Goal: Task Accomplishment & Management: Manage account settings

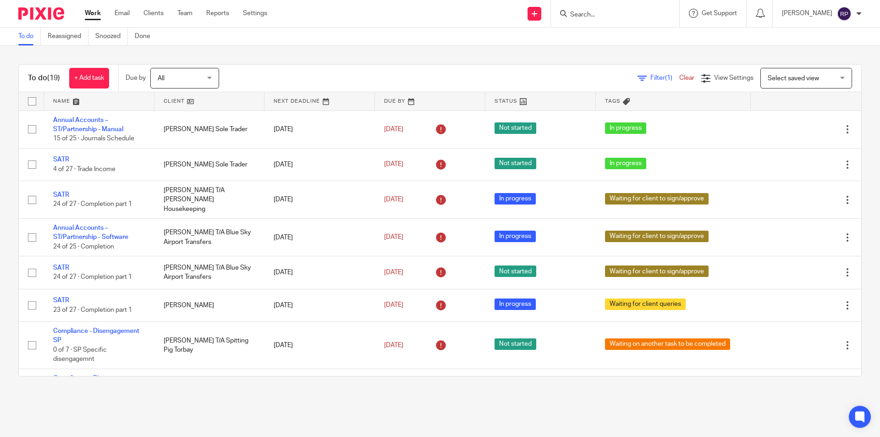
click at [99, 13] on link "Work" at bounding box center [93, 13] width 16 height 9
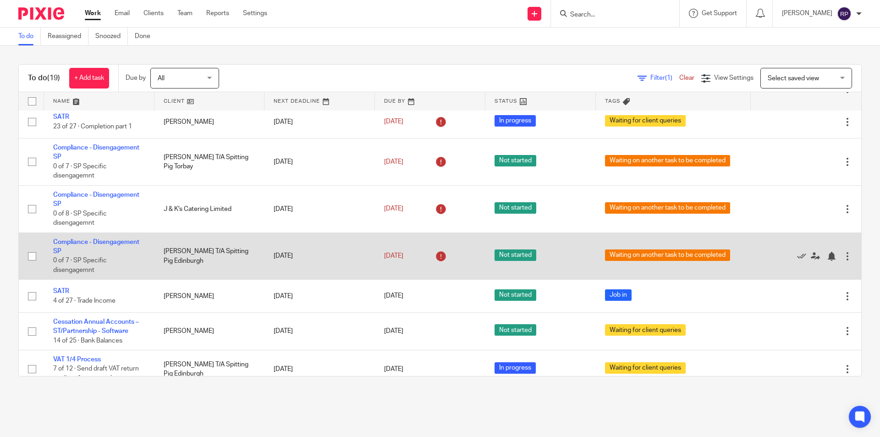
scroll to position [275, 0]
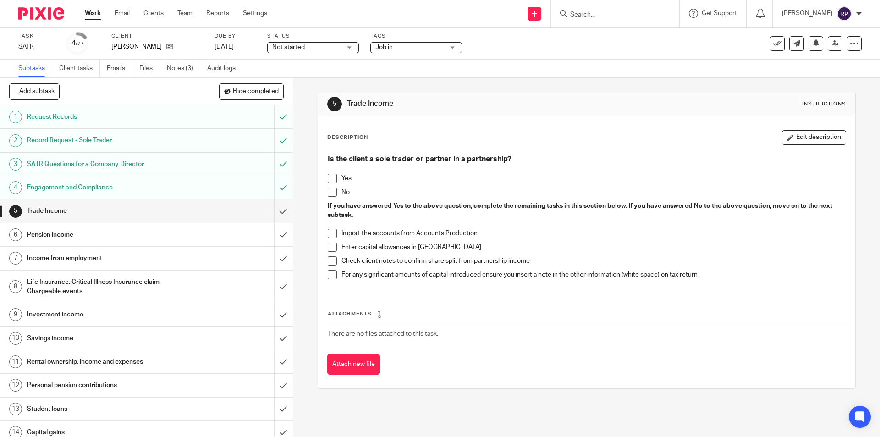
click at [330, 191] on span at bounding box center [332, 191] width 9 height 9
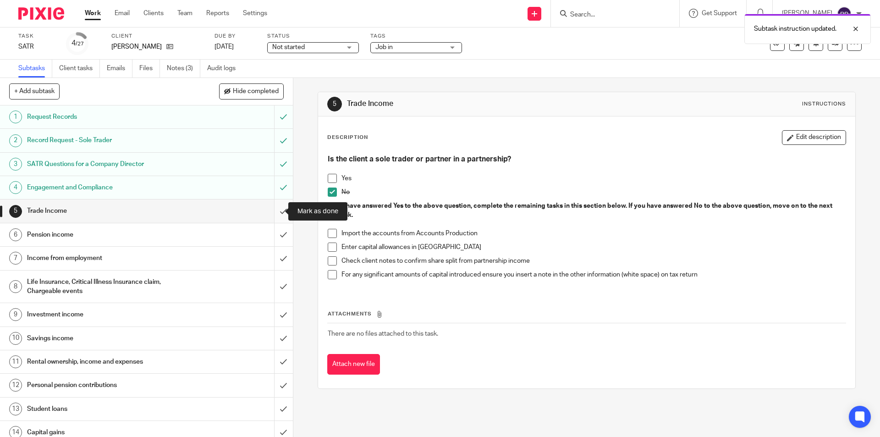
click at [271, 206] on input "submit" at bounding box center [146, 210] width 293 height 23
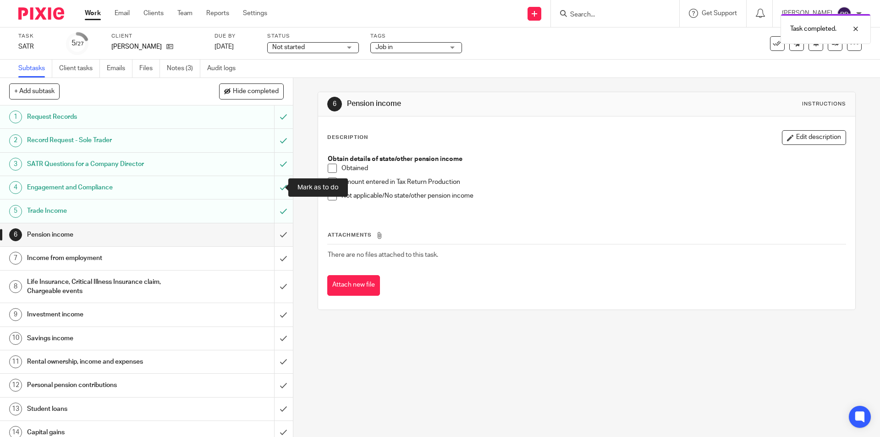
scroll to position [46, 0]
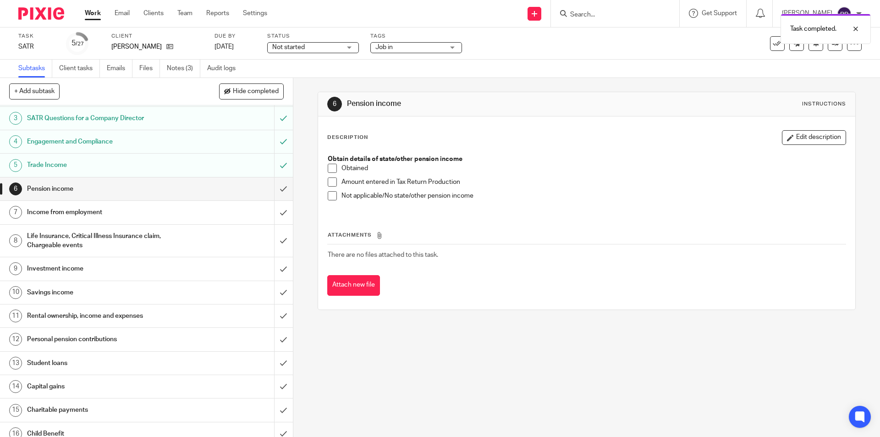
click at [330, 195] on span at bounding box center [332, 195] width 9 height 9
click at [274, 186] on input "submit" at bounding box center [146, 188] width 293 height 23
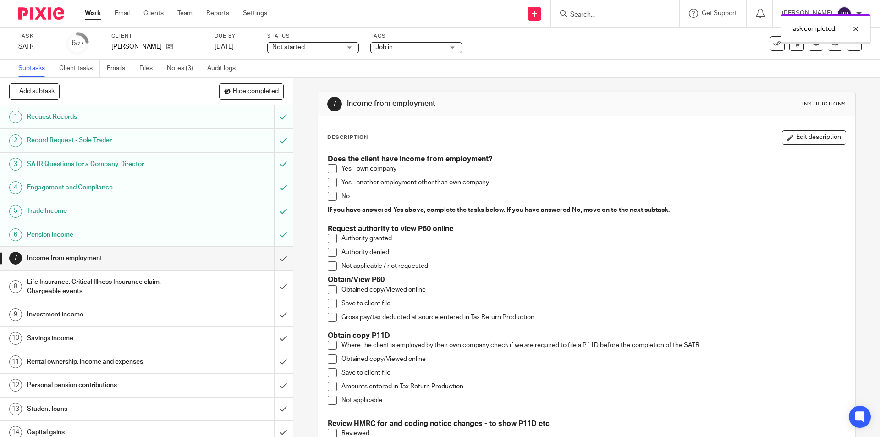
scroll to position [46, 0]
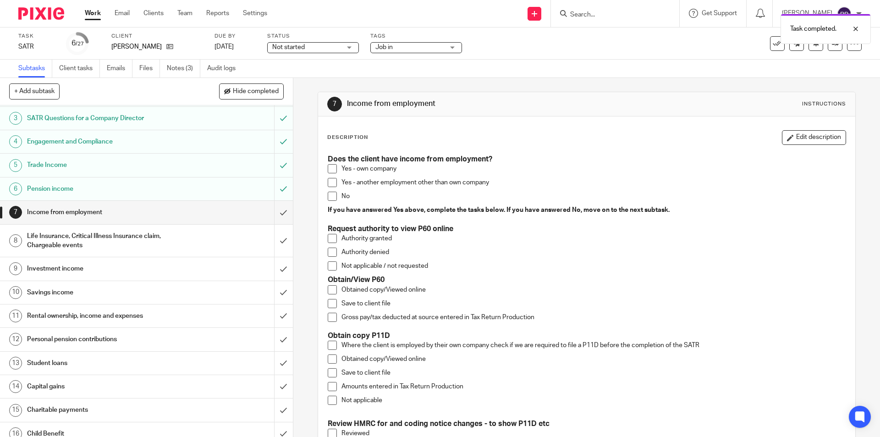
click at [328, 184] on span at bounding box center [332, 182] width 9 height 9
click at [330, 288] on span at bounding box center [332, 289] width 9 height 9
click at [330, 302] on span at bounding box center [332, 303] width 9 height 9
click at [333, 318] on span at bounding box center [332, 316] width 9 height 9
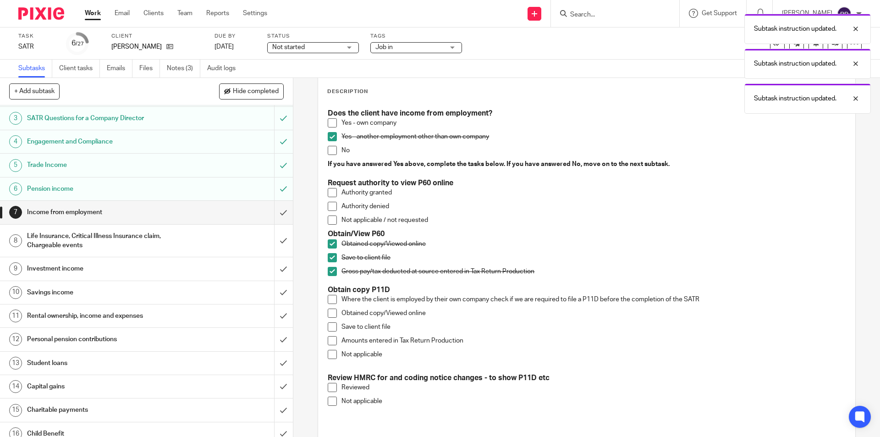
scroll to position [137, 0]
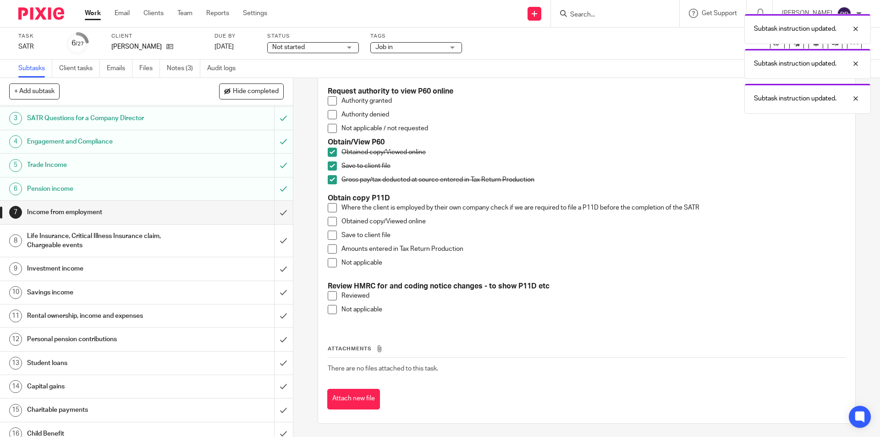
click at [330, 210] on span at bounding box center [332, 207] width 9 height 9
click at [332, 226] on li "Obtained copy/Viewed online" at bounding box center [586, 224] width 517 height 14
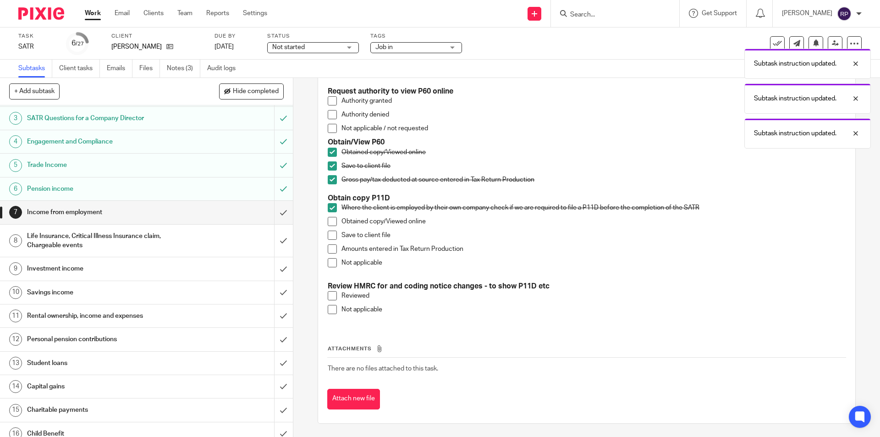
click at [328, 222] on span at bounding box center [332, 221] width 9 height 9
click at [330, 239] on span at bounding box center [332, 234] width 9 height 9
click at [331, 249] on span at bounding box center [332, 248] width 9 height 9
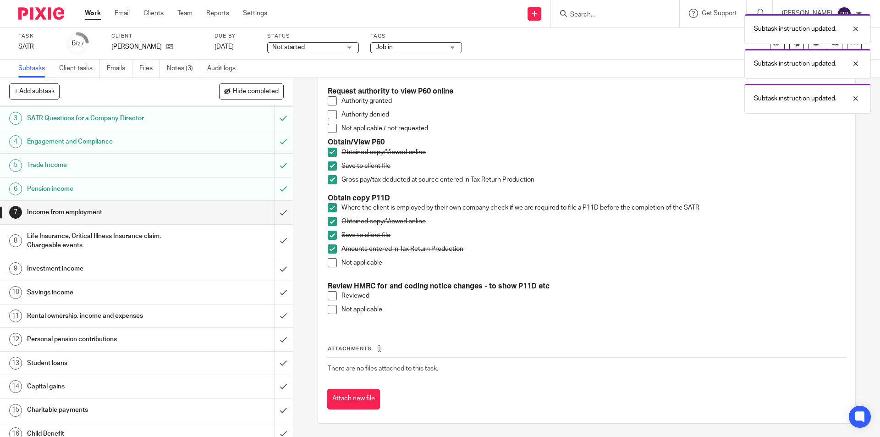
click at [138, 240] on h1 "Life Insurance, Critical Illness Insurance claim, Chargeable events" at bounding box center [106, 240] width 159 height 23
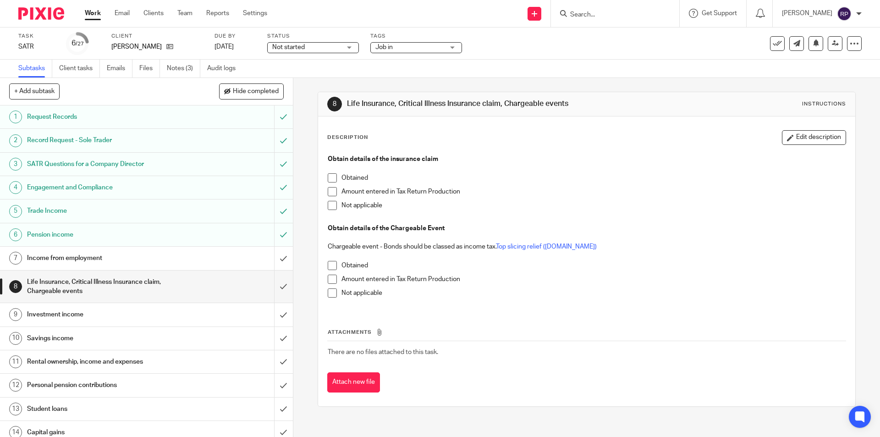
click at [328, 205] on span at bounding box center [332, 205] width 9 height 9
click at [334, 289] on li "Not applicable" at bounding box center [586, 295] width 517 height 14
click at [329, 293] on span at bounding box center [332, 292] width 9 height 9
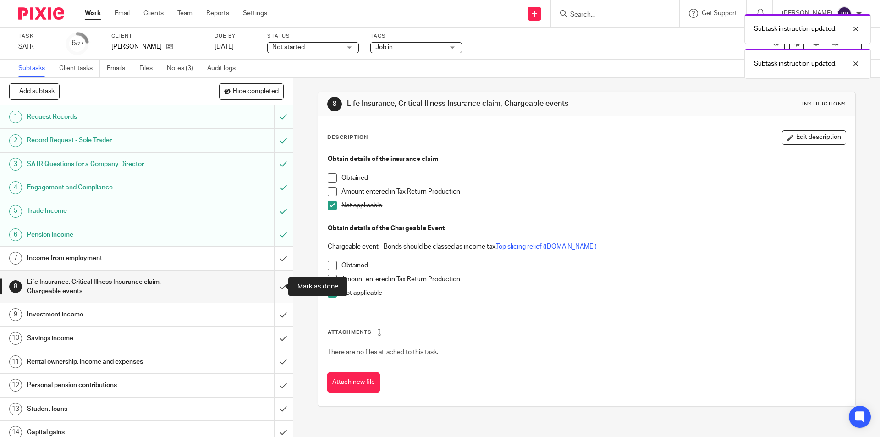
click at [271, 285] on input "submit" at bounding box center [146, 286] width 293 height 33
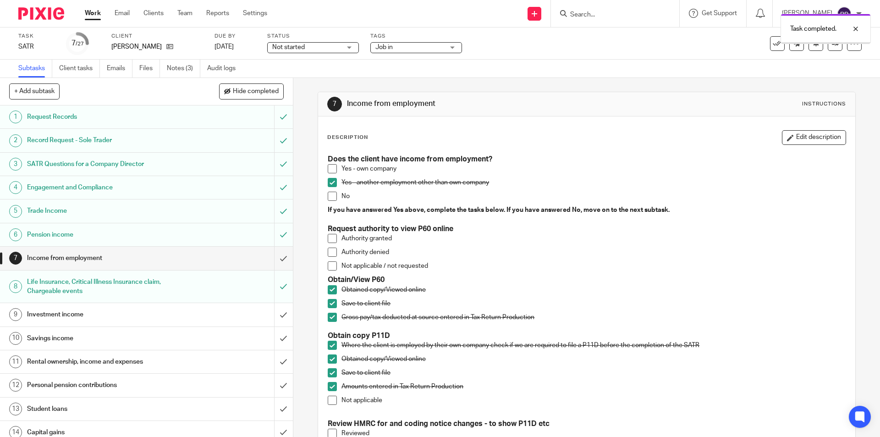
click at [76, 316] on h1 "Investment income" at bounding box center [106, 314] width 159 height 14
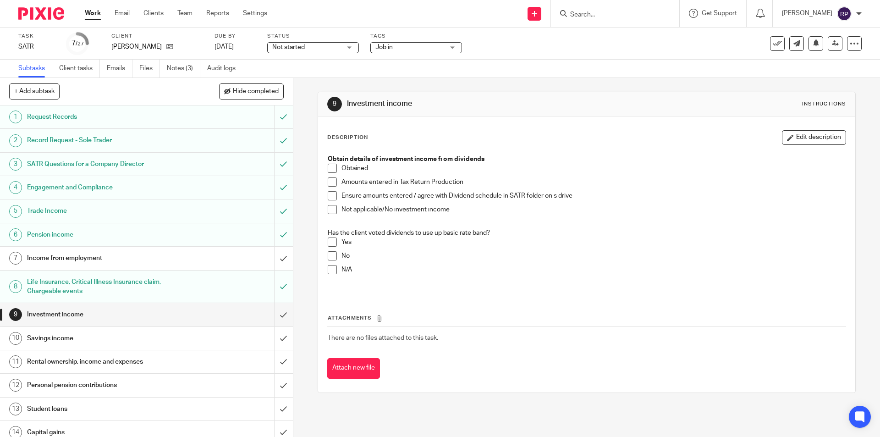
click at [332, 168] on span at bounding box center [332, 168] width 9 height 9
click at [329, 180] on span at bounding box center [332, 181] width 9 height 9
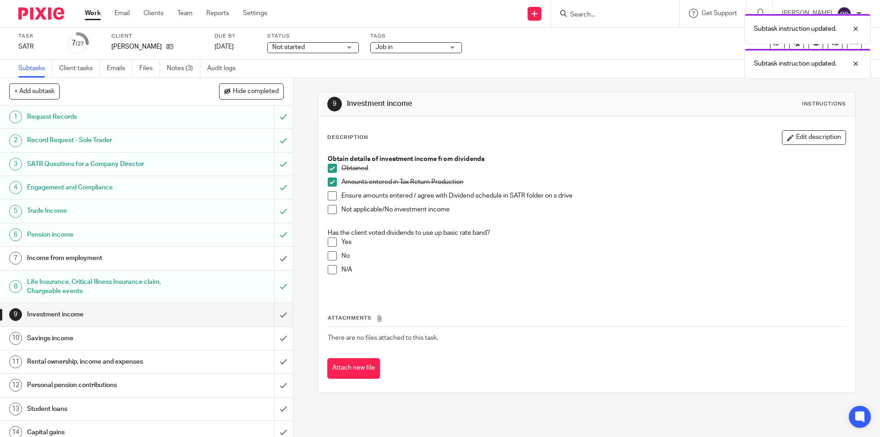
click at [323, 270] on div "Obtain details of investment income from dividends Obtained Amounts entered in …" at bounding box center [586, 222] width 526 height 145
click at [333, 271] on span at bounding box center [332, 269] width 9 height 9
click at [277, 311] on input "submit" at bounding box center [146, 314] width 293 height 23
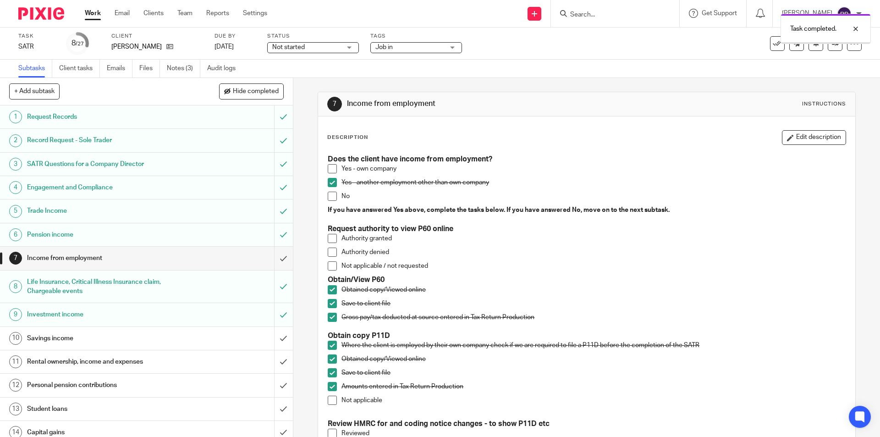
scroll to position [92, 0]
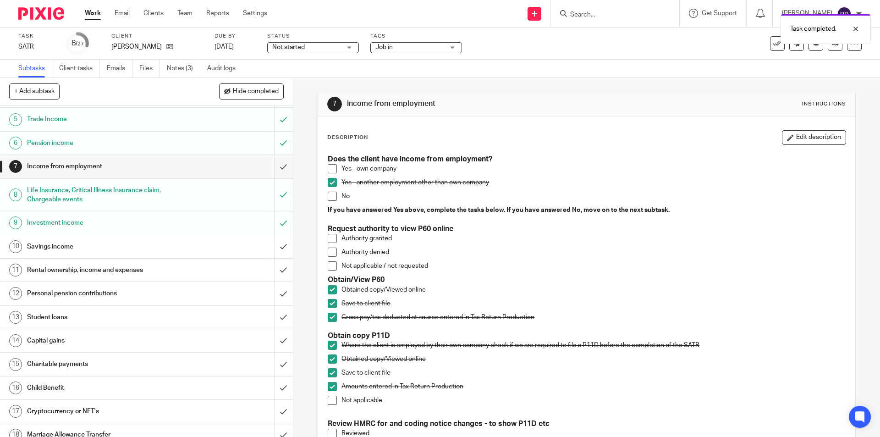
click at [86, 243] on h1 "Savings income" at bounding box center [106, 247] width 159 height 14
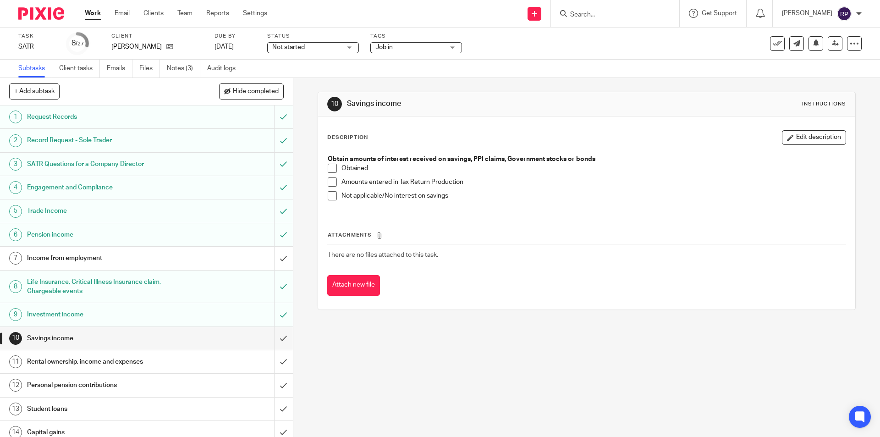
click at [69, 315] on h1 "Investment income" at bounding box center [106, 314] width 159 height 14
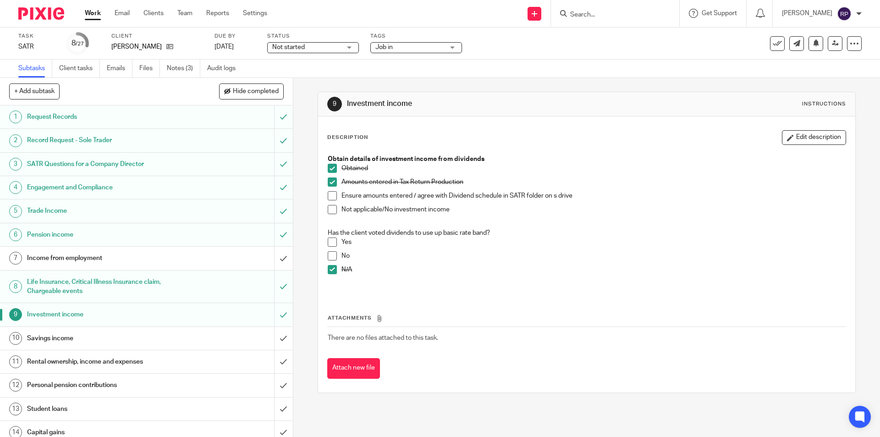
click at [333, 194] on span at bounding box center [332, 195] width 9 height 9
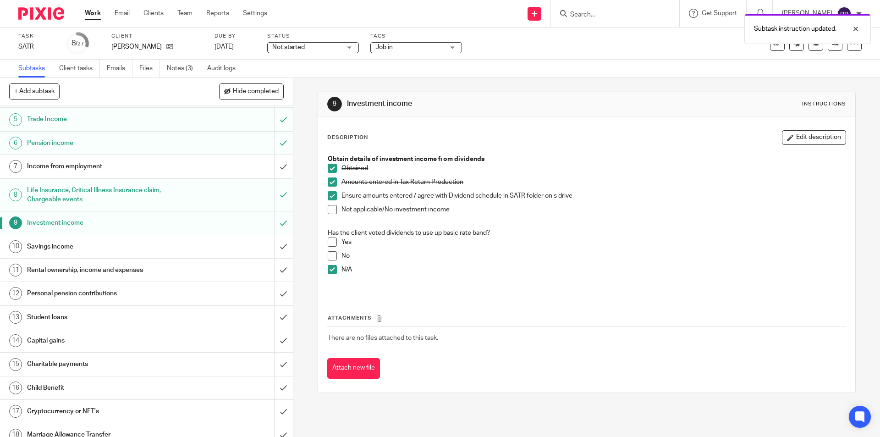
click at [102, 248] on h1 "Savings income" at bounding box center [106, 247] width 159 height 14
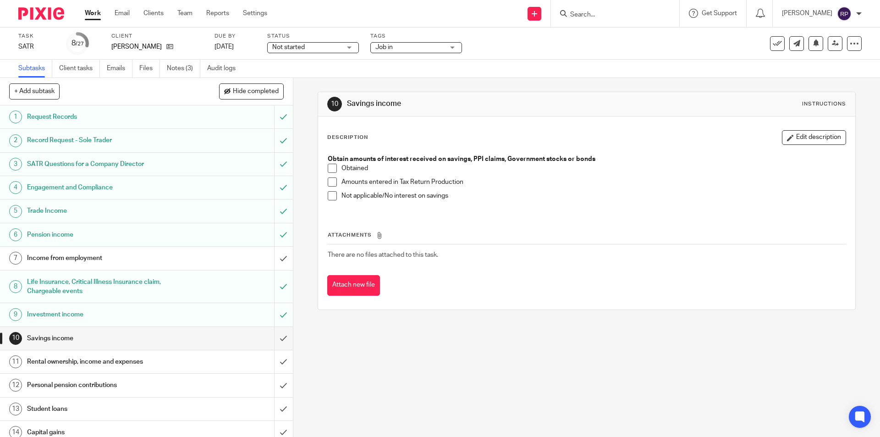
scroll to position [92, 0]
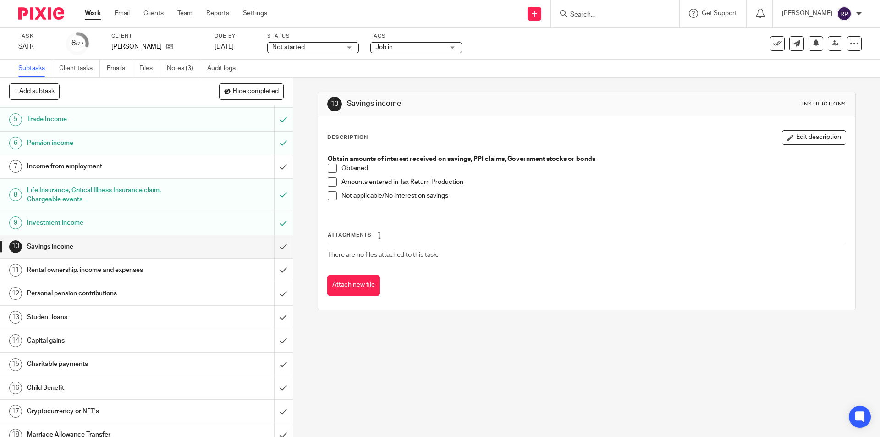
click at [332, 170] on span at bounding box center [332, 168] width 9 height 9
click at [332, 179] on span at bounding box center [332, 181] width 9 height 9
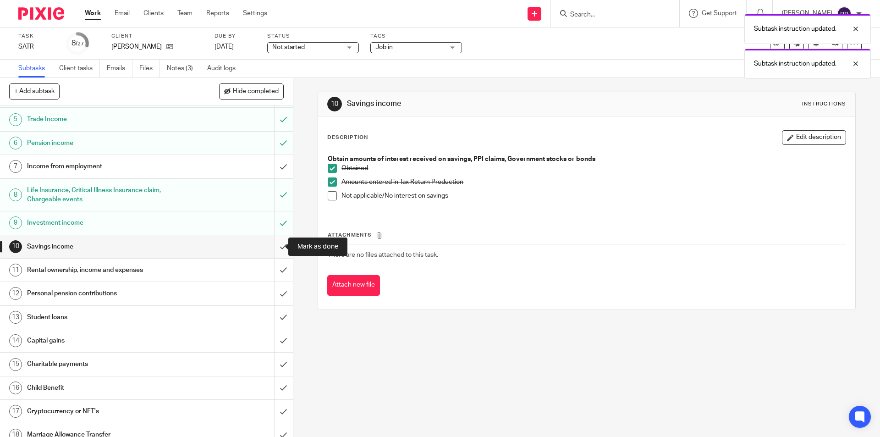
click at [275, 240] on input "submit" at bounding box center [146, 246] width 293 height 23
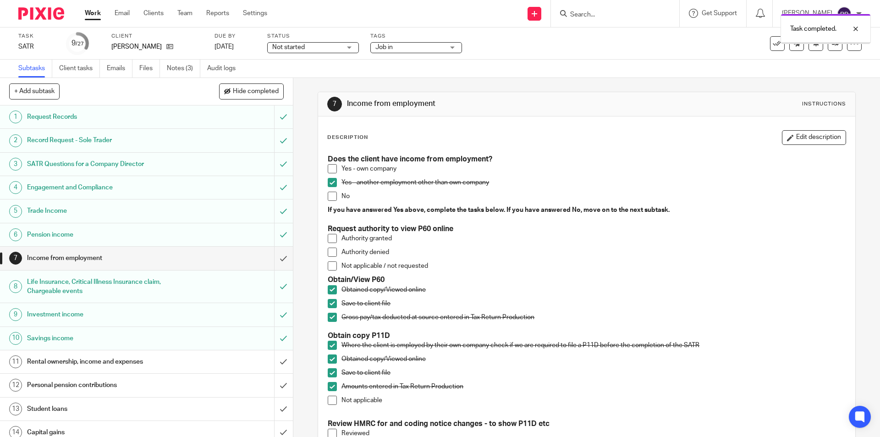
scroll to position [92, 0]
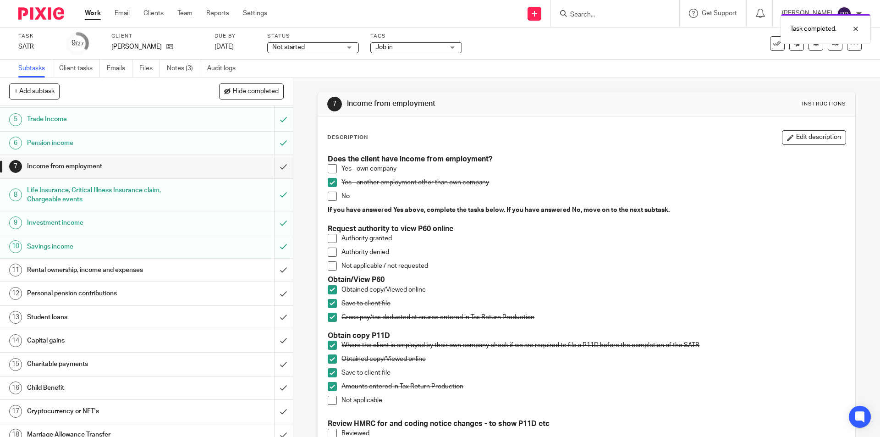
click at [101, 269] on h1 "Rental ownership, income and expenses" at bounding box center [106, 270] width 159 height 14
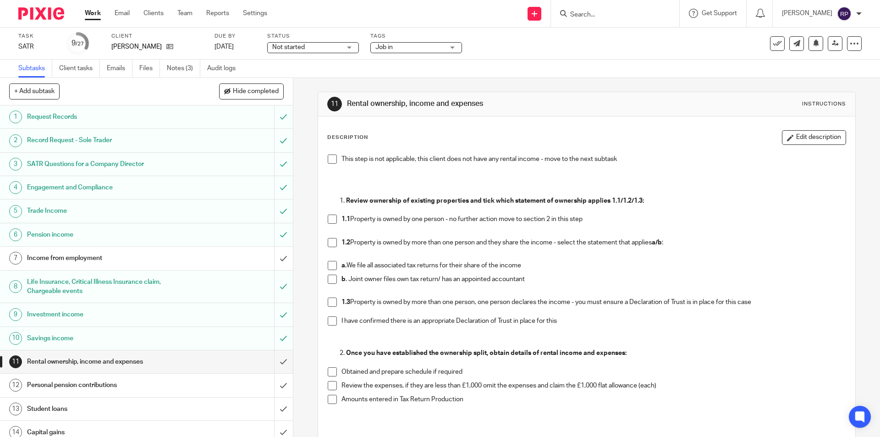
scroll to position [46, 0]
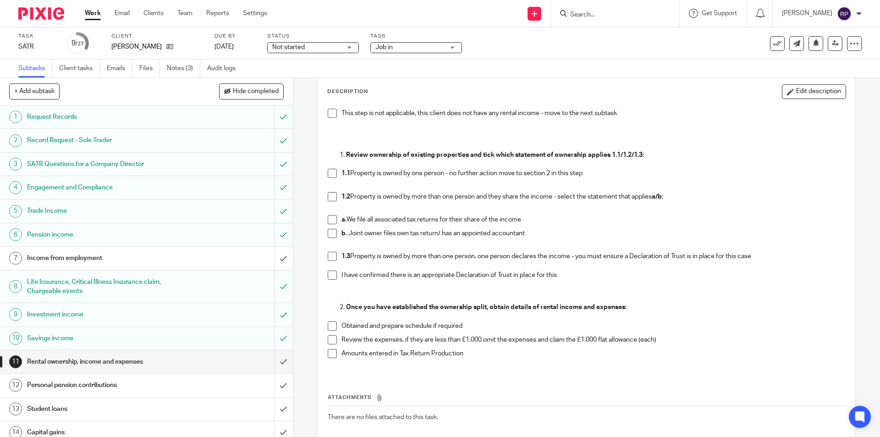
click at [329, 197] on span at bounding box center [332, 196] width 9 height 9
click at [330, 198] on span at bounding box center [332, 196] width 9 height 9
click at [328, 235] on span at bounding box center [332, 233] width 9 height 9
click at [329, 232] on span at bounding box center [332, 233] width 9 height 9
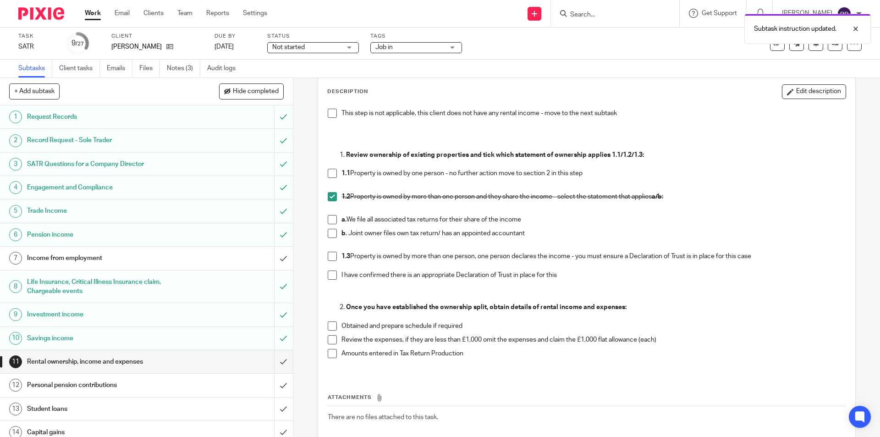
click at [328, 234] on span at bounding box center [332, 233] width 9 height 9
click at [274, 358] on input "submit" at bounding box center [146, 361] width 293 height 23
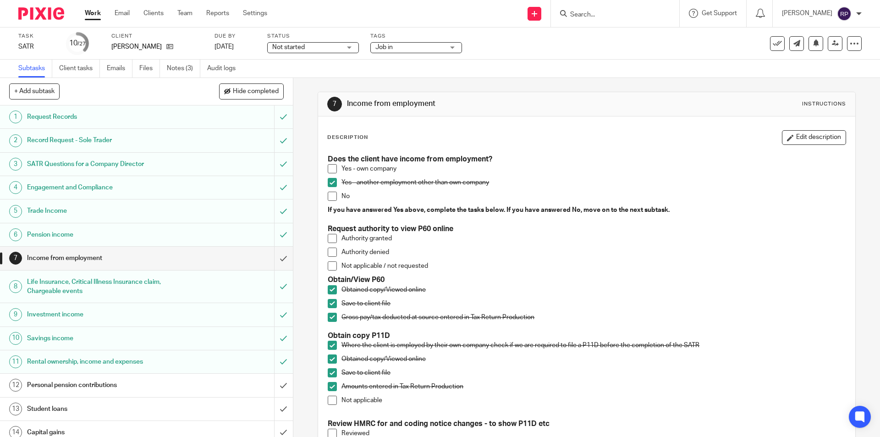
scroll to position [137, 0]
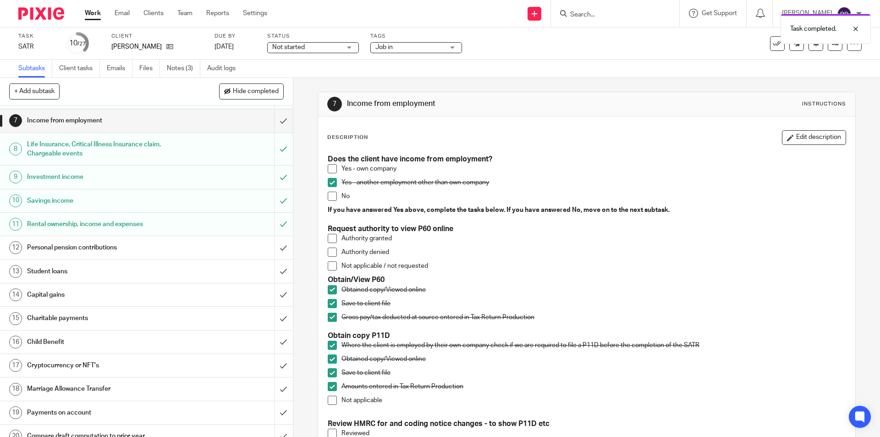
click at [103, 244] on h1 "Personal pension contributions" at bounding box center [106, 248] width 159 height 14
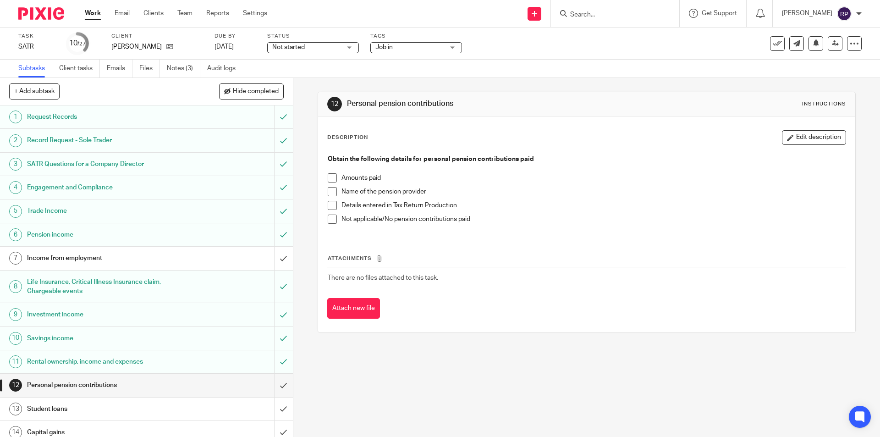
click at [328, 221] on span at bounding box center [332, 218] width 9 height 9
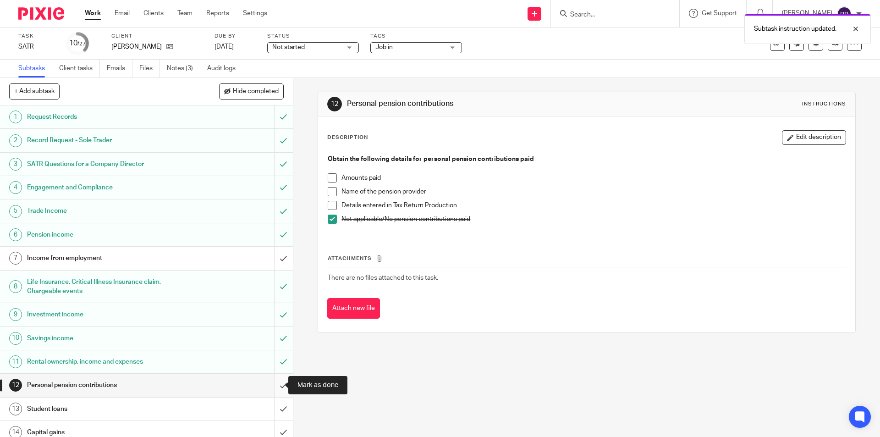
click at [270, 388] on input "submit" at bounding box center [146, 384] width 293 height 23
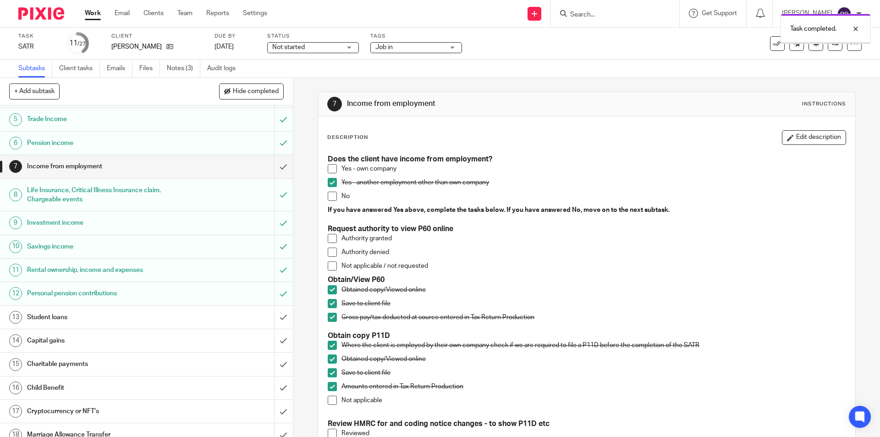
scroll to position [137, 0]
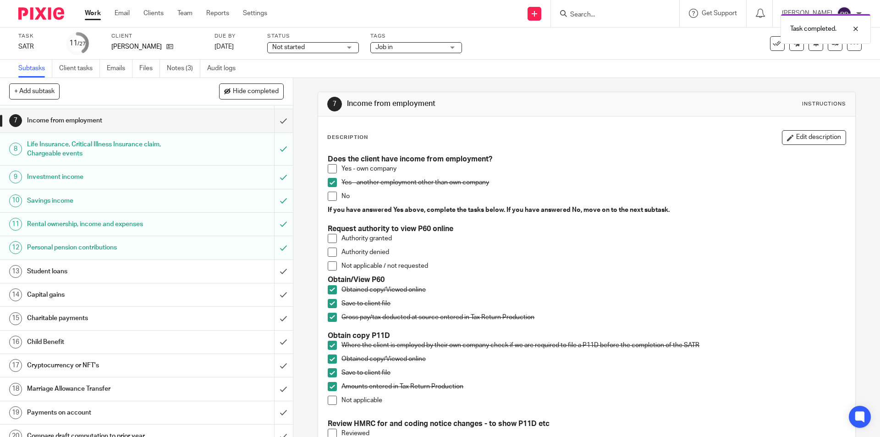
click at [57, 269] on h1 "Student loans" at bounding box center [106, 271] width 159 height 14
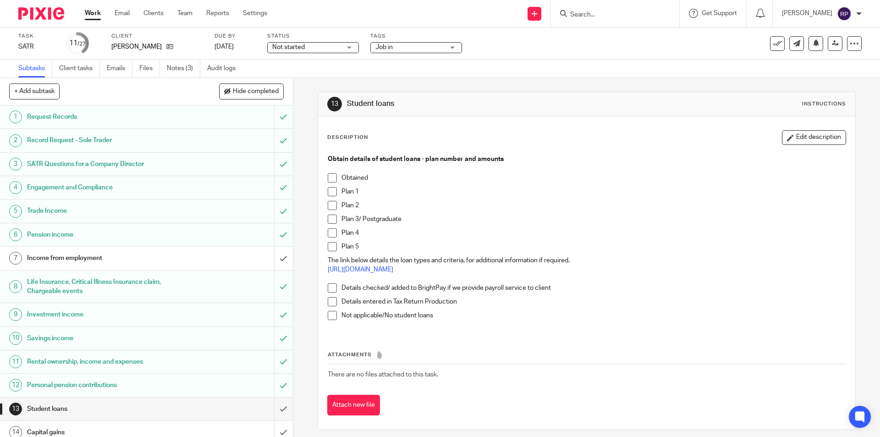
click at [328, 312] on span at bounding box center [332, 315] width 9 height 9
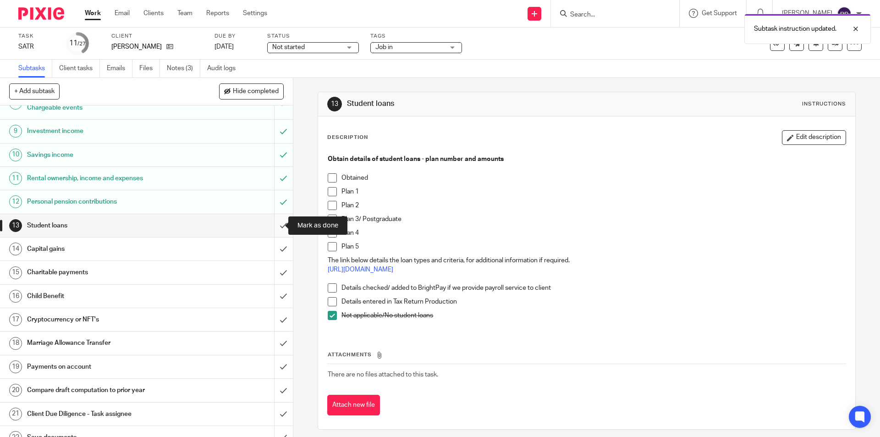
click at [274, 224] on input "submit" at bounding box center [146, 225] width 293 height 23
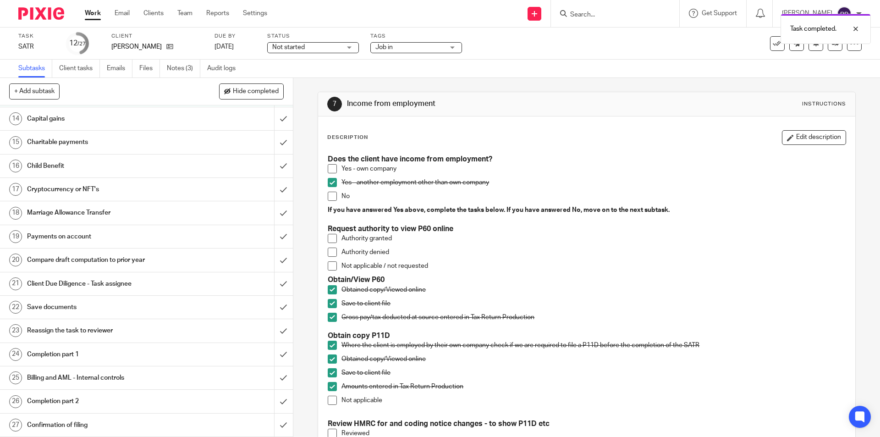
scroll to position [268, 0]
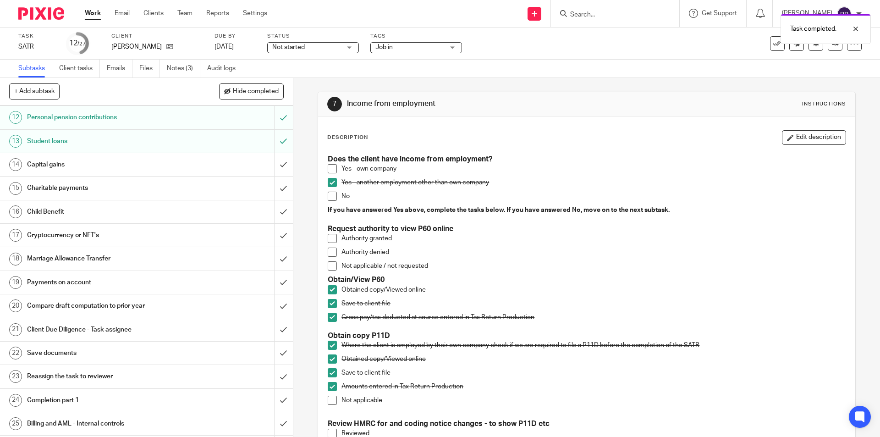
click at [78, 165] on h1 "Capital gains" at bounding box center [106, 165] width 159 height 14
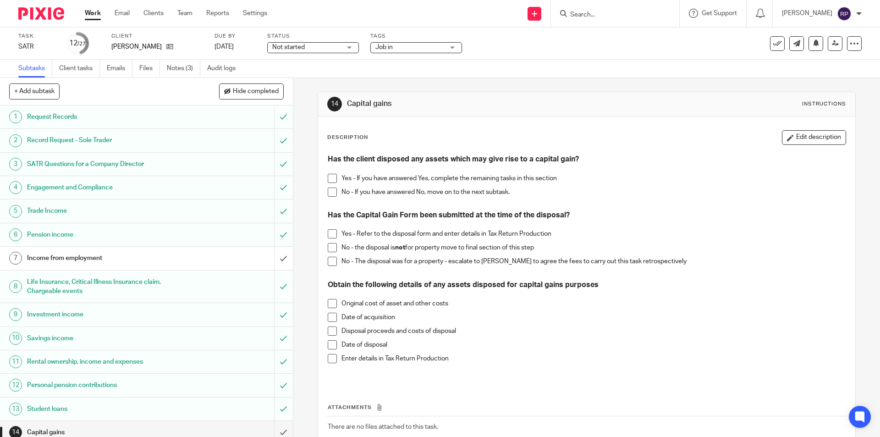
scroll to position [46, 0]
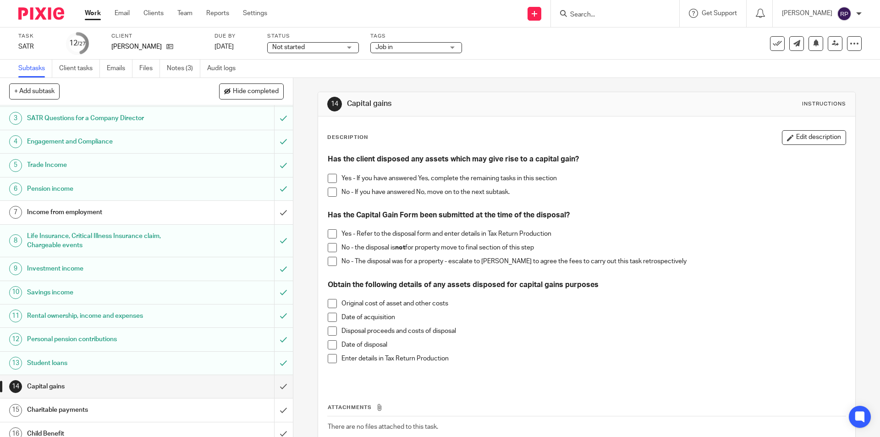
click at [328, 195] on span at bounding box center [332, 191] width 9 height 9
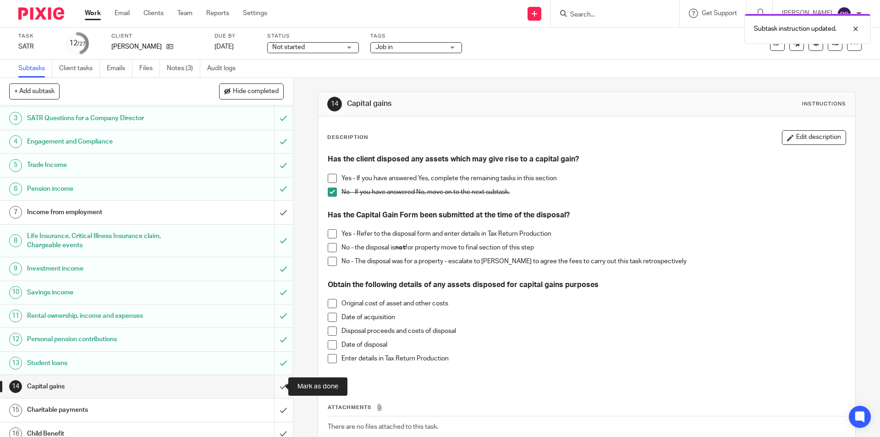
click at [268, 380] on input "submit" at bounding box center [146, 386] width 293 height 23
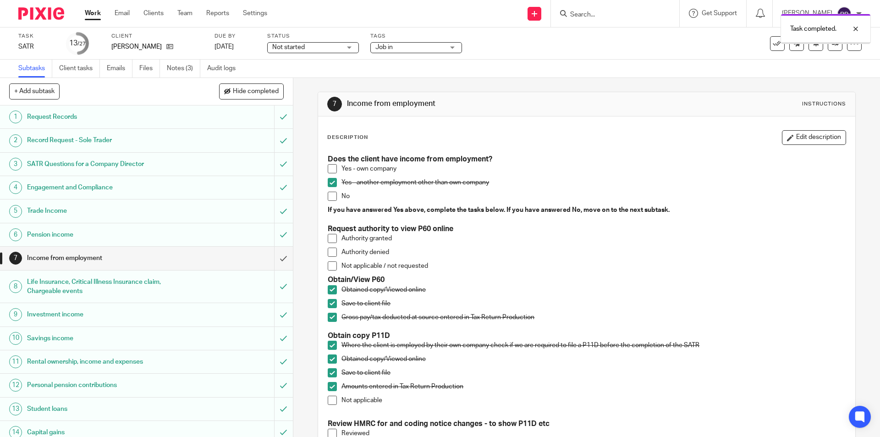
scroll to position [137, 0]
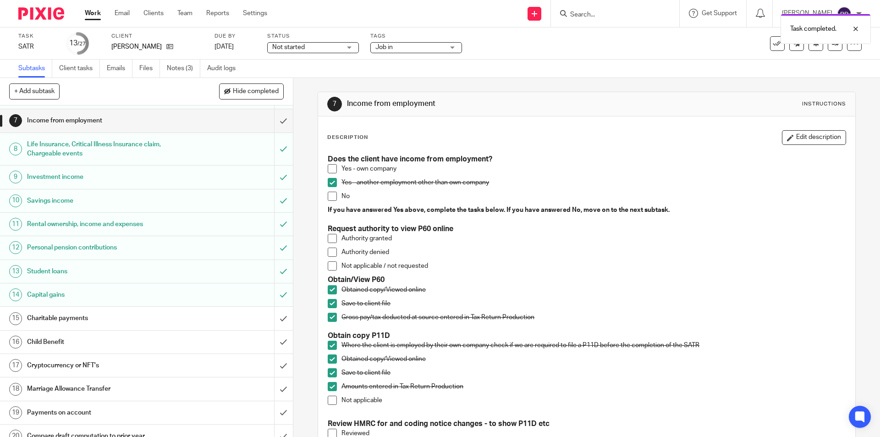
click at [93, 319] on h1 "Charitable payments" at bounding box center [106, 318] width 159 height 14
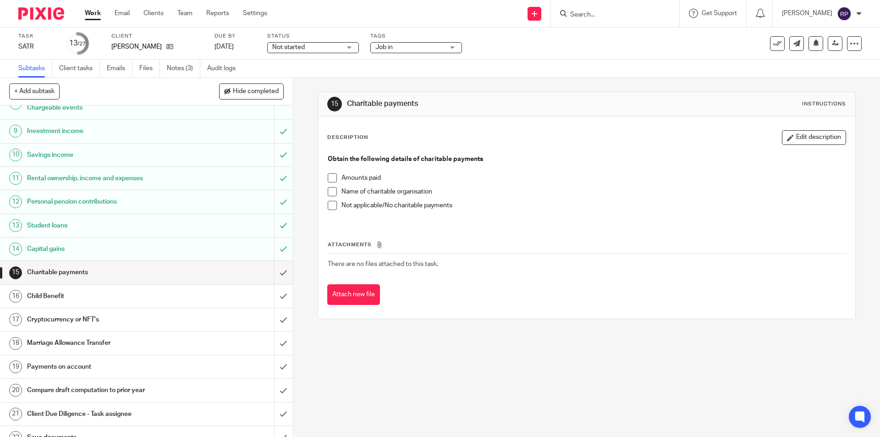
scroll to position [275, 0]
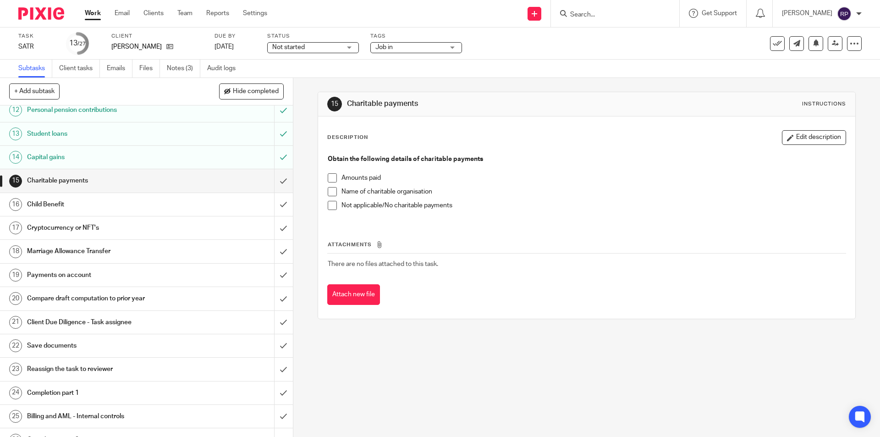
click at [328, 202] on span at bounding box center [332, 205] width 9 height 9
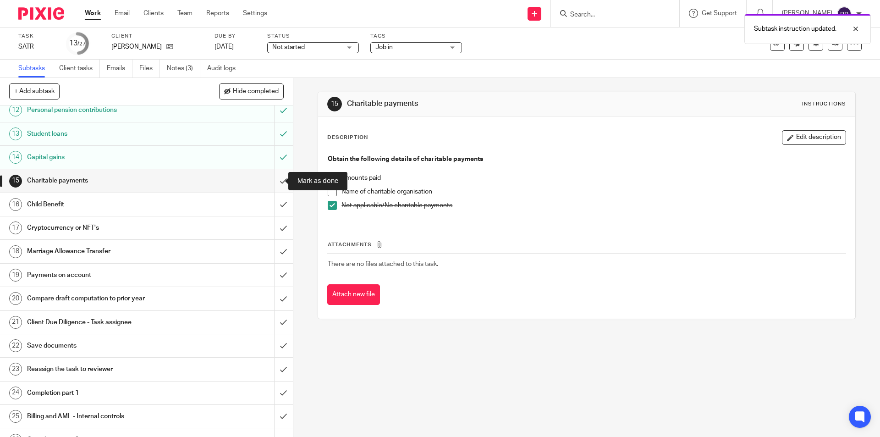
click at [268, 180] on input "submit" at bounding box center [146, 180] width 293 height 23
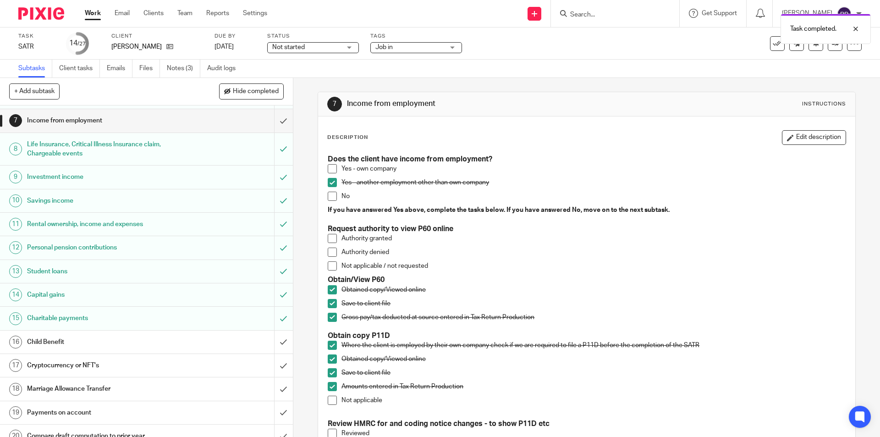
scroll to position [183, 0]
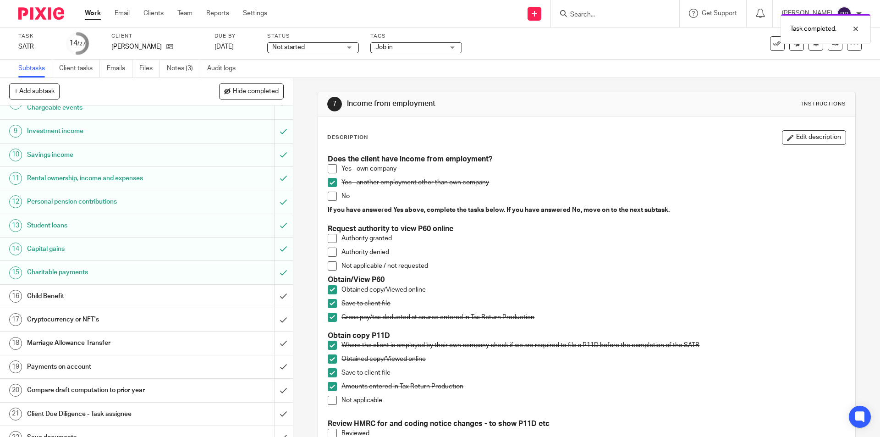
click at [55, 296] on h1 "Child Benefit" at bounding box center [106, 296] width 159 height 14
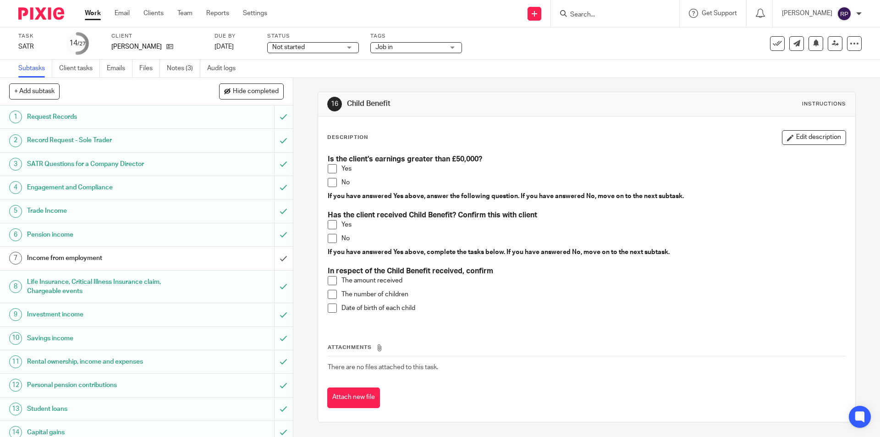
scroll to position [46, 0]
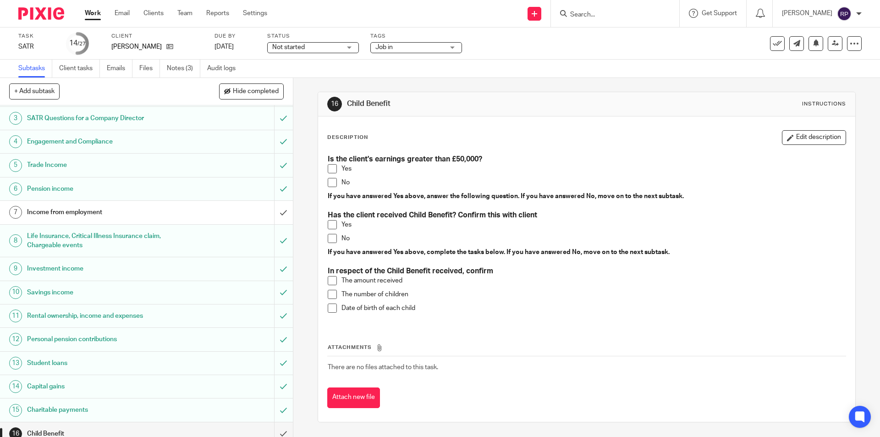
click at [331, 182] on span at bounding box center [332, 182] width 9 height 9
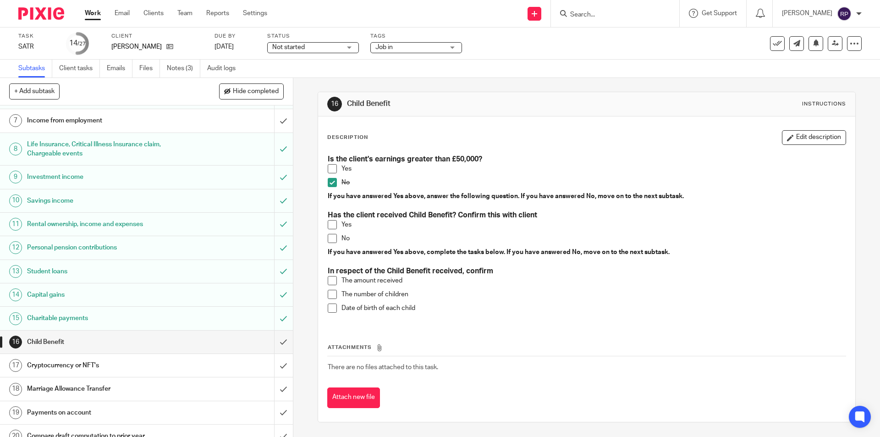
scroll to position [183, 0]
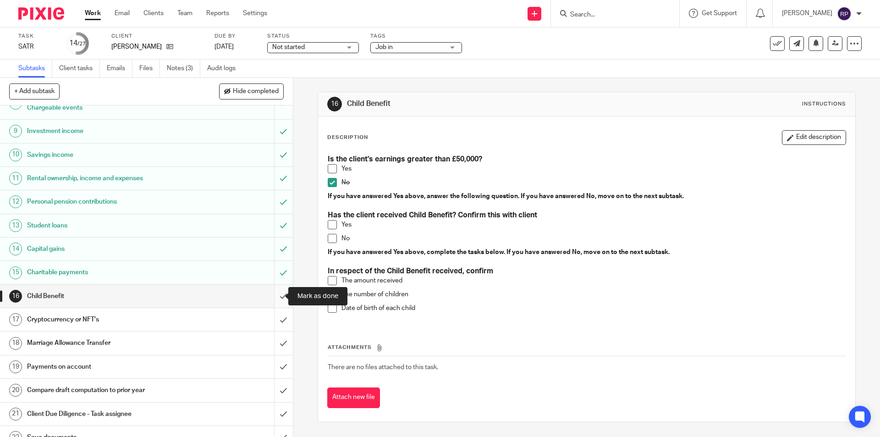
click at [276, 296] on input "submit" at bounding box center [146, 296] width 293 height 23
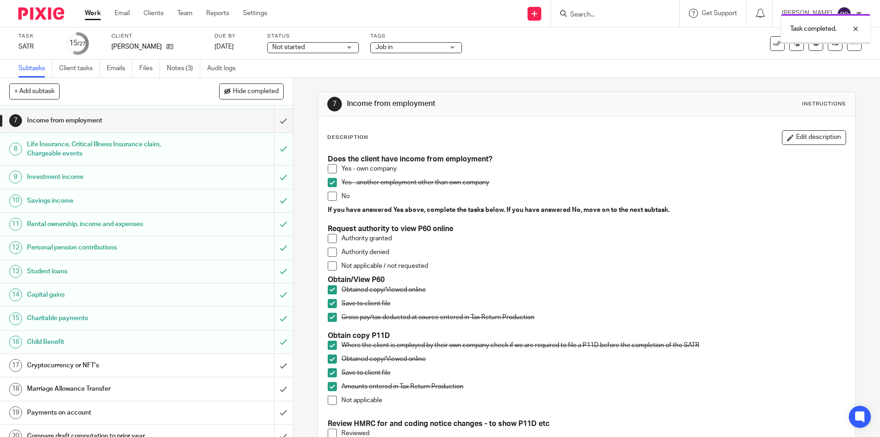
scroll to position [275, 0]
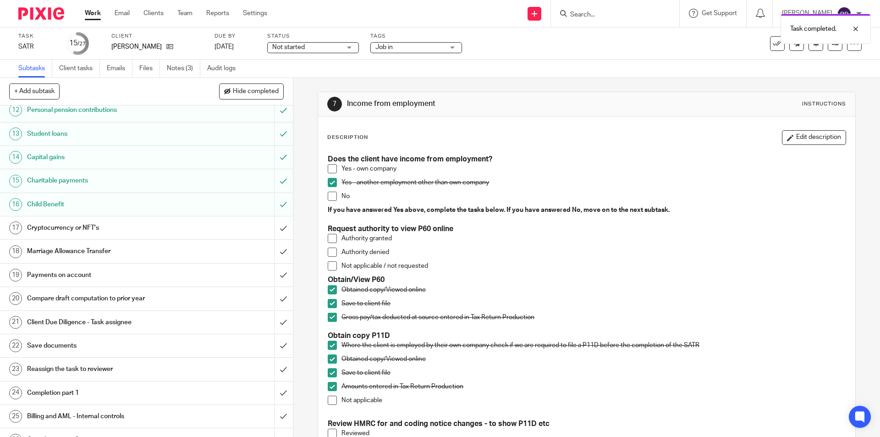
click at [83, 228] on h1 "Cryptocurrency or NFT's" at bounding box center [106, 228] width 159 height 14
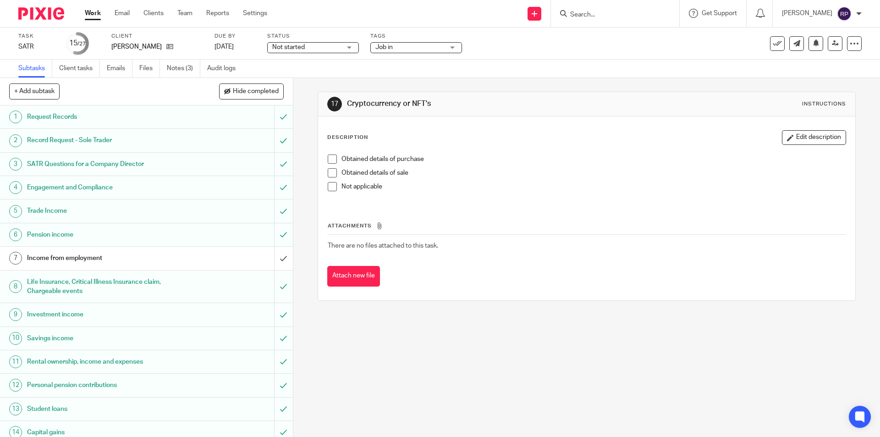
click at [328, 189] on span at bounding box center [332, 186] width 9 height 9
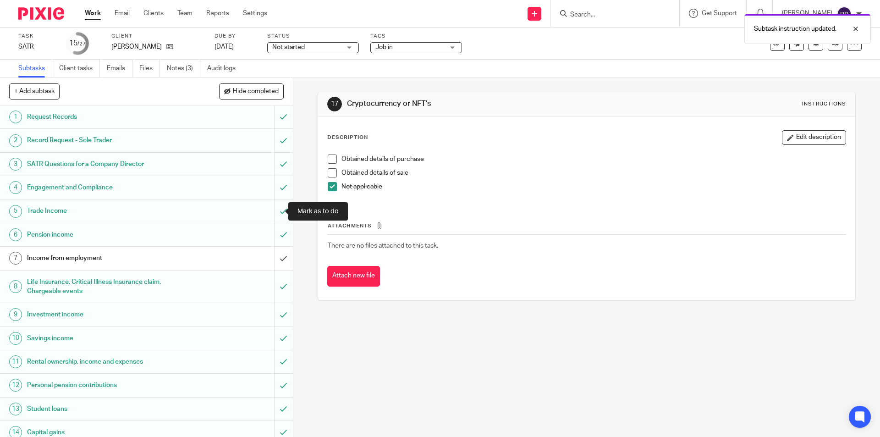
scroll to position [229, 0]
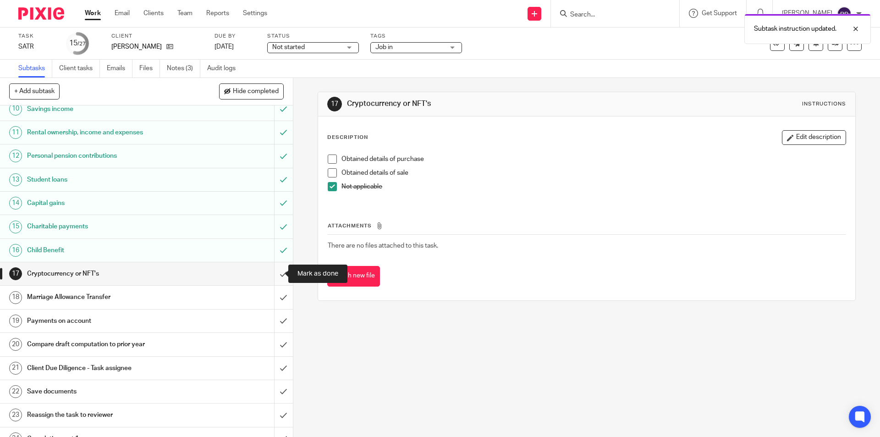
click at [275, 275] on input "submit" at bounding box center [146, 273] width 293 height 23
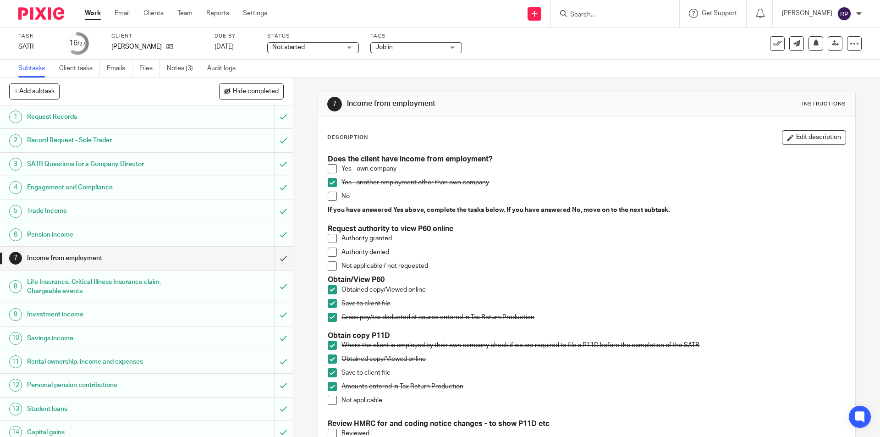
scroll to position [313, 0]
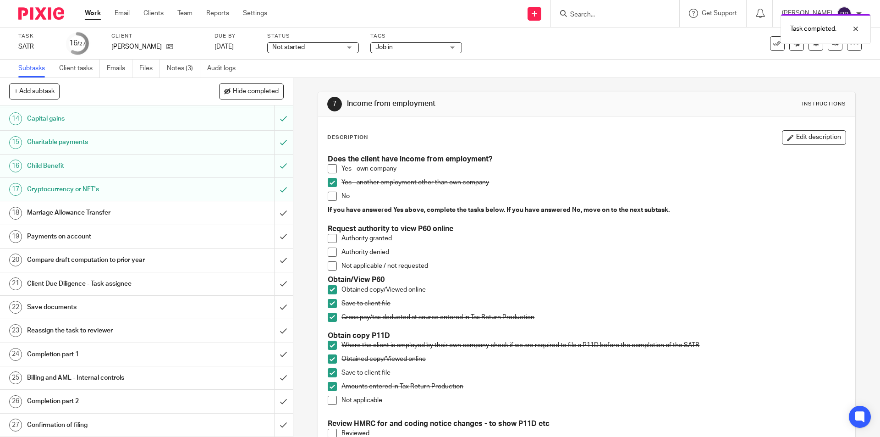
click at [133, 210] on h1 "Marriage Allowance Transfer" at bounding box center [106, 213] width 159 height 14
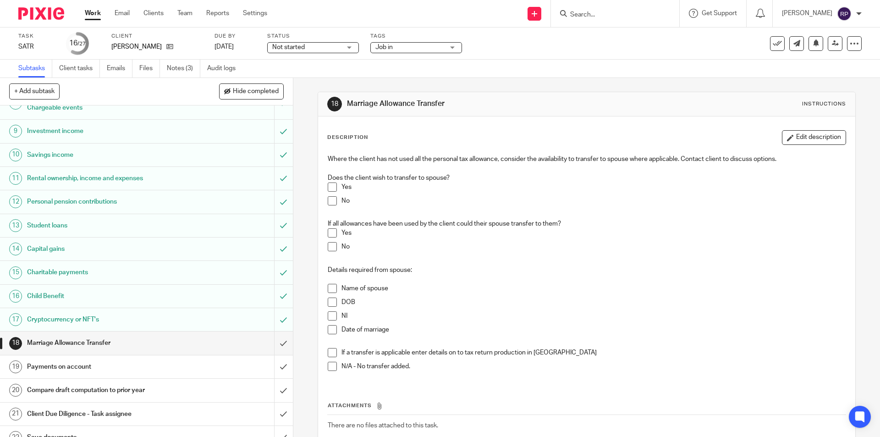
scroll to position [313, 0]
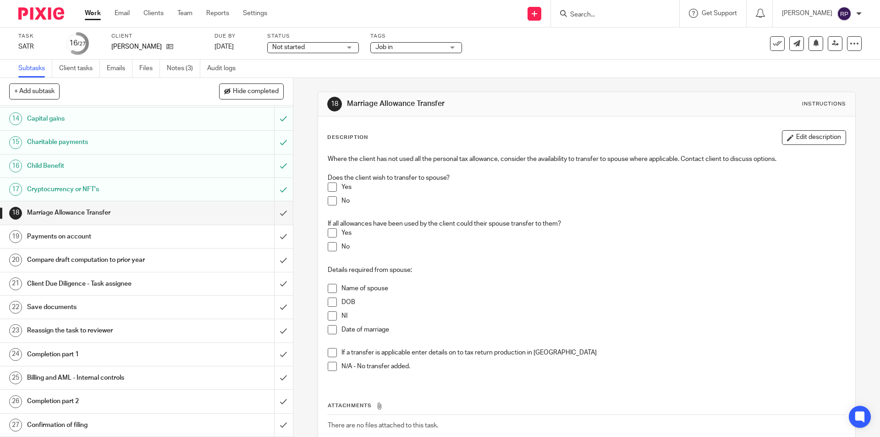
click at [333, 202] on span at bounding box center [332, 200] width 9 height 9
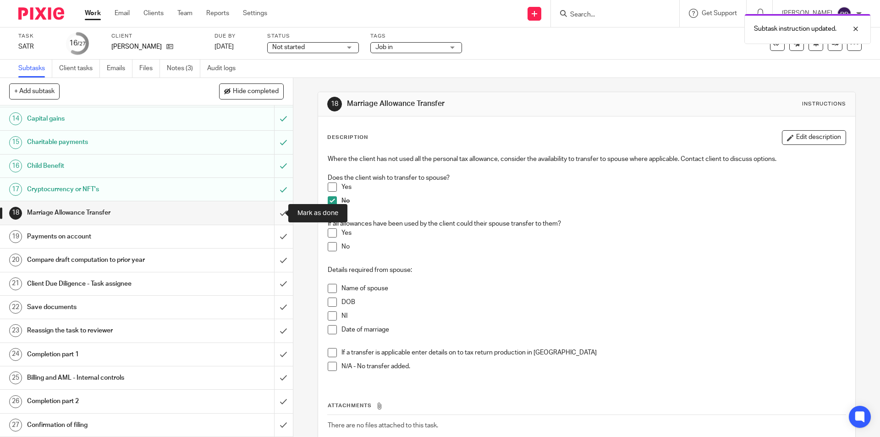
click at [272, 212] on input "submit" at bounding box center [146, 212] width 293 height 23
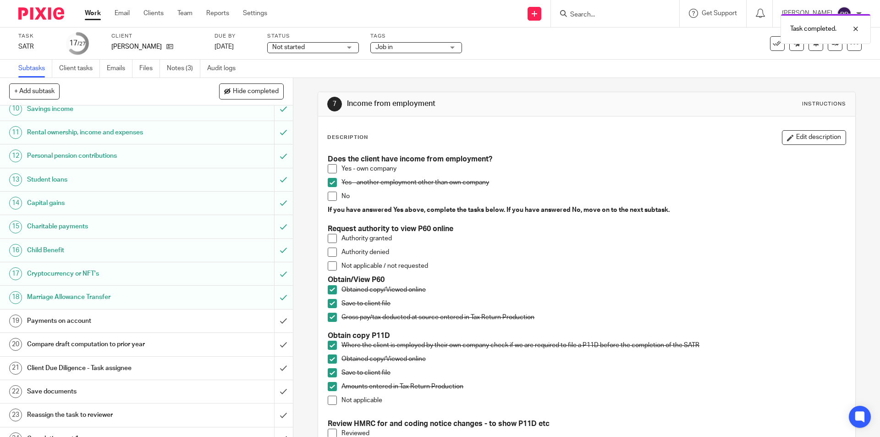
scroll to position [313, 0]
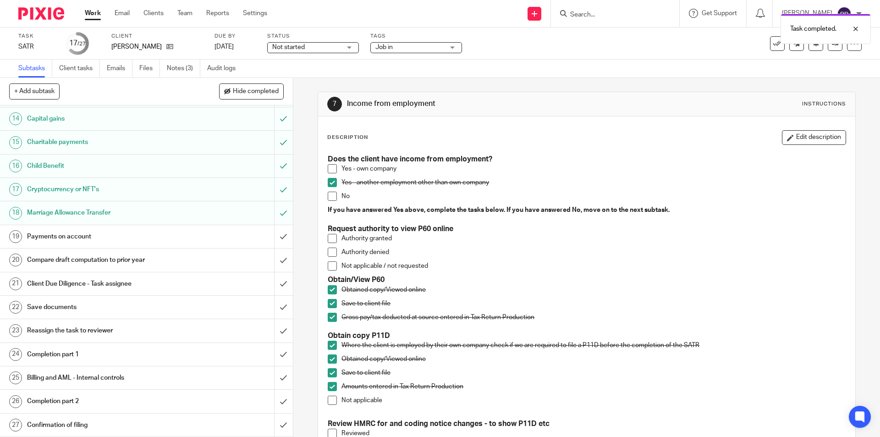
click at [70, 237] on h1 "Payments on account" at bounding box center [106, 237] width 159 height 14
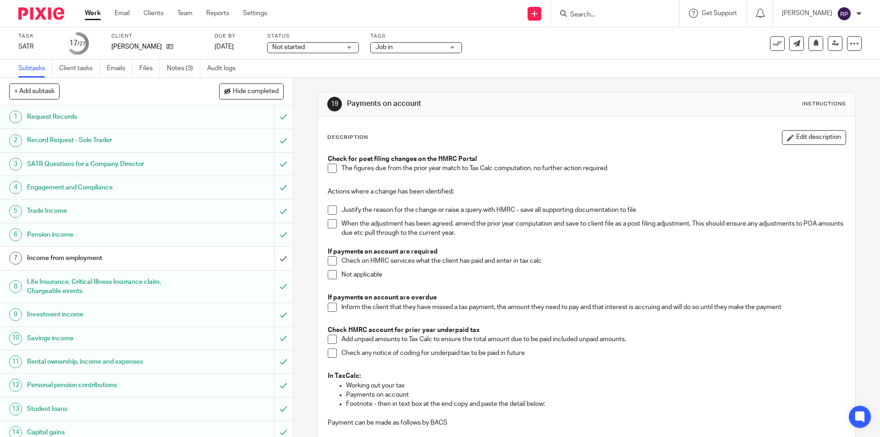
scroll to position [137, 0]
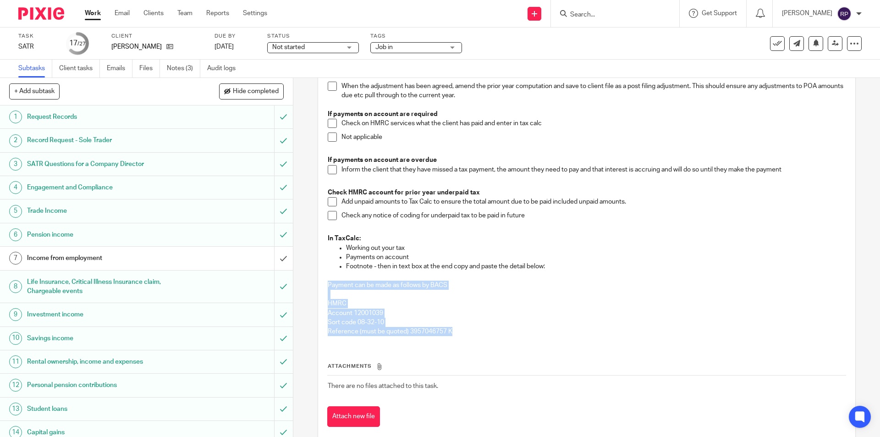
drag, startPoint x: 454, startPoint y: 334, endPoint x: 324, endPoint y: 284, distance: 138.8
click at [324, 284] on div "Check for post filing changes on the HMRC Portal The figures due from the prior…" at bounding box center [586, 177] width 526 height 330
copy div "Payment can be made as follows by BACS HMRC Account 12001039 Sort code 08-32-10…"
click at [434, 279] on p at bounding box center [586, 275] width 517 height 9
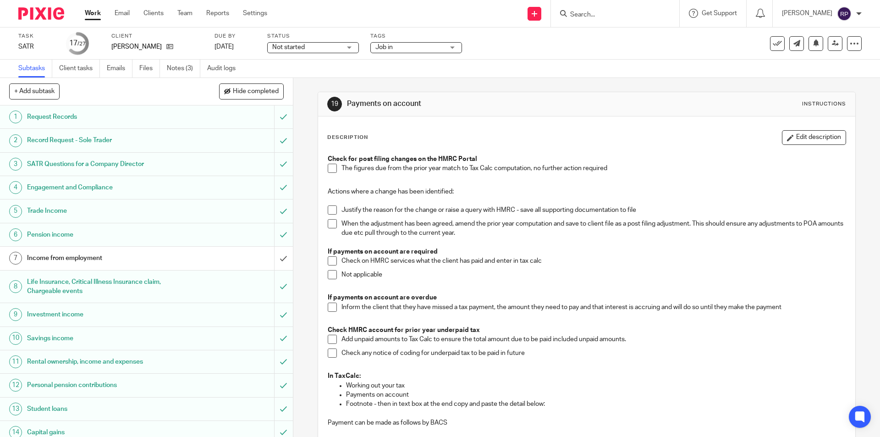
click at [332, 169] on span at bounding box center [332, 168] width 9 height 9
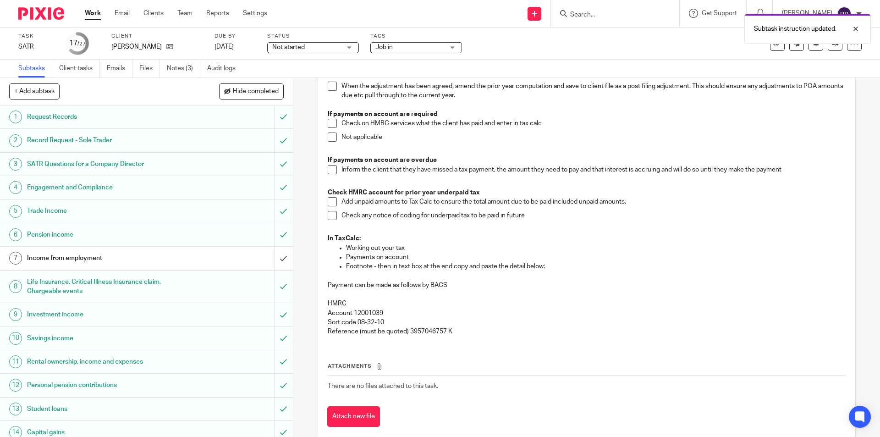
scroll to position [229, 0]
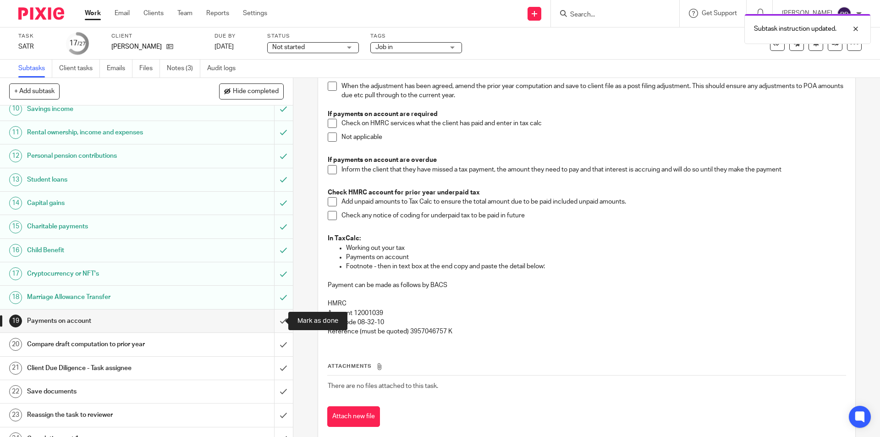
click at [270, 317] on input "submit" at bounding box center [146, 320] width 293 height 23
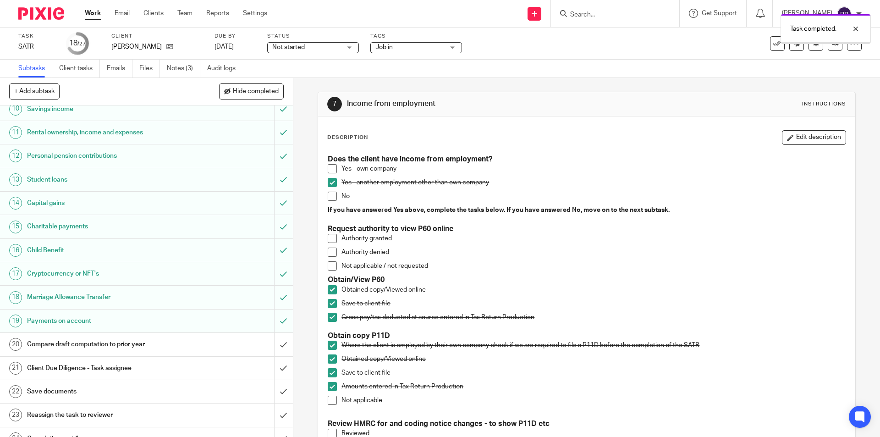
scroll to position [313, 0]
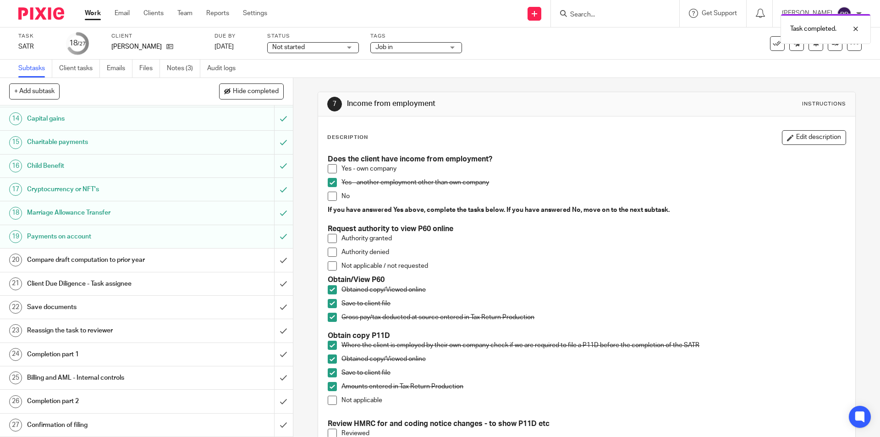
click at [130, 257] on h1 "Compare draft computation to prior year" at bounding box center [106, 260] width 159 height 14
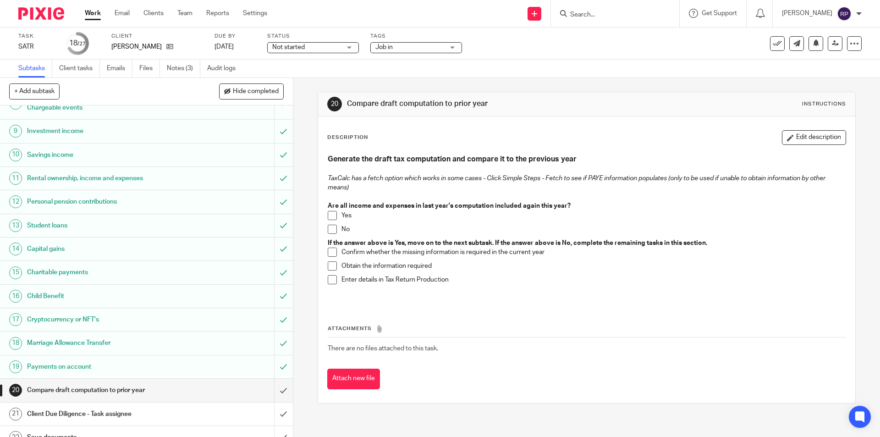
scroll to position [275, 0]
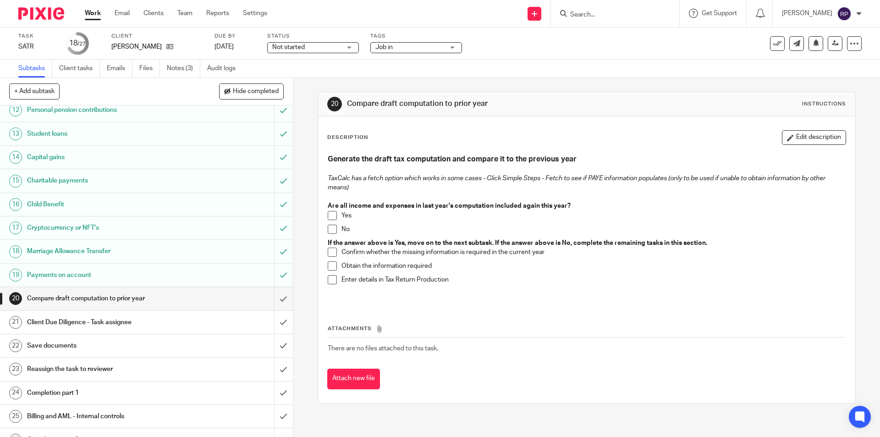
click at [331, 214] on span at bounding box center [332, 215] width 9 height 9
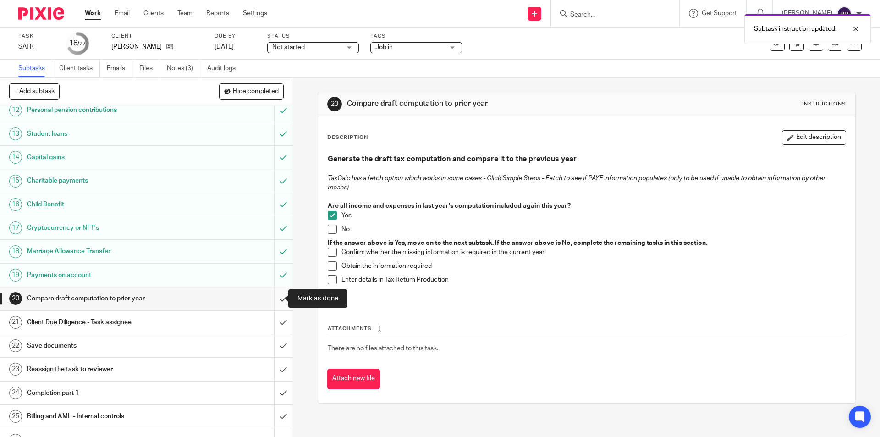
click at [271, 300] on input "submit" at bounding box center [146, 298] width 293 height 23
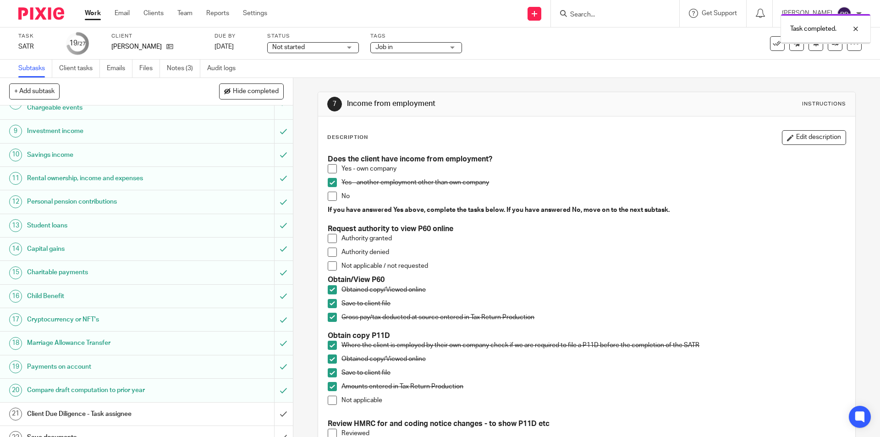
scroll to position [229, 0]
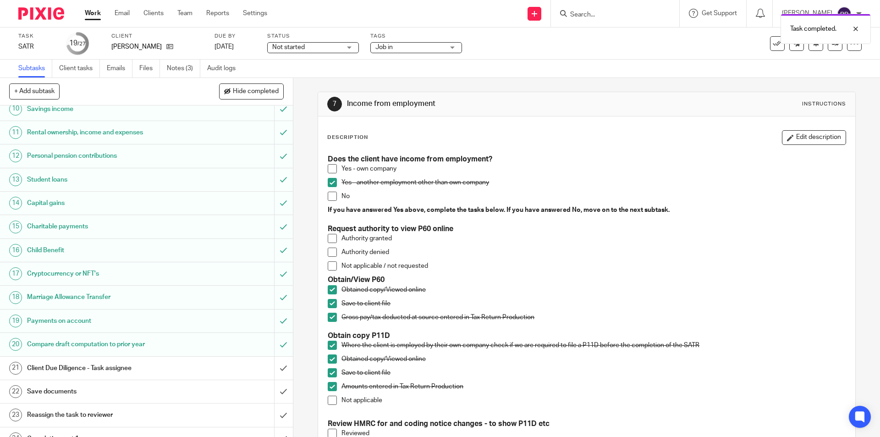
click at [100, 373] on h1 "Client Due Diligence - Task assignee" at bounding box center [106, 368] width 159 height 14
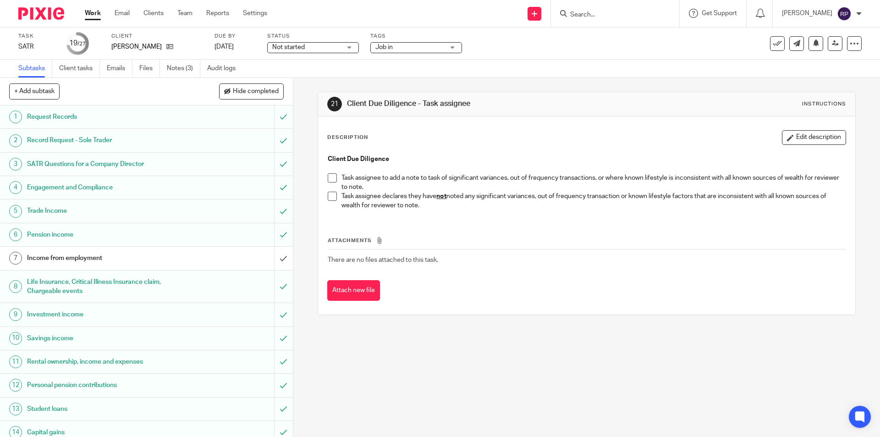
click at [333, 197] on span at bounding box center [332, 196] width 9 height 9
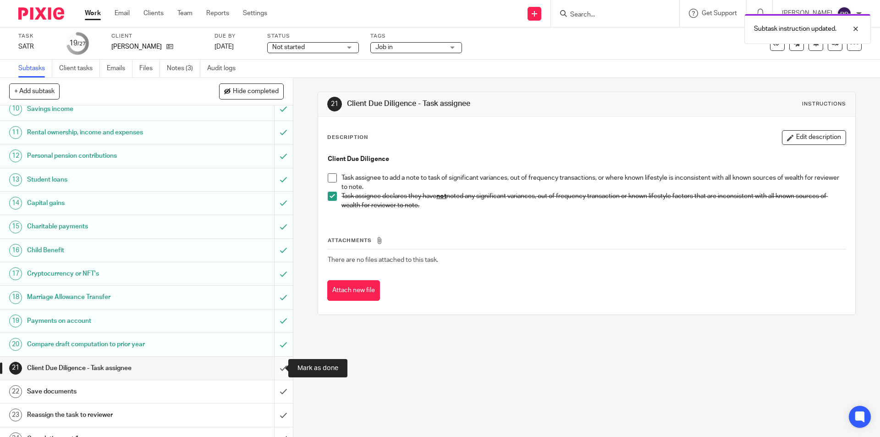
click at [276, 365] on input "submit" at bounding box center [146, 367] width 293 height 23
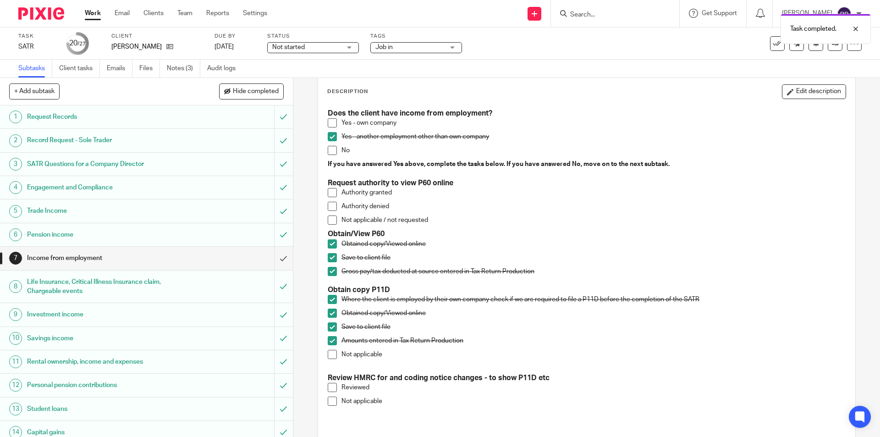
scroll to position [137, 0]
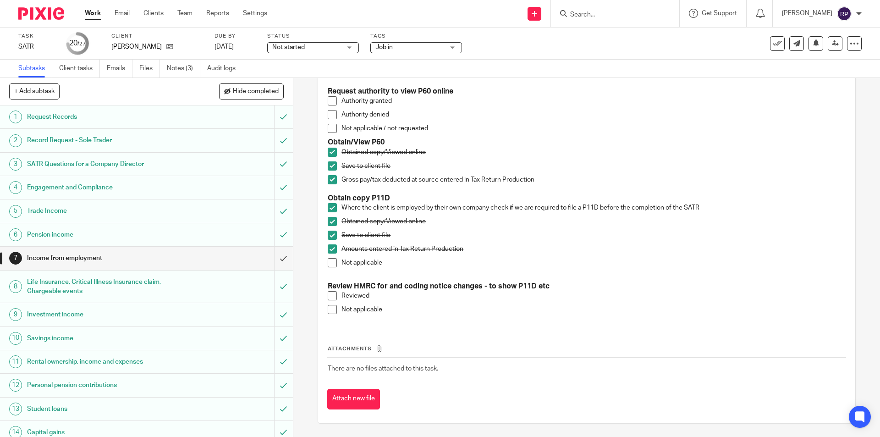
click at [332, 296] on span at bounding box center [332, 295] width 9 height 9
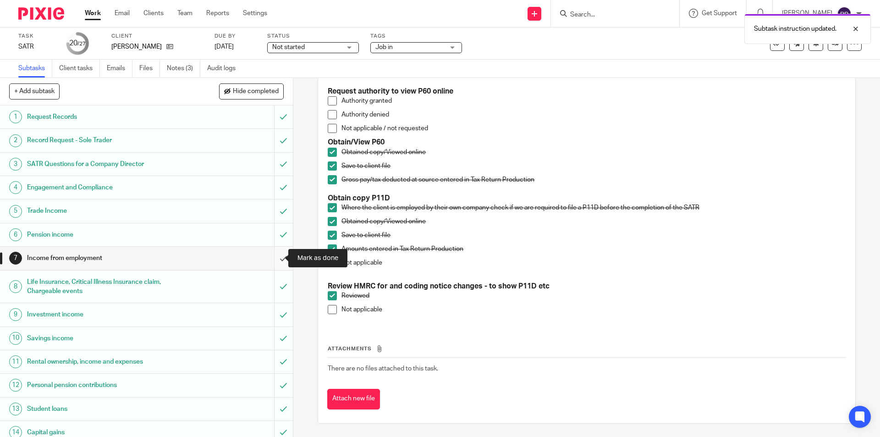
click at [277, 254] on input "submit" at bounding box center [146, 258] width 293 height 23
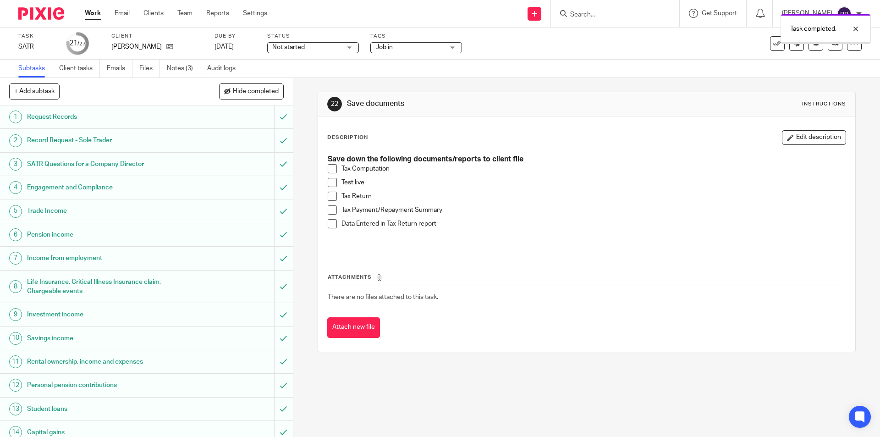
click at [423, 47] on span "Job in" at bounding box center [409, 48] width 69 height 10
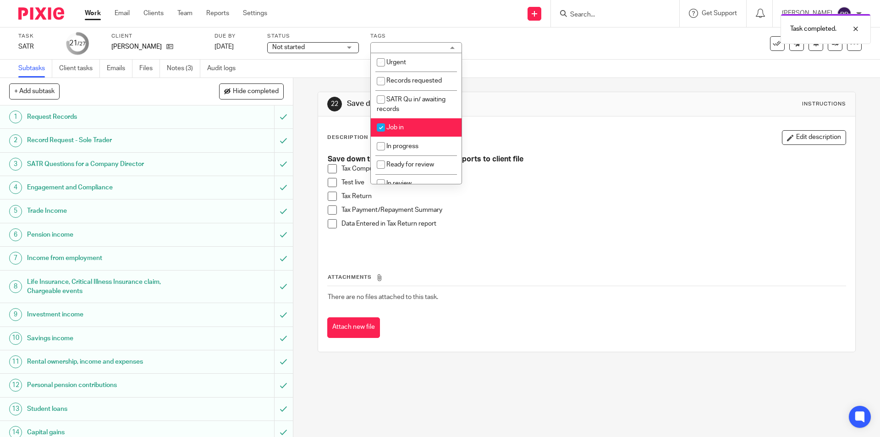
click at [419, 135] on li "Job in" at bounding box center [416, 127] width 91 height 19
checkbox input "false"
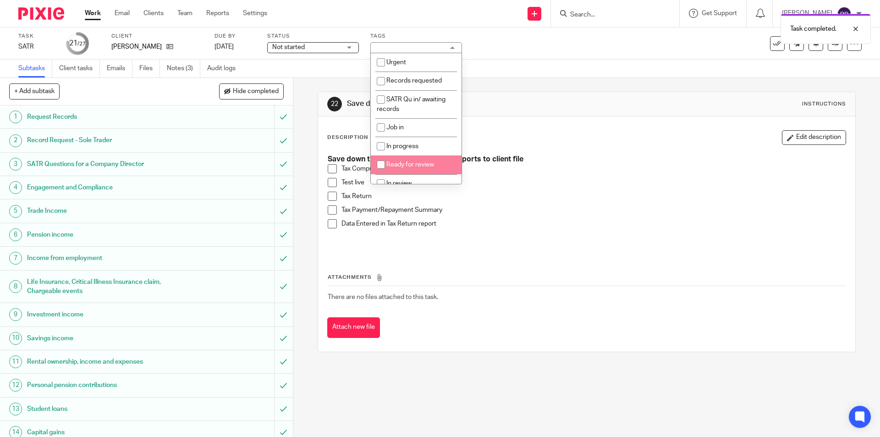
click at [422, 163] on span "Ready for review" at bounding box center [410, 164] width 48 height 6
checkbox input "true"
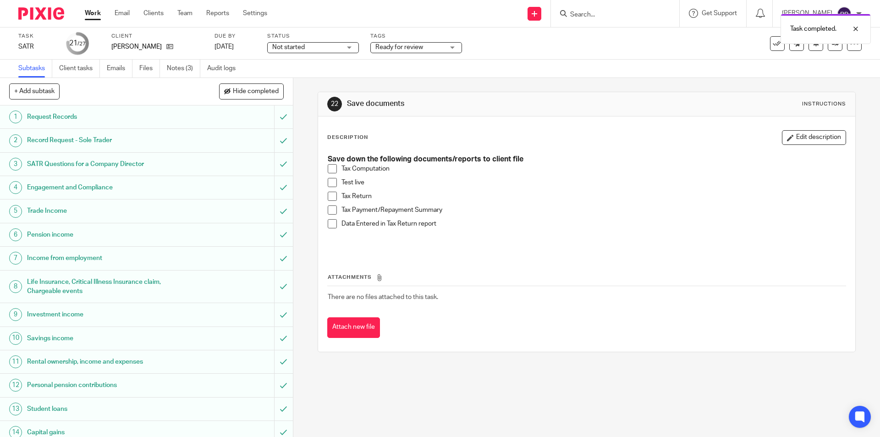
click at [532, 180] on p "Test live" at bounding box center [593, 182] width 504 height 9
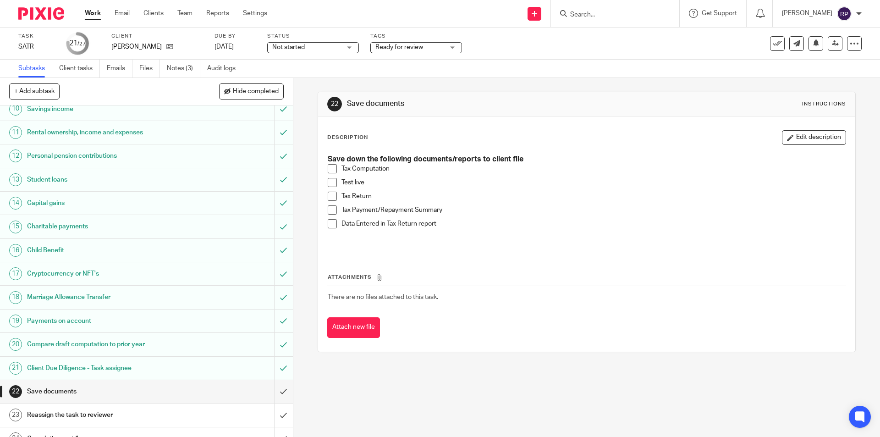
scroll to position [313, 0]
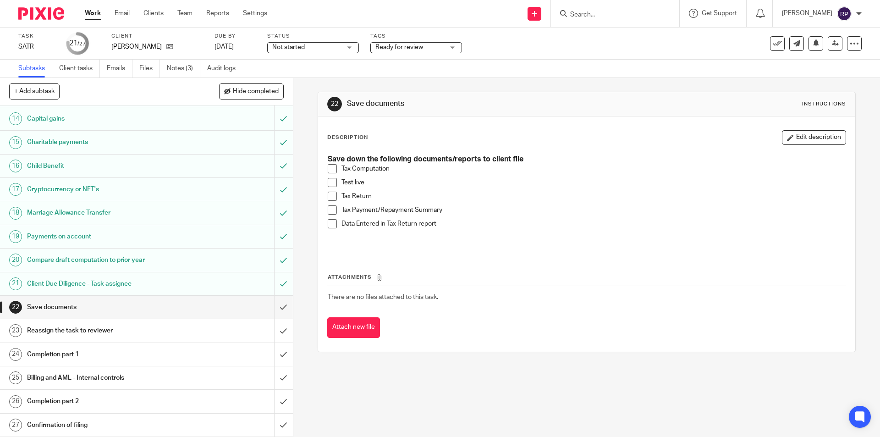
click at [332, 171] on span at bounding box center [332, 168] width 9 height 9
click at [332, 182] on span at bounding box center [332, 182] width 9 height 9
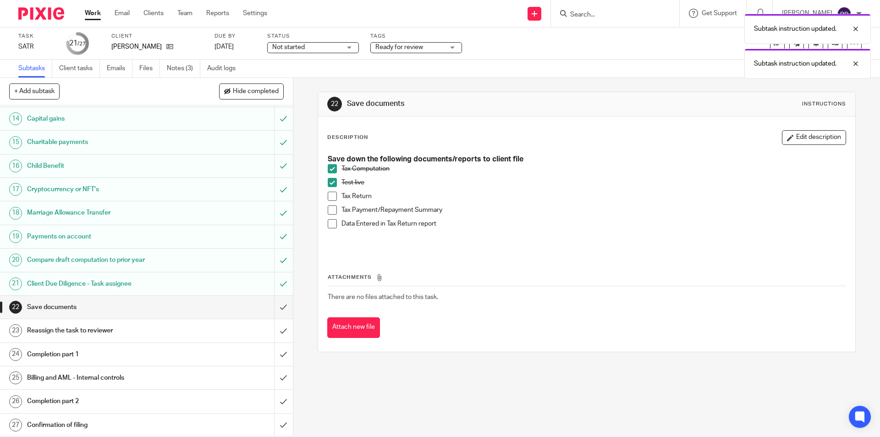
click at [328, 195] on span at bounding box center [332, 196] width 9 height 9
click at [328, 206] on span at bounding box center [332, 209] width 9 height 9
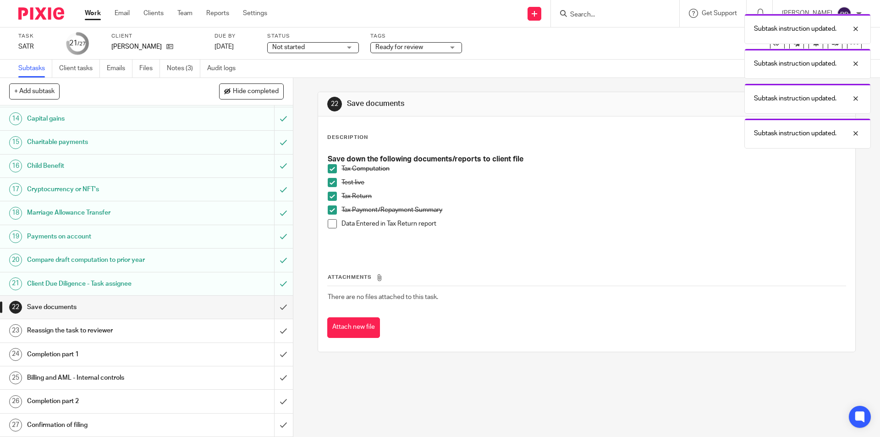
click at [330, 223] on span at bounding box center [332, 223] width 9 height 9
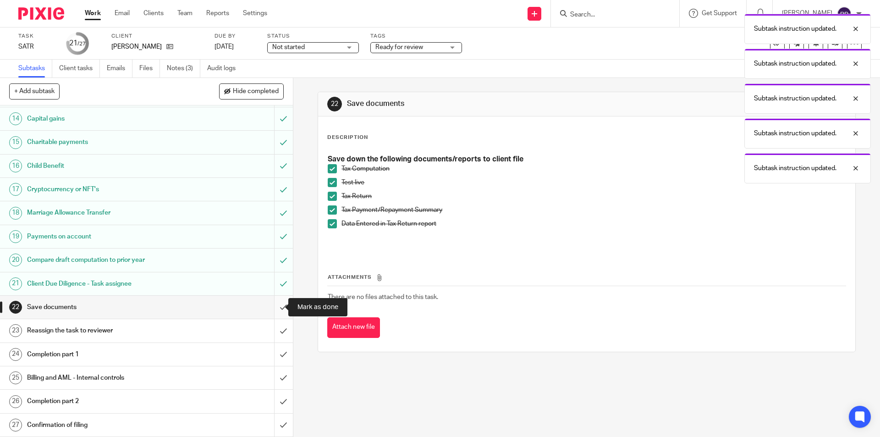
click at [278, 304] on input "submit" at bounding box center [146, 307] width 293 height 23
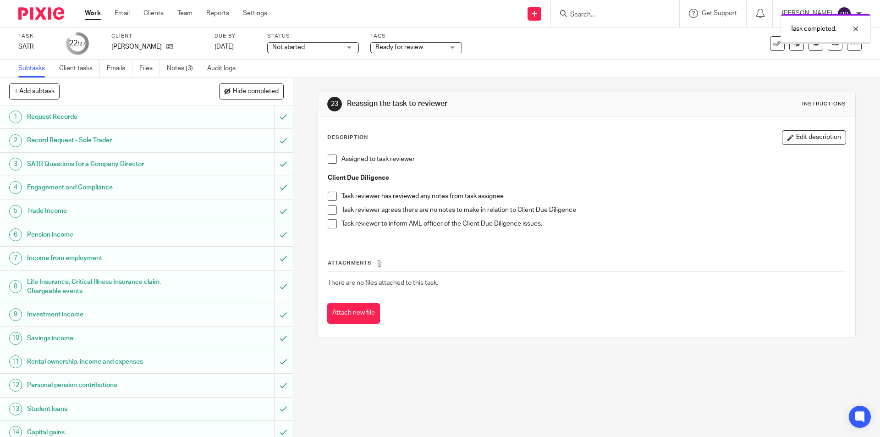
scroll to position [313, 0]
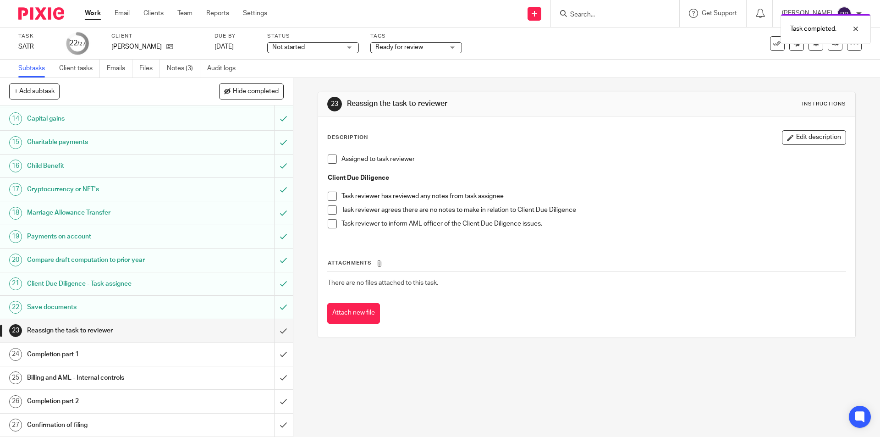
click at [330, 159] on span at bounding box center [332, 158] width 9 height 9
click at [447, 46] on div "Task completed. Subtask instruction updated." at bounding box center [655, 44] width 431 height 70
click at [450, 48] on div "Task completed. Subtask instruction updated." at bounding box center [655, 44] width 431 height 70
click at [443, 48] on div "Task completed. Subtask instruction updated." at bounding box center [655, 44] width 431 height 70
click at [451, 46] on div "Ready for review" at bounding box center [416, 47] width 92 height 11
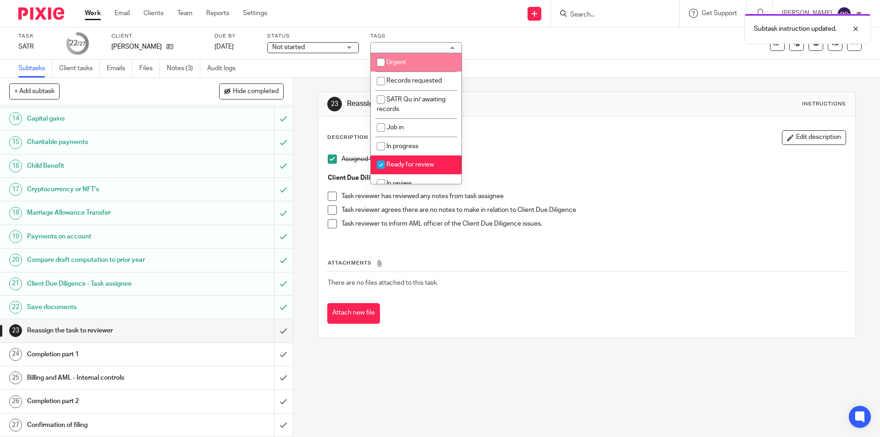
click at [420, 60] on li "Urgent" at bounding box center [416, 62] width 91 height 19
checkbox input "true"
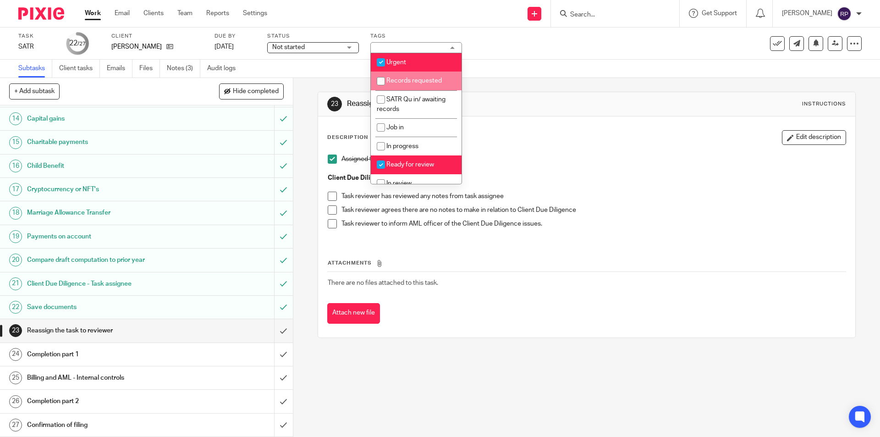
click at [511, 82] on div "23 Reassign the task to reviewer Instructions Description Edit description Assi…" at bounding box center [586, 215] width 537 height 274
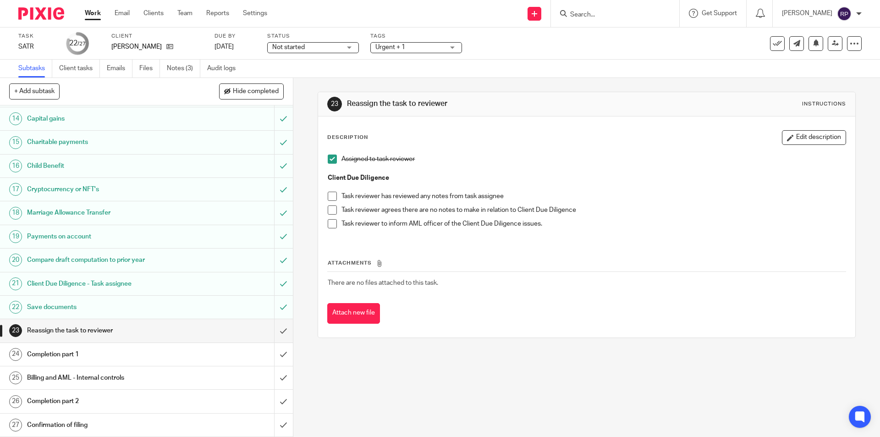
click at [444, 46] on div "Urgent + 1" at bounding box center [416, 47] width 92 height 11
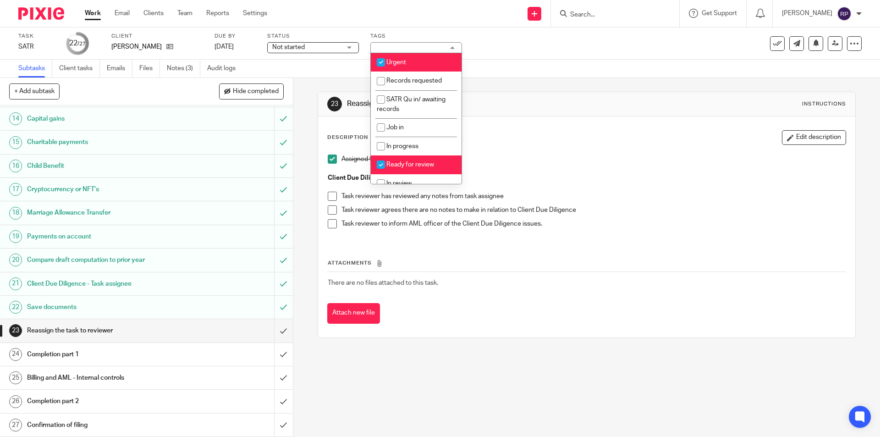
click at [513, 86] on div "23 Reassign the task to reviewer Instructions Description Edit description Assi…" at bounding box center [586, 215] width 537 height 274
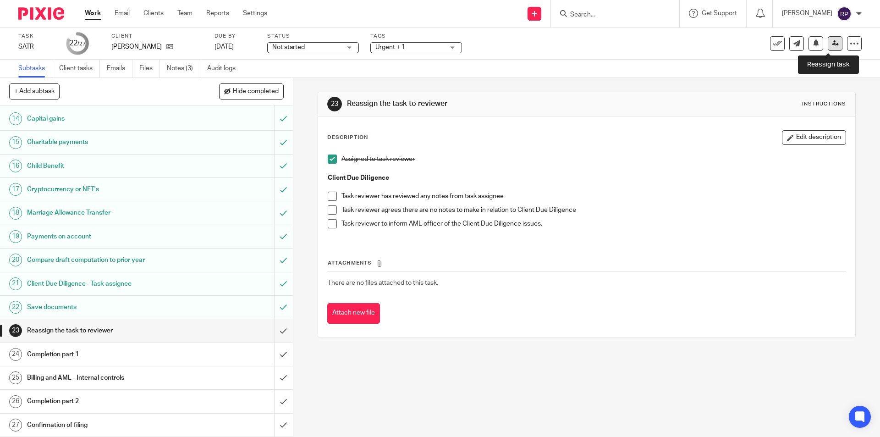
click at [832, 46] on icon at bounding box center [835, 43] width 7 height 7
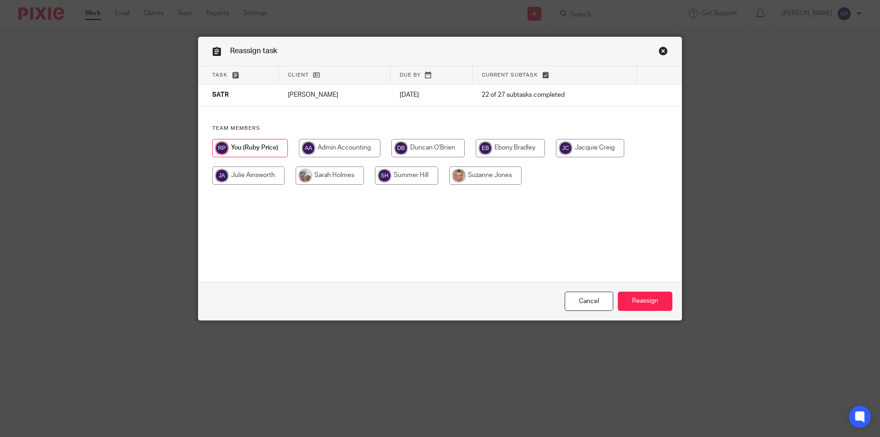
click at [401, 143] on input "radio" at bounding box center [427, 148] width 73 height 18
radio input "true"
click at [649, 303] on input "Reassign" at bounding box center [645, 301] width 55 height 20
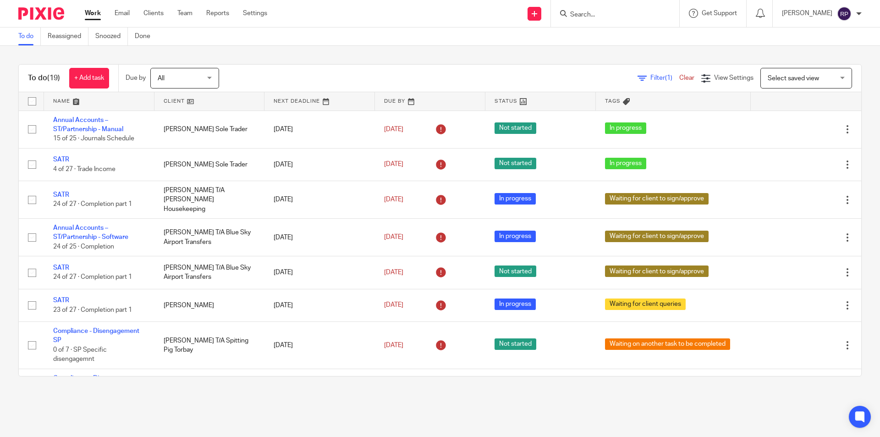
click at [94, 10] on link "Work" at bounding box center [93, 13] width 16 height 9
click at [611, 17] on input "Search" at bounding box center [610, 15] width 82 height 8
type input "s"
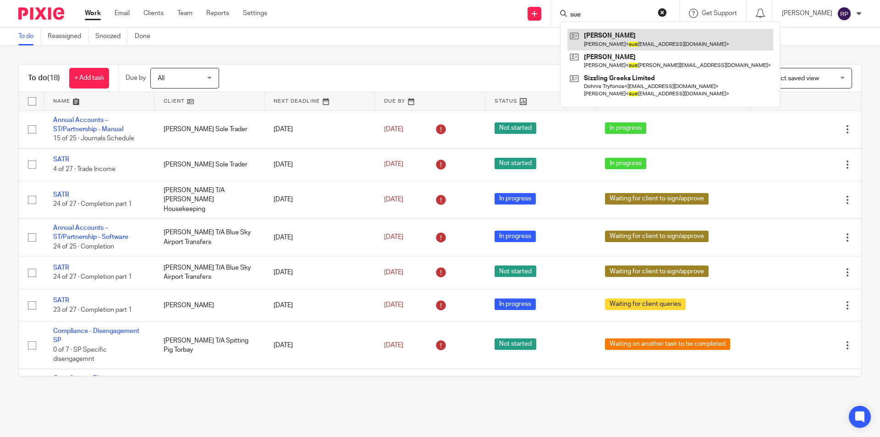
type input "sue"
click at [619, 33] on link at bounding box center [670, 39] width 206 height 21
click at [298, 60] on div "To do (18) + Add task Due by All All Today Tomorrow This week Next week This mo…" at bounding box center [440, 220] width 880 height 349
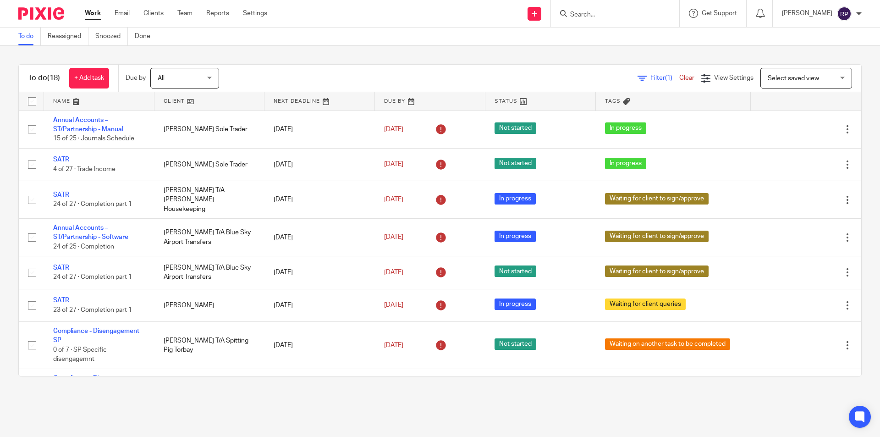
click at [96, 11] on link "Work" at bounding box center [93, 13] width 16 height 9
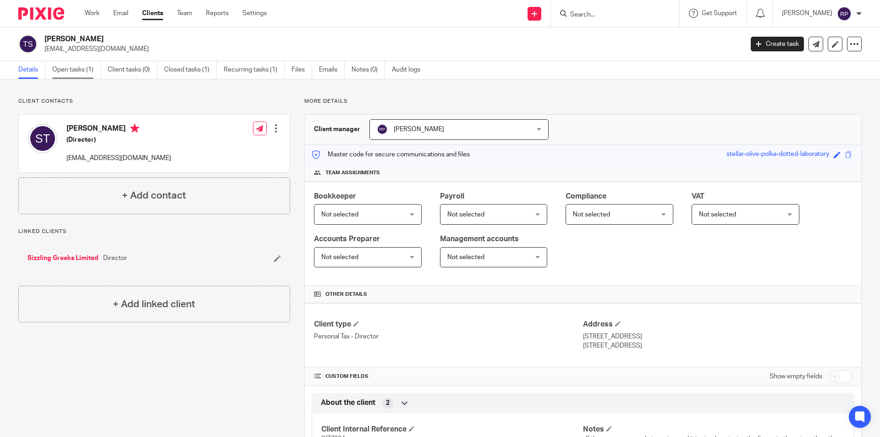
click at [88, 69] on link "Open tasks (1)" at bounding box center [76, 70] width 49 height 18
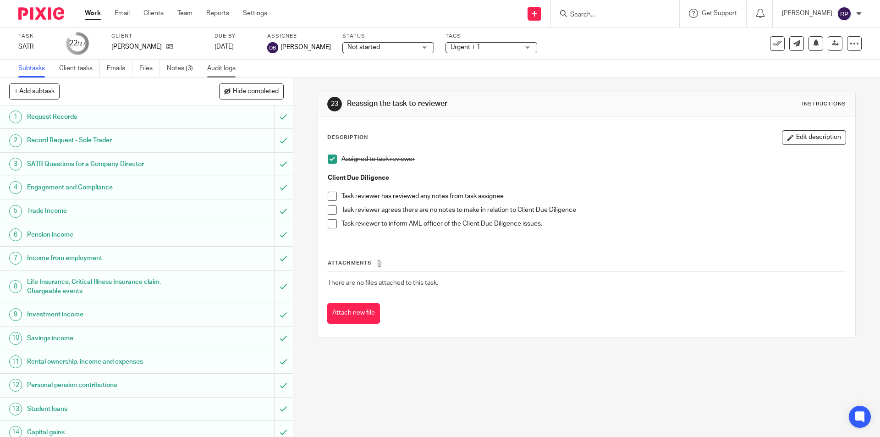
click at [213, 67] on link "Audit logs" at bounding box center [224, 69] width 35 height 18
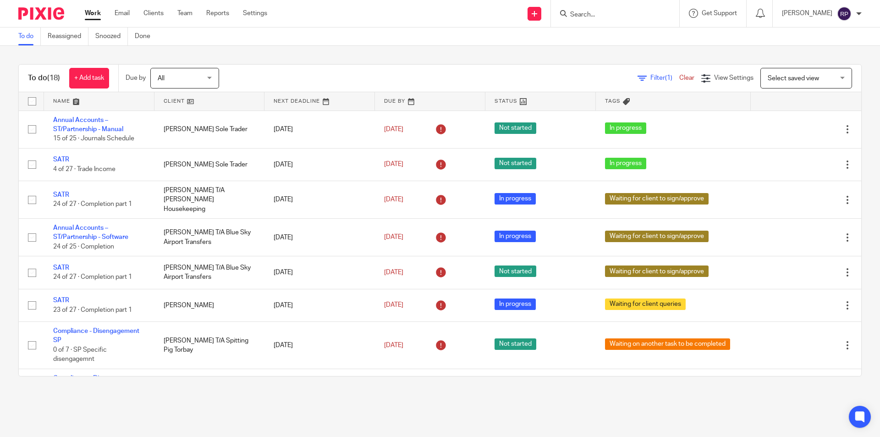
click at [540, 401] on main "To do Reassigned Snoozed Done To do (18) + Add task Due by All All [DATE] [DATE…" at bounding box center [440, 218] width 880 height 437
click at [588, 15] on div at bounding box center [613, 13] width 107 height 11
click at [592, 14] on input "Search" at bounding box center [610, 15] width 82 height 8
type input "torb"
click at [620, 46] on link at bounding box center [644, 39] width 155 height 21
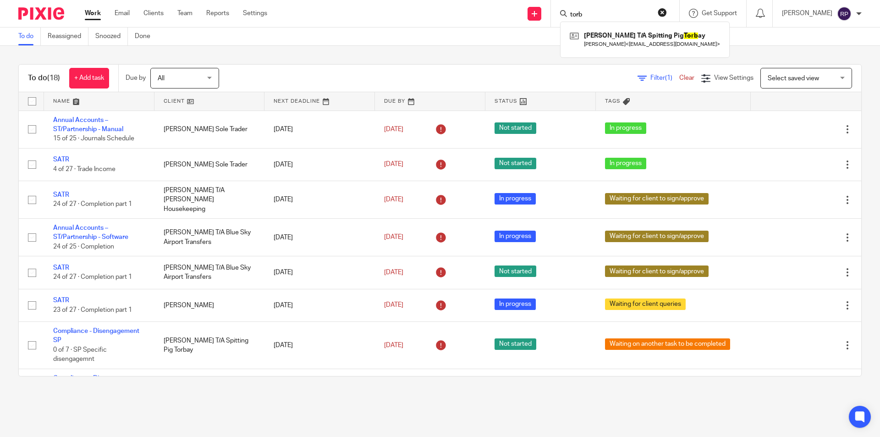
click at [667, 16] on form "torb" at bounding box center [618, 13] width 98 height 11
click at [667, 11] on form "torb" at bounding box center [618, 13] width 98 height 11
click at [667, 11] on button "reset" at bounding box center [662, 12] width 9 height 9
click at [644, 15] on input "Search" at bounding box center [610, 15] width 82 height 8
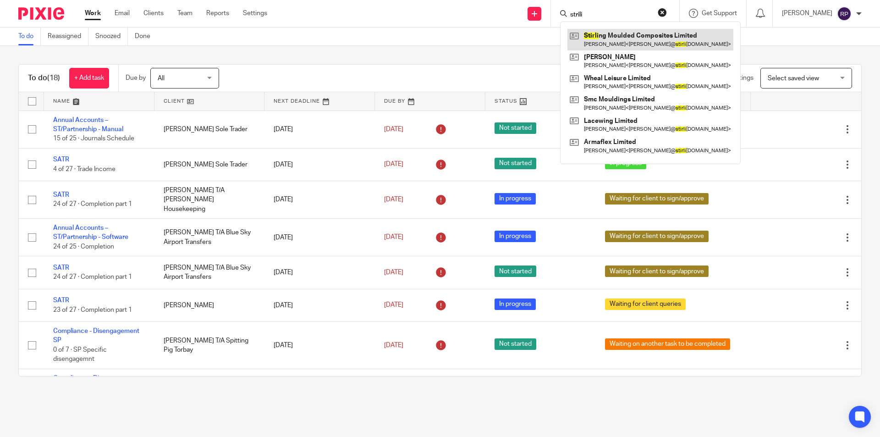
type input "strili"
click at [643, 35] on link at bounding box center [650, 39] width 166 height 21
click at [331, 70] on div "Filter (1) Clear View Settings View Settings (1) Filters Clear Save Manage save…" at bounding box center [548, 78] width 626 height 21
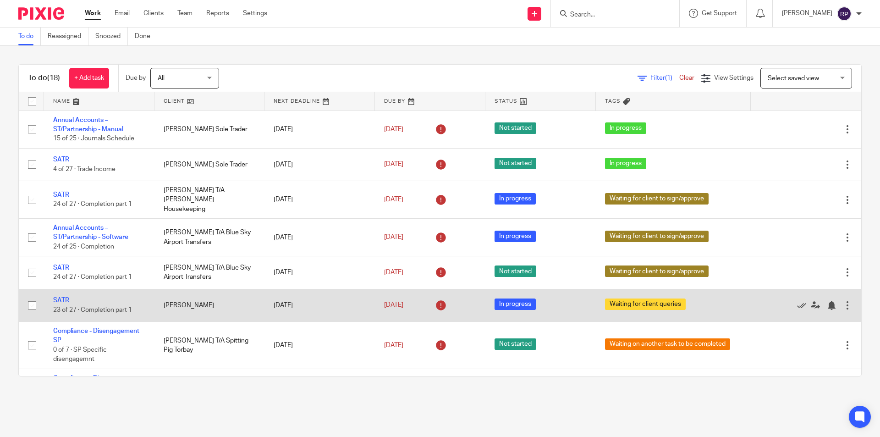
scroll to position [92, 0]
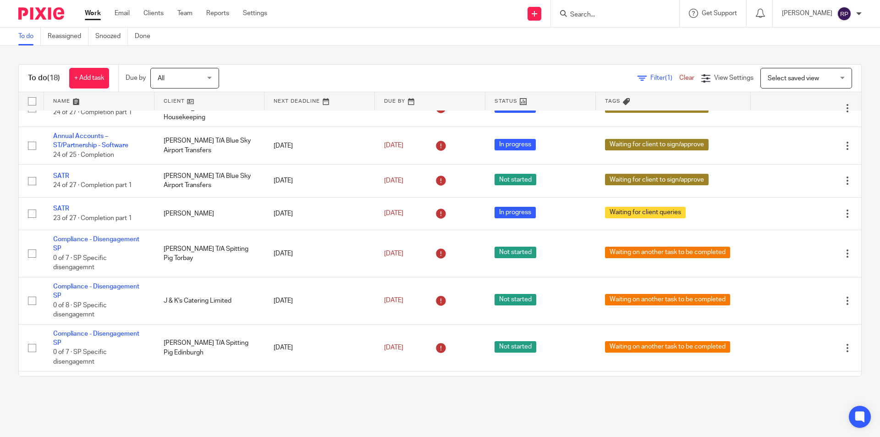
click at [91, 11] on link "Work" at bounding box center [93, 13] width 16 height 9
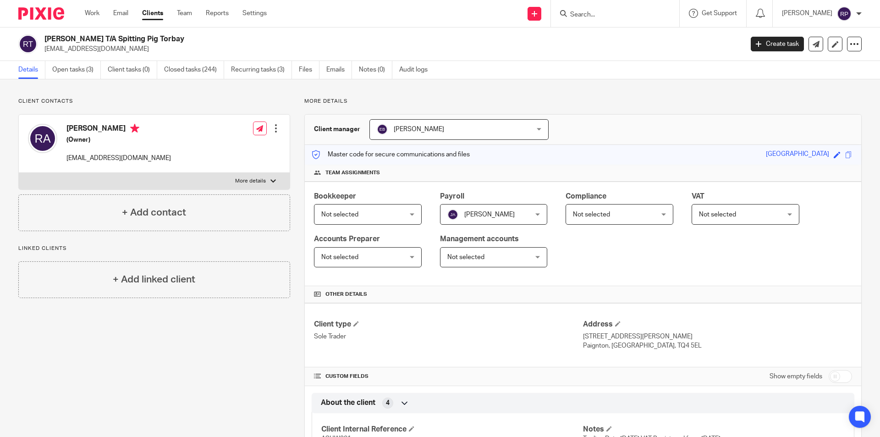
click at [270, 179] on div at bounding box center [272, 180] width 5 height 5
click at [19, 173] on input "More details" at bounding box center [18, 172] width 0 height 0
checkbox input "true"
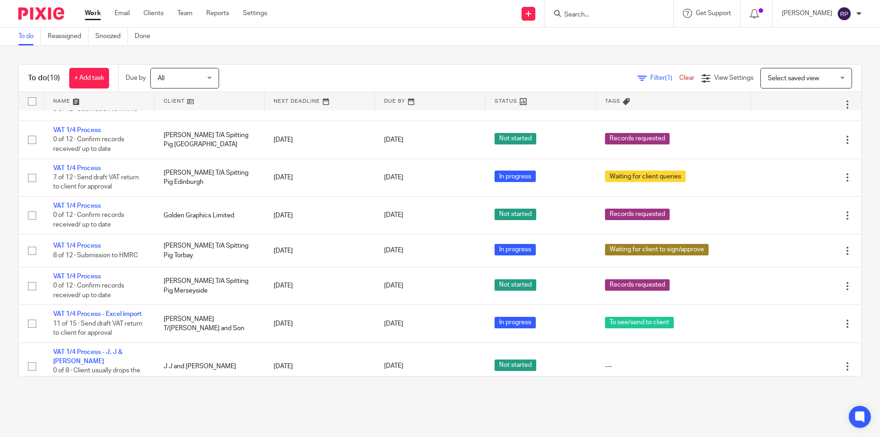
scroll to position [468, 0]
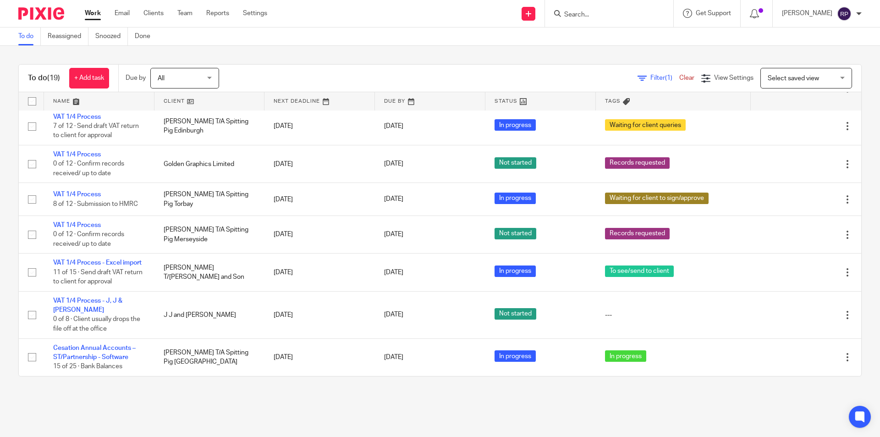
click at [102, 14] on ul "Work Email Clients Team Reports Settings" at bounding box center [183, 13] width 196 height 9
click at [99, 14] on link "Work" at bounding box center [93, 13] width 16 height 9
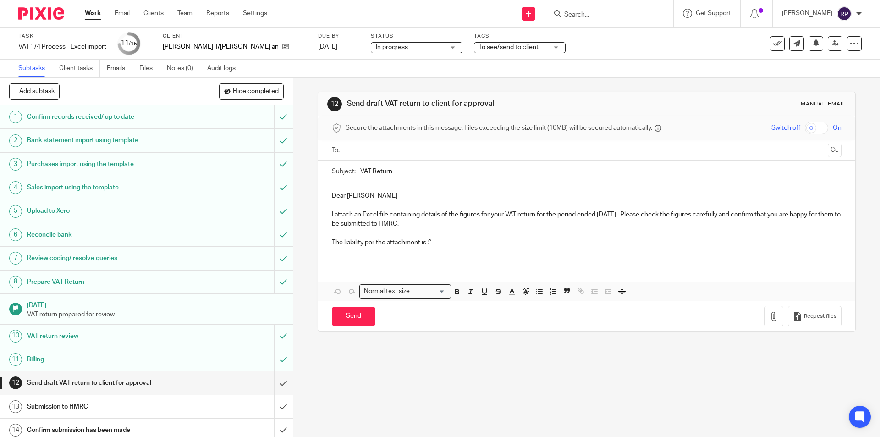
scroll to position [29, 0]
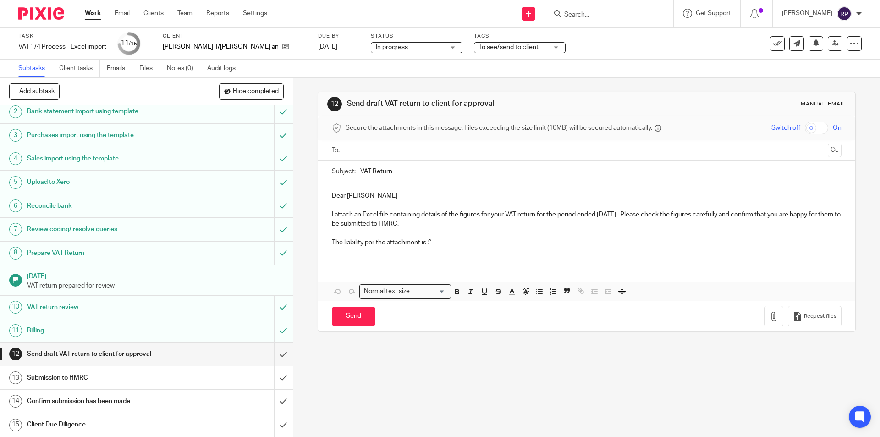
click at [380, 147] on input "text" at bounding box center [586, 150] width 475 height 11
click at [364, 196] on p "Dear Colin" at bounding box center [586, 197] width 509 height 9
drag, startPoint x: 361, startPoint y: 194, endPoint x: 312, endPoint y: 197, distance: 49.1
click at [312, 197] on div "12 Send draft VAT return to client for approval Manual email Secure the attachm…" at bounding box center [586, 257] width 586 height 359
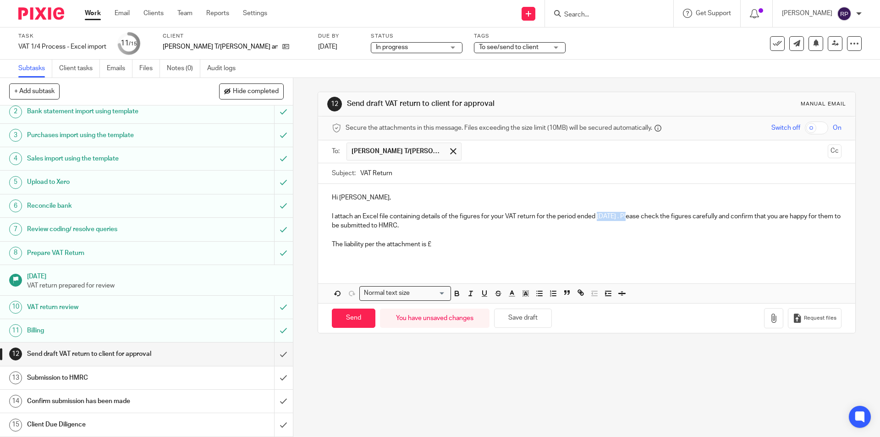
drag, startPoint x: 631, startPoint y: 216, endPoint x: 596, endPoint y: 216, distance: 35.3
click at [596, 216] on p "I attach an Excel file containing details of the figures for your VAT return fo…" at bounding box center [586, 221] width 509 height 19
click at [602, 213] on p "I attach an Excel file containing details of the figures for your VAT return fo…" at bounding box center [586, 221] width 509 height 19
click at [442, 227] on p "I attach an Excel file containing details of the figures for your VAT return fo…" at bounding box center [586, 221] width 509 height 19
click at [439, 244] on p "The liability per the attachment is £" at bounding box center [586, 244] width 509 height 9
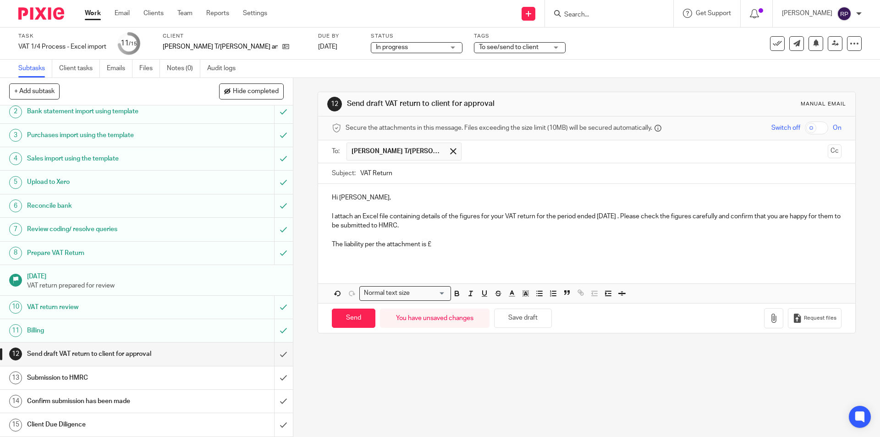
click at [455, 244] on p "The liability per the attachment is £" at bounding box center [586, 244] width 509 height 9
click at [353, 252] on p at bounding box center [586, 253] width 509 height 9
click at [354, 260] on div "Hi Colin, I attach an Excel file containing details of the figures for your VAT…" at bounding box center [586, 224] width 537 height 81
click at [769, 319] on icon "button" at bounding box center [773, 317] width 9 height 9
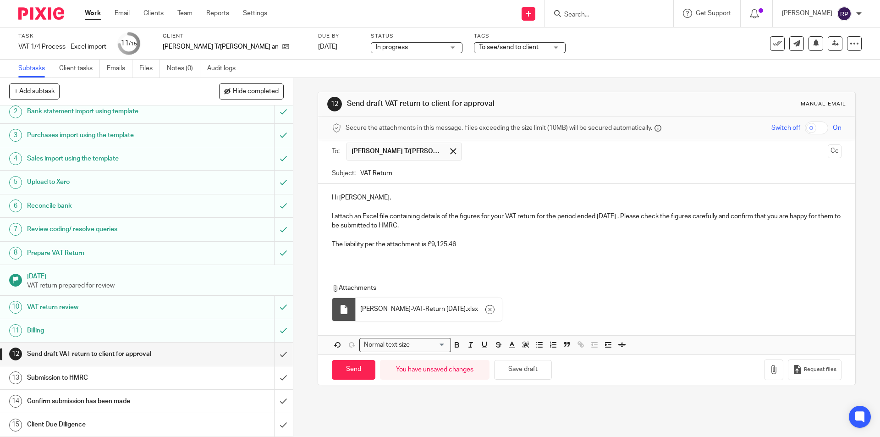
click at [364, 251] on p at bounding box center [586, 253] width 509 height 9
click at [345, 366] on input "Send" at bounding box center [354, 370] width 44 height 20
type input "Sent"
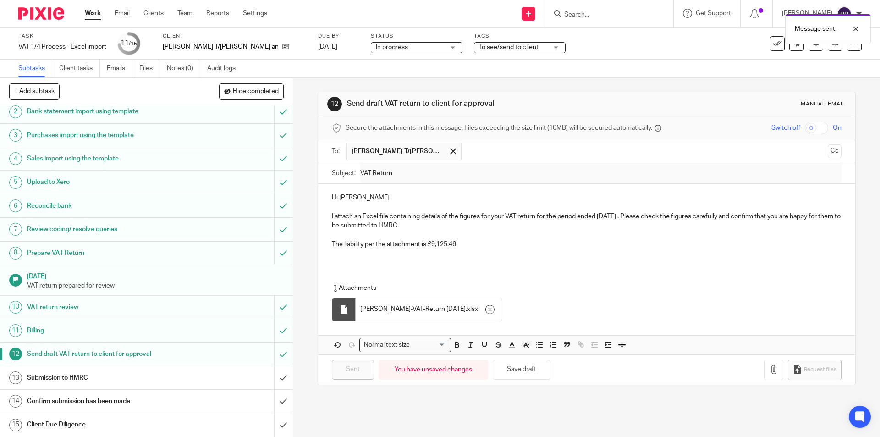
click at [129, 374] on h1 "Submission to HMRC" at bounding box center [106, 378] width 159 height 14
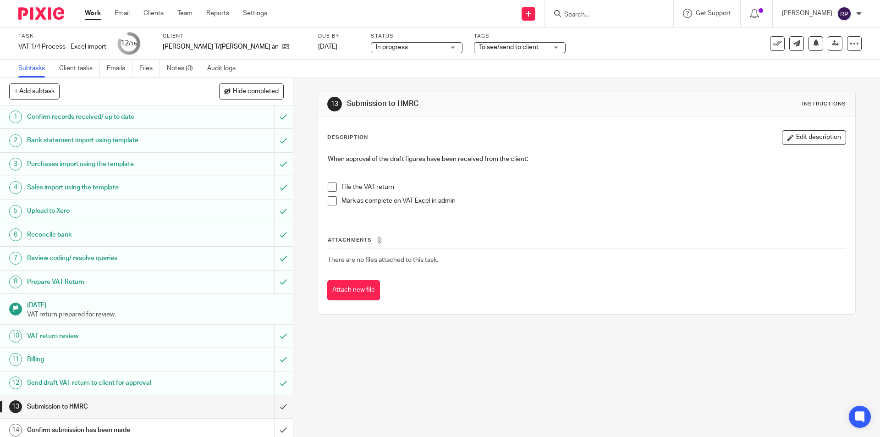
scroll to position [29, 0]
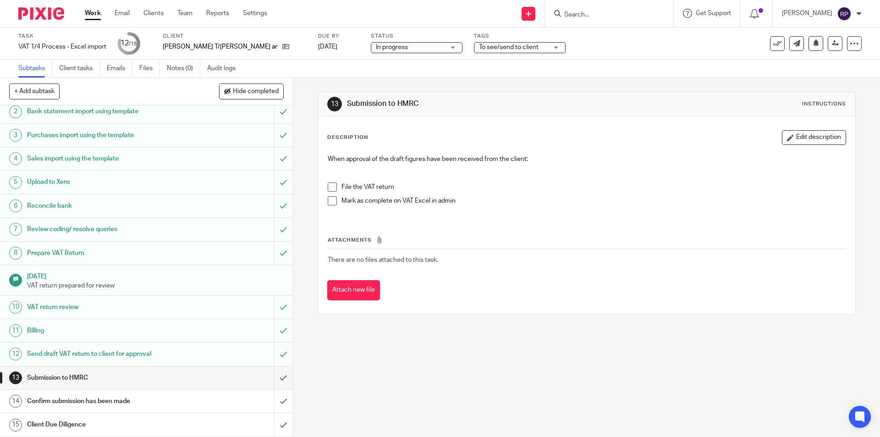
click at [490, 49] on span "To see/send to client" at bounding box center [509, 47] width 60 height 6
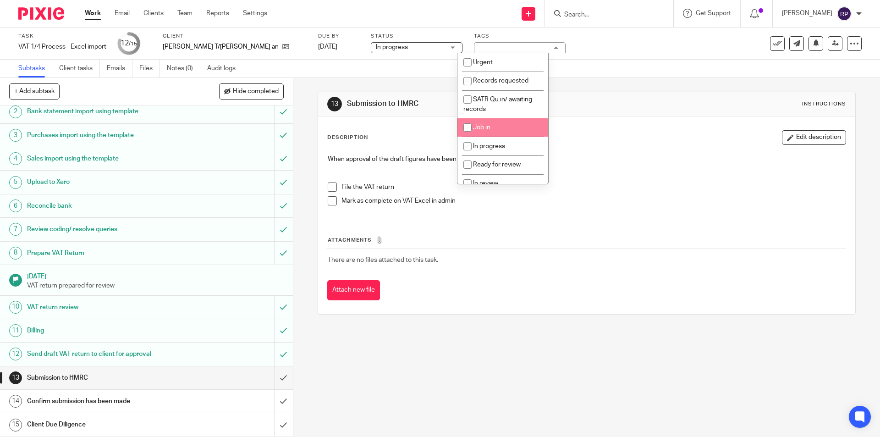
scroll to position [46, 0]
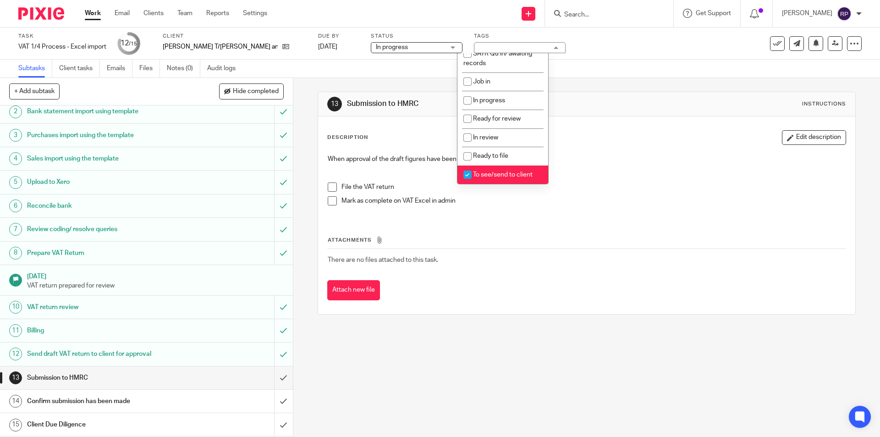
click at [493, 183] on li "To see/send to client" at bounding box center [502, 174] width 91 height 19
checkbox input "false"
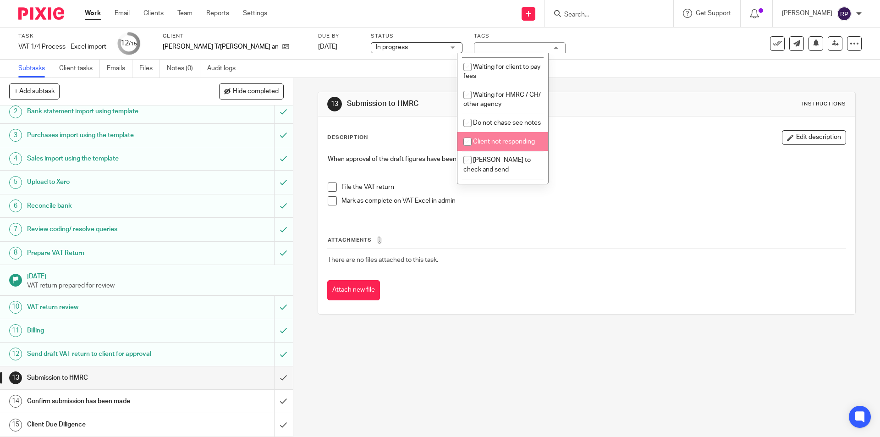
scroll to position [183, 0]
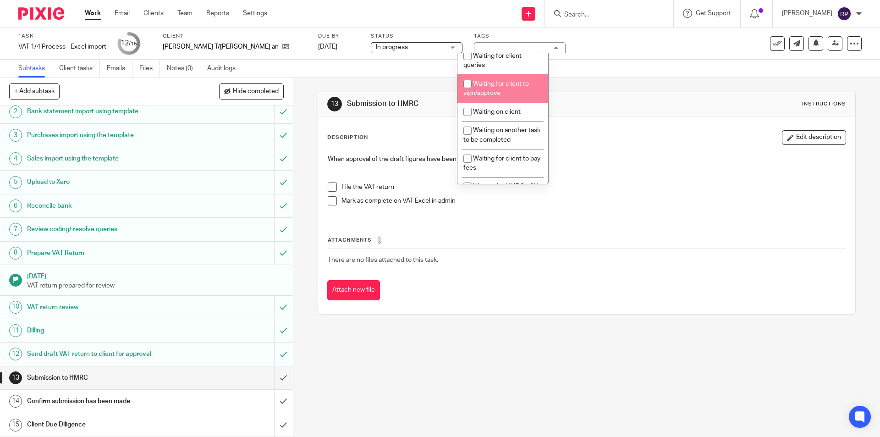
click at [514, 87] on li "Waiting for client to sign/approve" at bounding box center [502, 88] width 91 height 28
checkbox input "true"
click at [571, 107] on h1 "Submission to HMRC" at bounding box center [476, 104] width 259 height 10
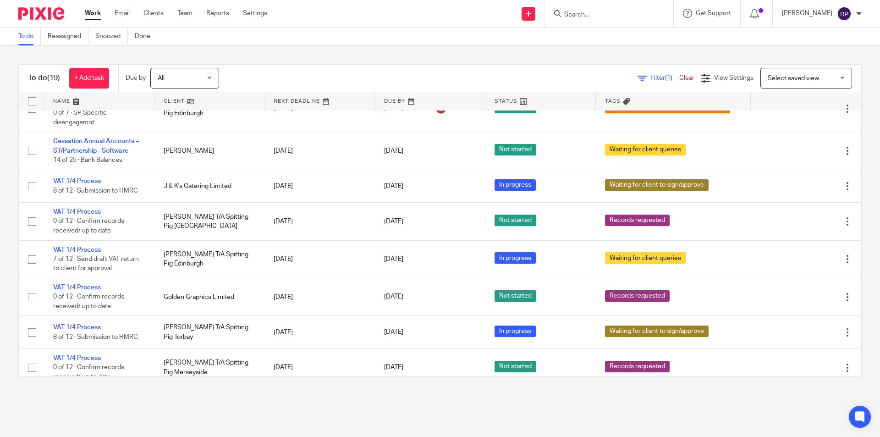
scroll to position [193, 0]
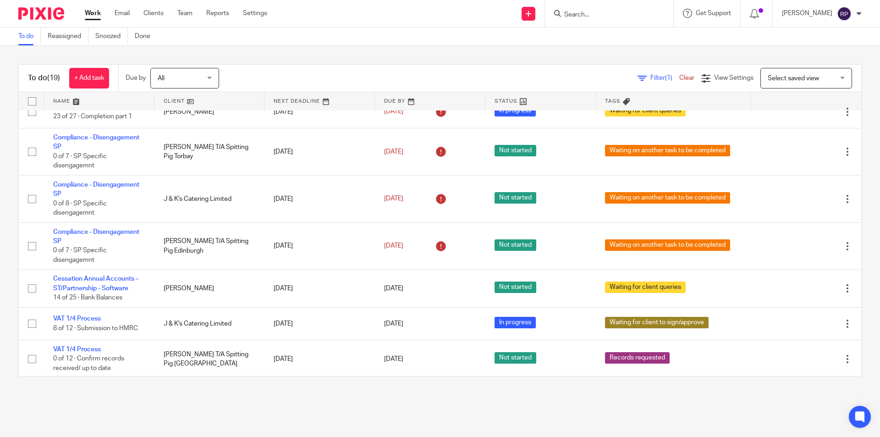
drag, startPoint x: 84, startPoint y: 279, endPoint x: 308, endPoint y: 23, distance: 340.0
click at [308, 23] on div "Send new email Create task Add client Request signature Get Support Contact Sup…" at bounding box center [580, 13] width 599 height 27
click at [97, 15] on link "Work" at bounding box center [93, 13] width 16 height 9
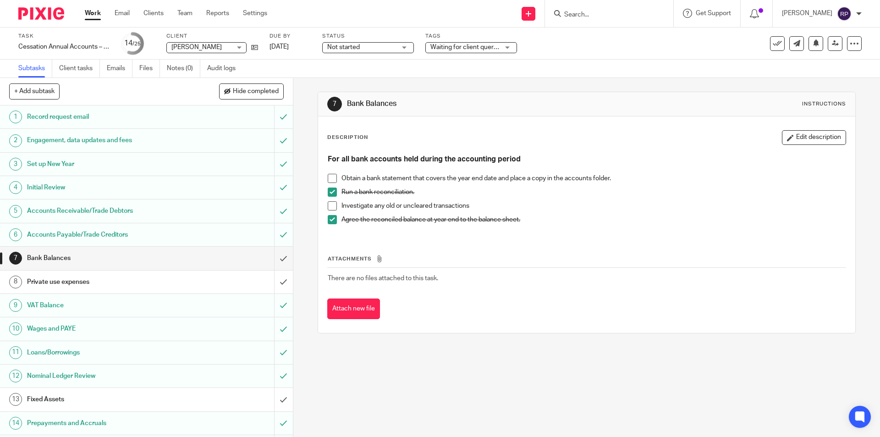
scroll to position [46, 0]
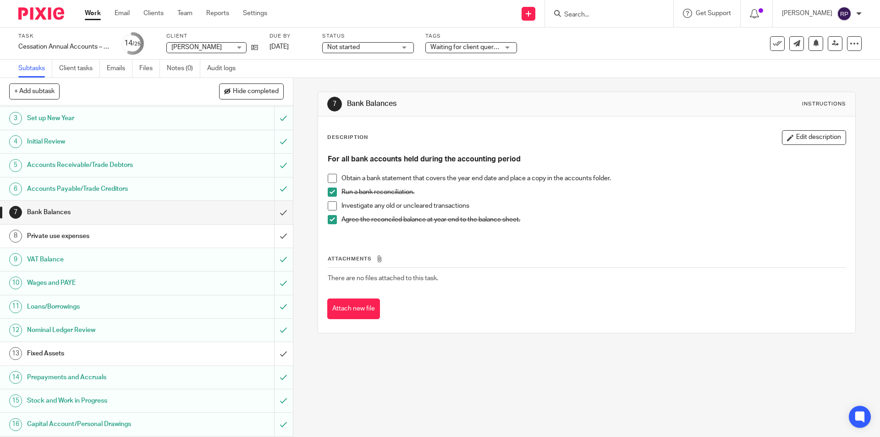
click at [74, 238] on h1 "Private use expenses" at bounding box center [106, 236] width 159 height 14
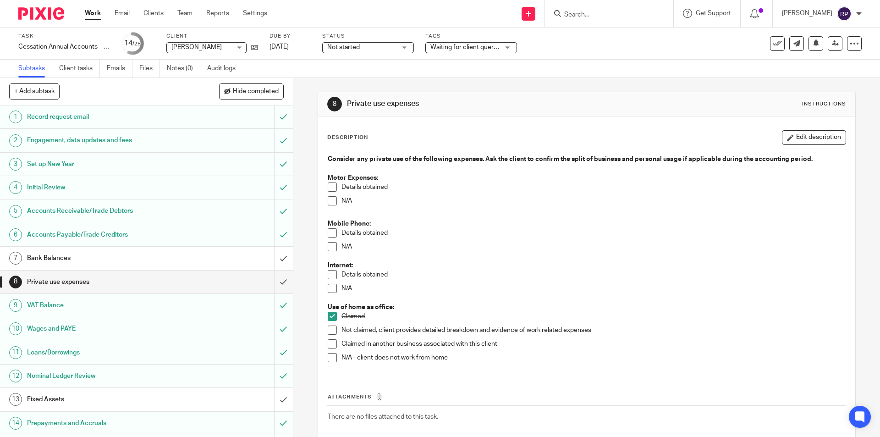
click at [329, 203] on span at bounding box center [332, 200] width 9 height 9
click at [328, 235] on span at bounding box center [332, 232] width 9 height 9
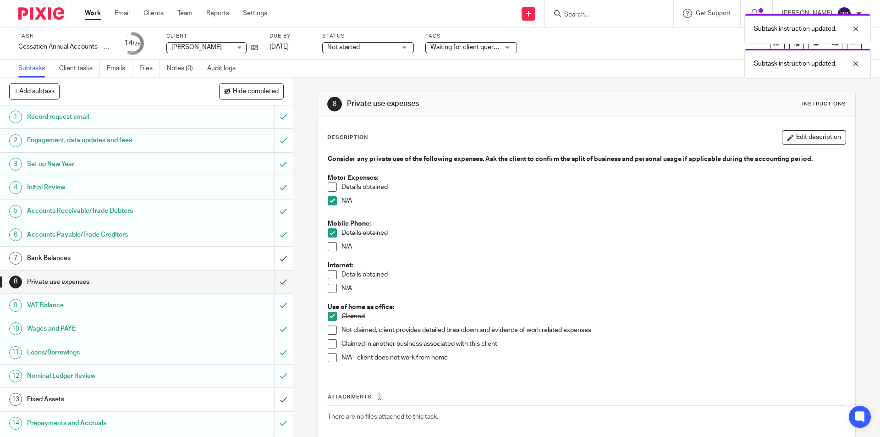
click at [332, 287] on span at bounding box center [332, 288] width 9 height 9
click at [270, 282] on input "submit" at bounding box center [146, 281] width 293 height 23
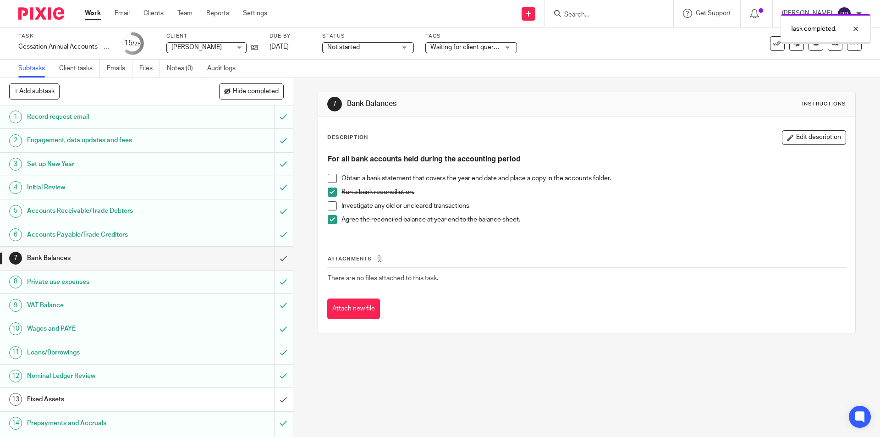
scroll to position [92, 0]
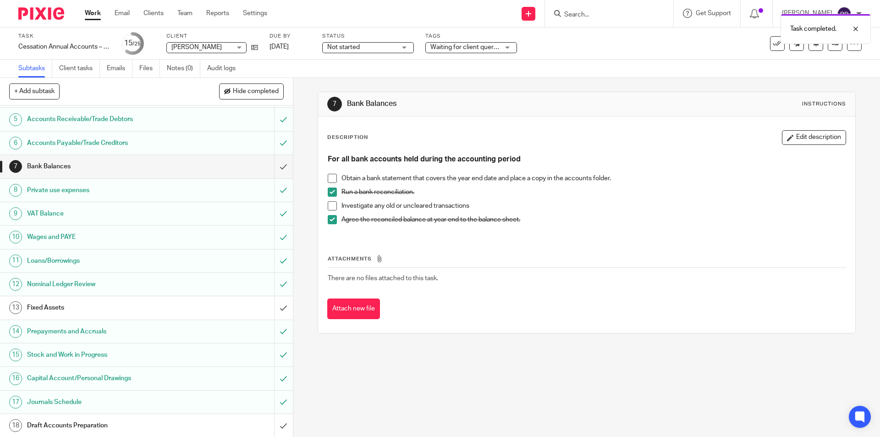
click at [52, 308] on h1 "Fixed Assets" at bounding box center [106, 308] width 159 height 14
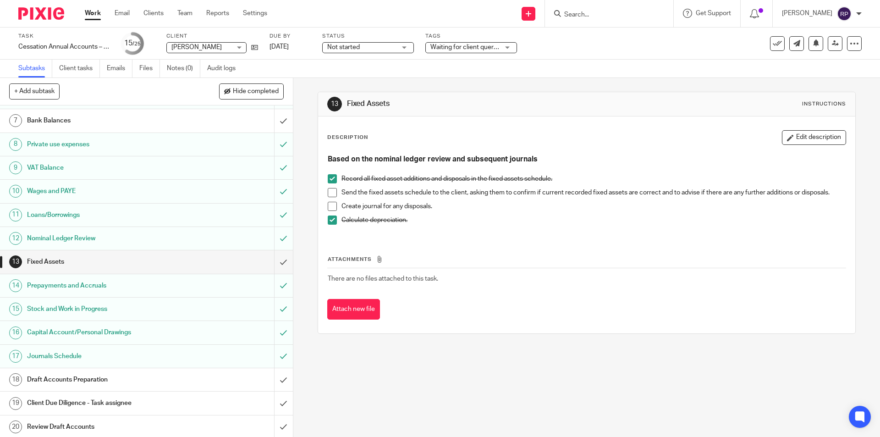
scroll to position [229, 0]
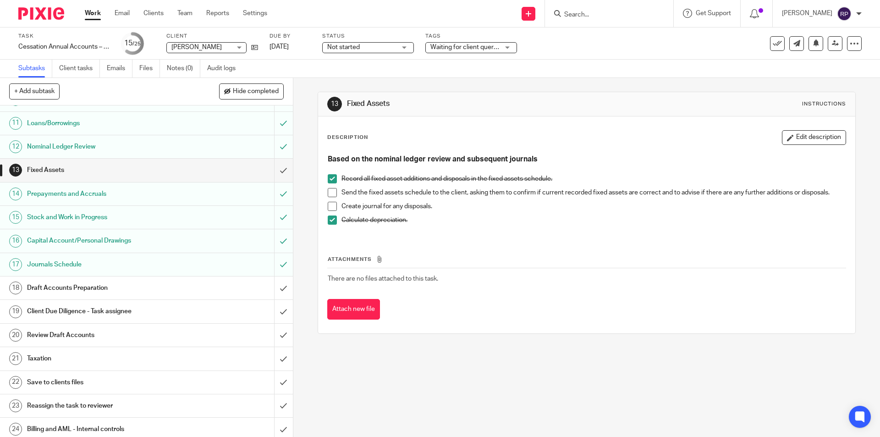
click at [88, 290] on h1 "Draft Accounts Preparation" at bounding box center [106, 288] width 159 height 14
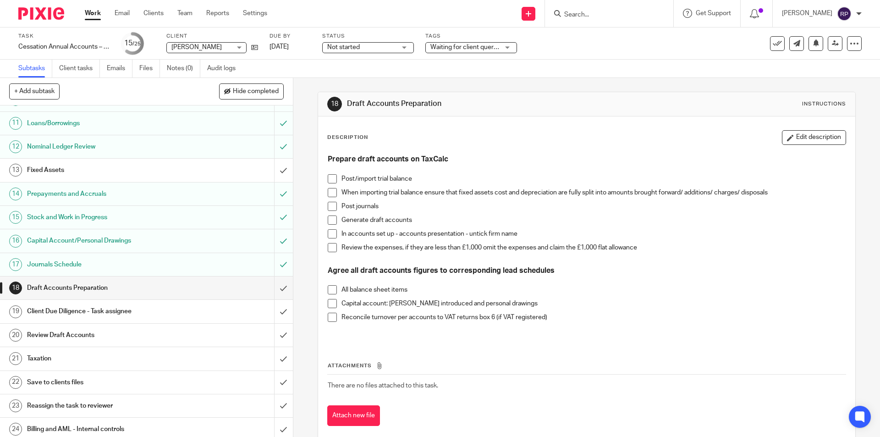
scroll to position [257, 0]
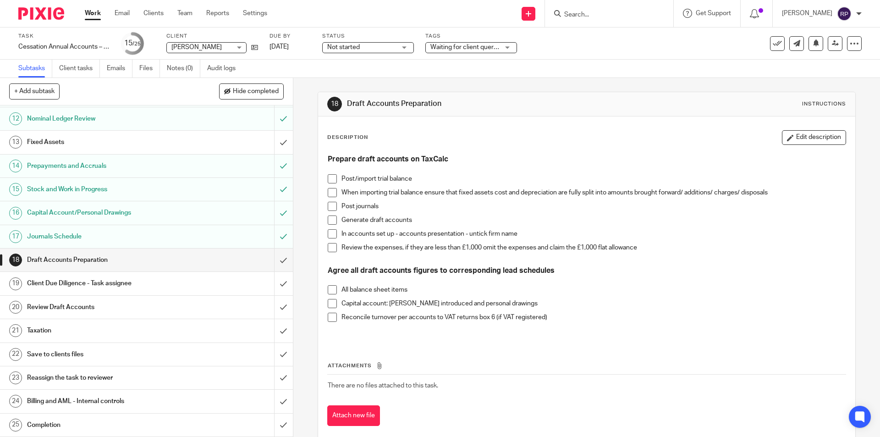
click at [330, 178] on span at bounding box center [332, 178] width 9 height 9
click at [329, 219] on span at bounding box center [332, 219] width 9 height 9
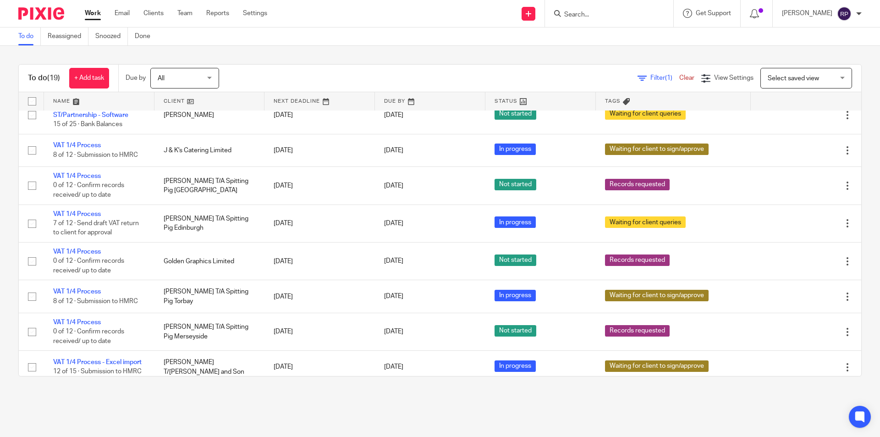
scroll to position [468, 0]
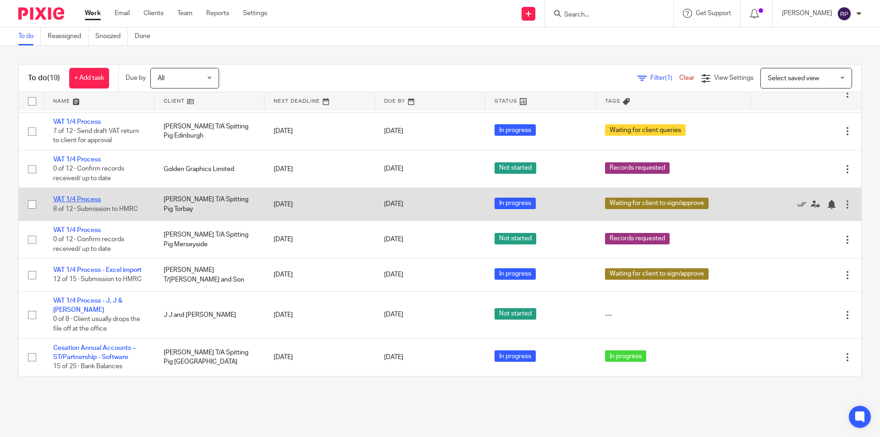
click at [74, 196] on link "VAT 1/4 Process" at bounding box center [77, 199] width 48 height 6
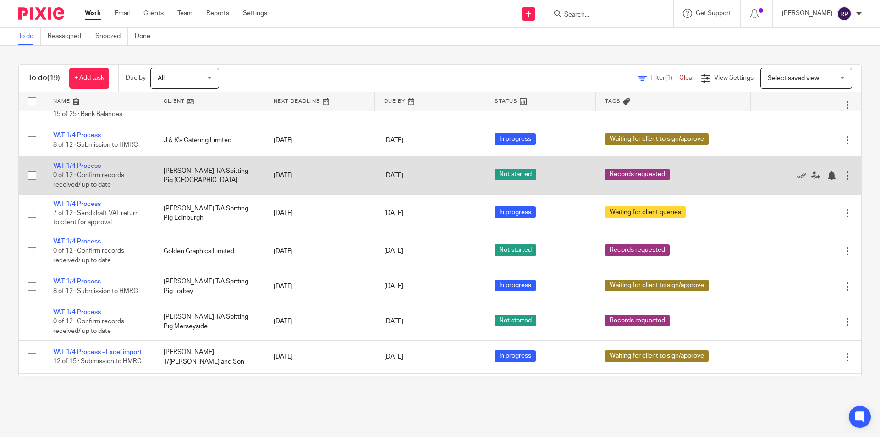
scroll to position [331, 0]
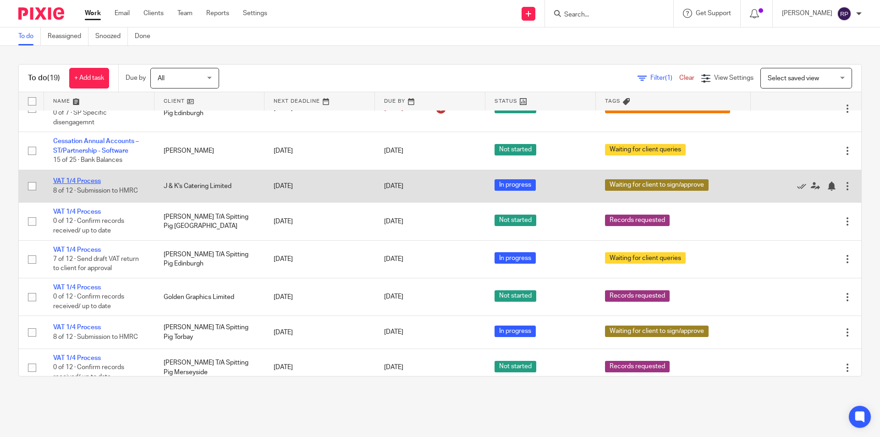
click at [85, 179] on link "VAT 1/4 Process" at bounding box center [77, 181] width 48 height 6
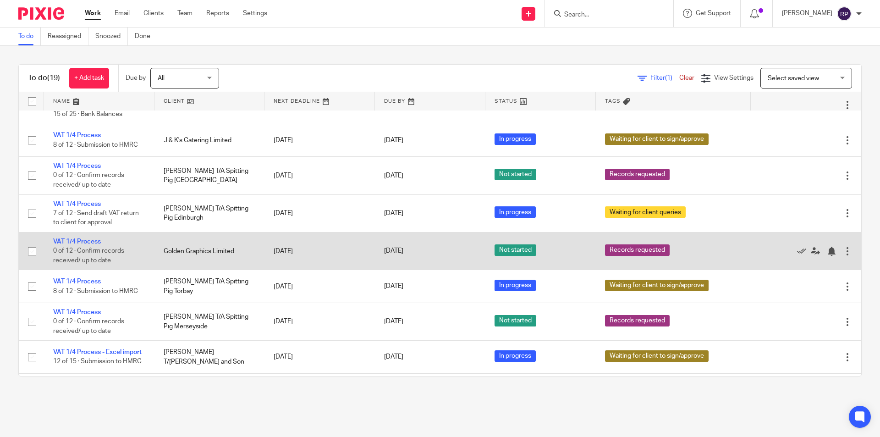
scroll to position [422, 0]
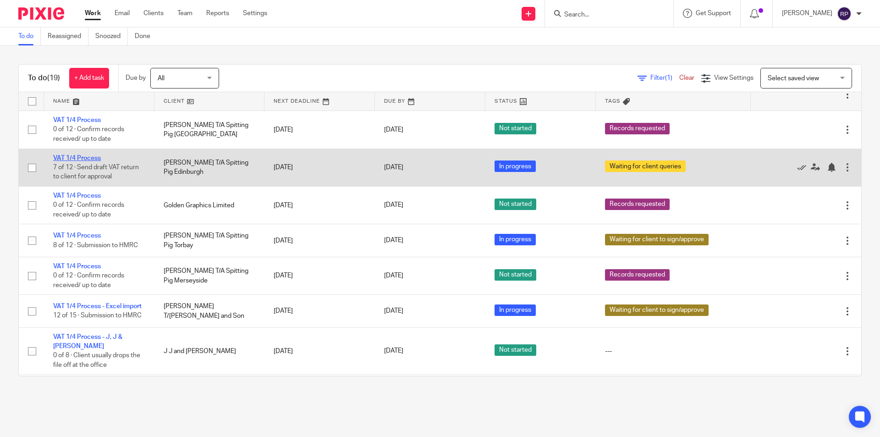
click at [74, 155] on link "VAT 1/4 Process" at bounding box center [77, 158] width 48 height 6
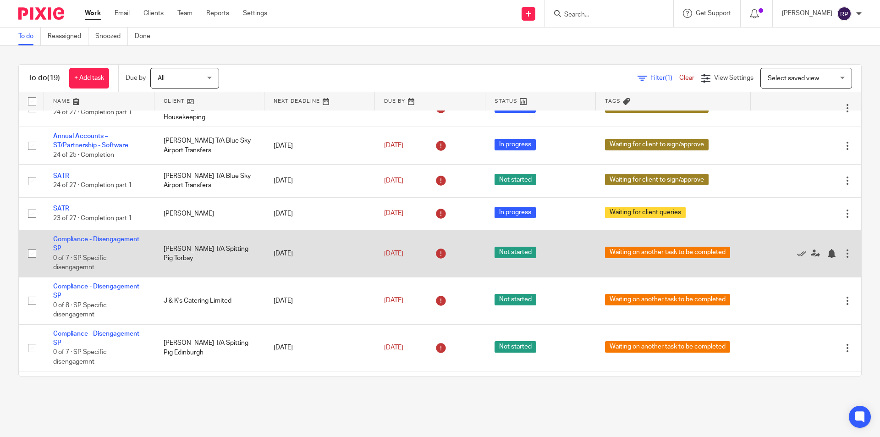
scroll to position [183, 0]
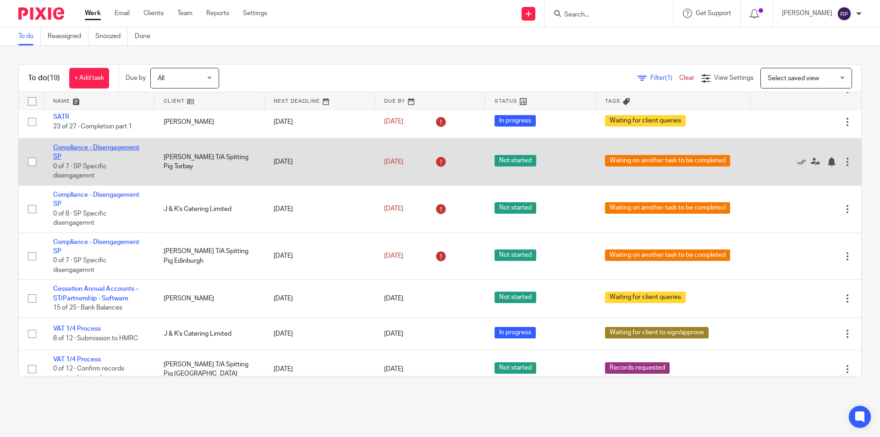
click at [91, 144] on link "Compliance - Disengagement SP" at bounding box center [96, 152] width 86 height 16
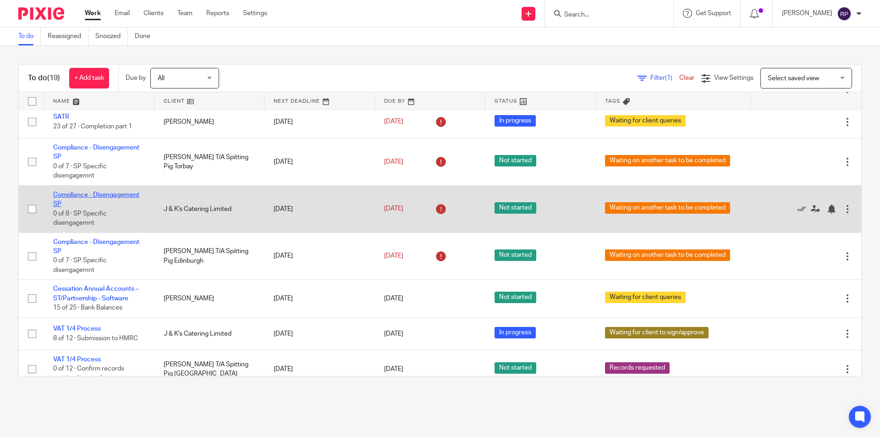
click at [95, 192] on link "Compliance - Disengagement SP" at bounding box center [96, 200] width 86 height 16
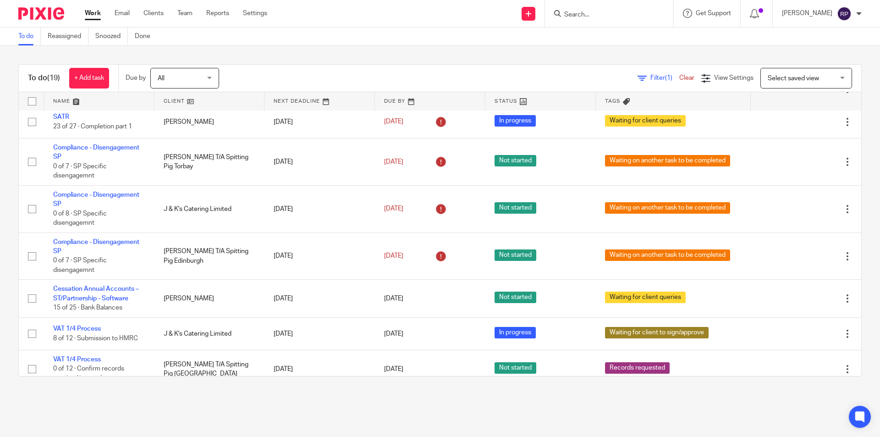
click at [89, 17] on link "Work" at bounding box center [93, 13] width 16 height 9
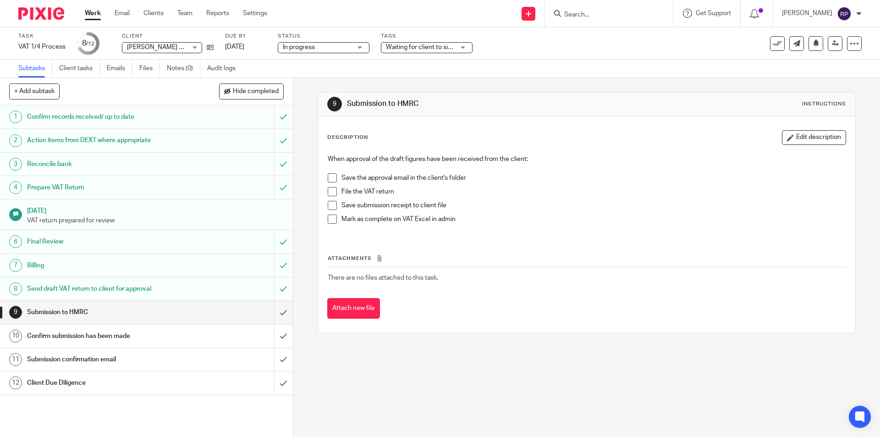
click at [329, 177] on span at bounding box center [332, 177] width 9 height 9
click at [332, 188] on span at bounding box center [332, 191] width 9 height 9
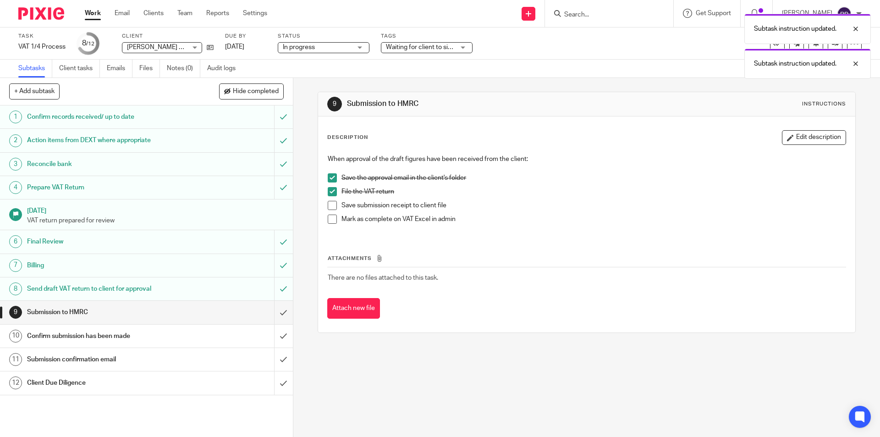
click at [333, 208] on span at bounding box center [332, 205] width 9 height 9
click at [330, 219] on span at bounding box center [332, 218] width 9 height 9
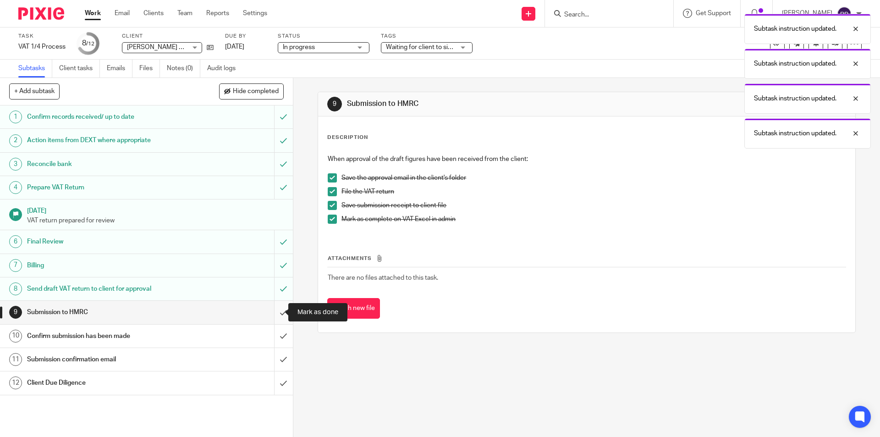
click at [277, 306] on input "submit" at bounding box center [146, 312] width 293 height 23
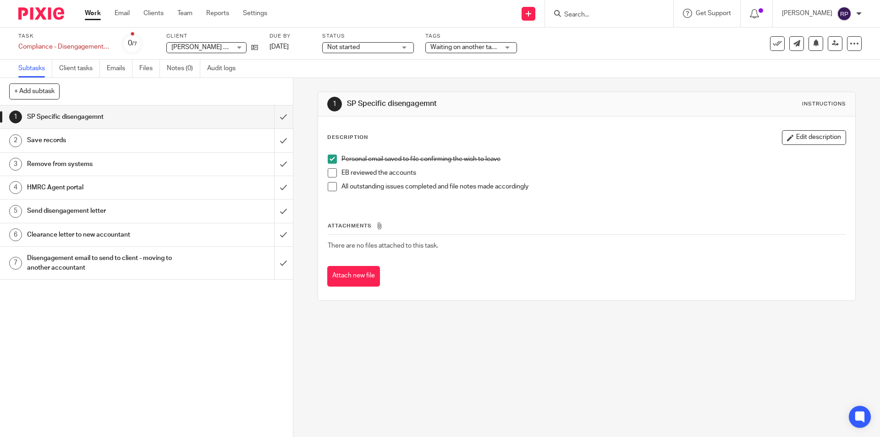
click at [333, 175] on span at bounding box center [332, 172] width 9 height 9
click at [329, 173] on span at bounding box center [332, 172] width 9 height 9
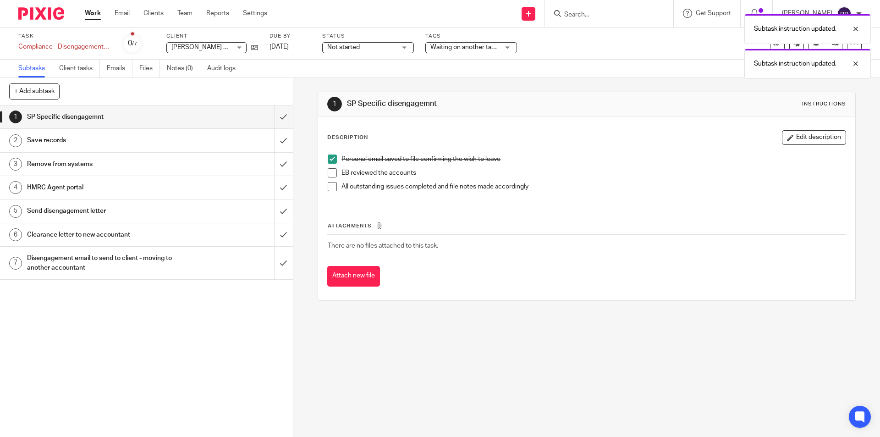
click at [502, 50] on div "Subtask instruction updated. Subtask instruction updated." at bounding box center [655, 44] width 431 height 70
click at [499, 48] on div "Subtask instruction updated. Subtask instruction updated." at bounding box center [655, 44] width 431 height 70
click at [506, 54] on div "Subtask instruction updated. Subtask instruction updated." at bounding box center [655, 44] width 431 height 70
click at [504, 48] on div "Subtask instruction updated. Subtask instruction updated." at bounding box center [655, 44] width 431 height 70
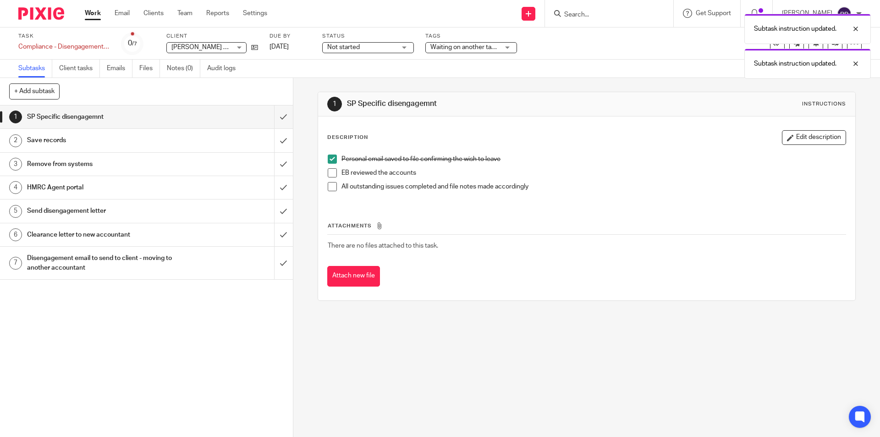
click at [528, 90] on div "1 SP Specific disengagemnt Instructions Description Edit description Personal e…" at bounding box center [586, 196] width 537 height 236
click at [505, 50] on div "Subtask instruction updated. Subtask instruction updated." at bounding box center [655, 44] width 431 height 70
click at [861, 58] on div "Task Compliance - Disengagement SP Save Compliance - Disengagement SP 0 /7 Clie…" at bounding box center [440, 43] width 880 height 32
click at [855, 26] on div at bounding box center [848, 28] width 25 height 11
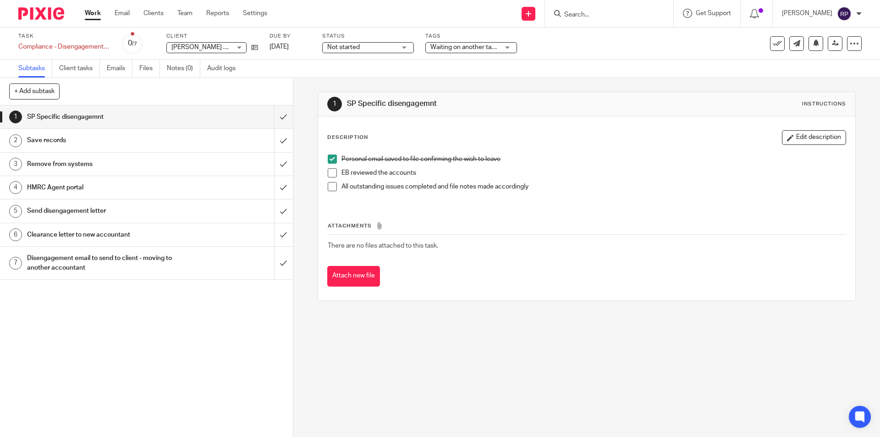
click at [479, 50] on span "Waiting on another task to be completed" at bounding box center [464, 48] width 69 height 10
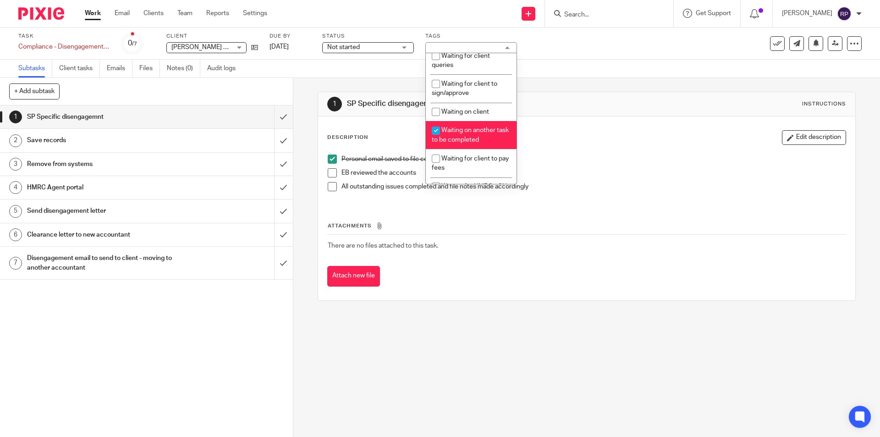
click at [469, 123] on li "Waiting on another task to be completed" at bounding box center [471, 135] width 91 height 28
checkbox input "false"
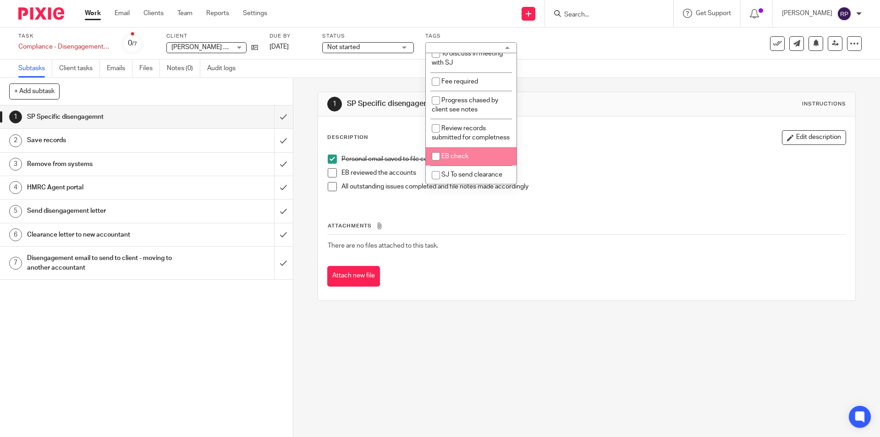
click at [470, 149] on li "EB check" at bounding box center [471, 156] width 91 height 19
checkbox input "true"
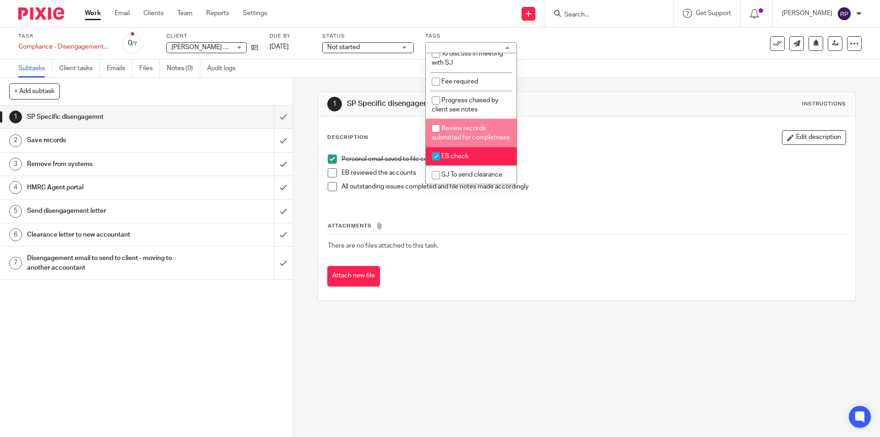
click at [581, 115] on div "1 SP Specific disengagemnt Instructions" at bounding box center [586, 104] width 537 height 24
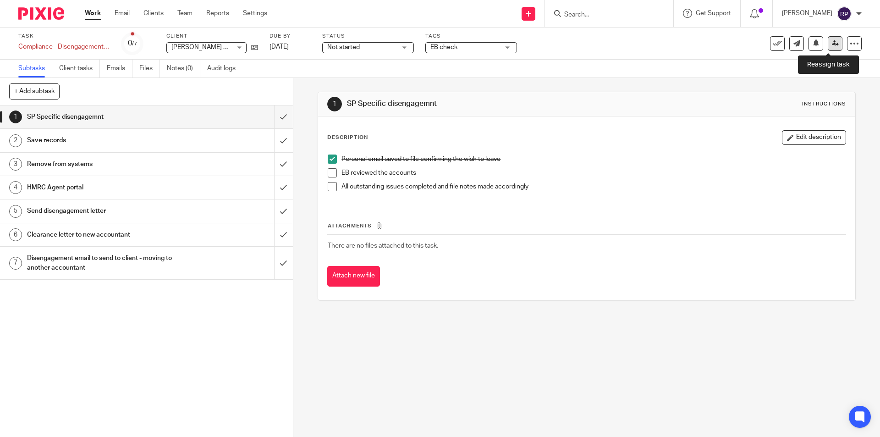
click at [832, 40] on icon at bounding box center [835, 43] width 7 height 7
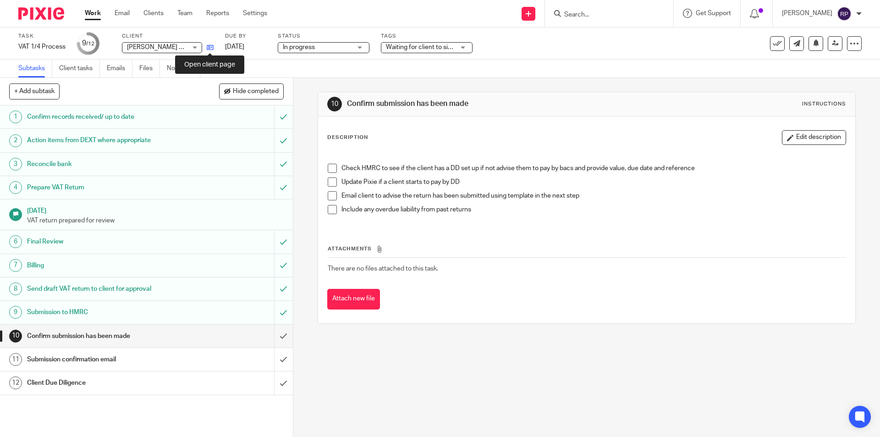
click at [208, 47] on icon at bounding box center [210, 47] width 7 height 7
click at [331, 167] on span at bounding box center [332, 168] width 9 height 9
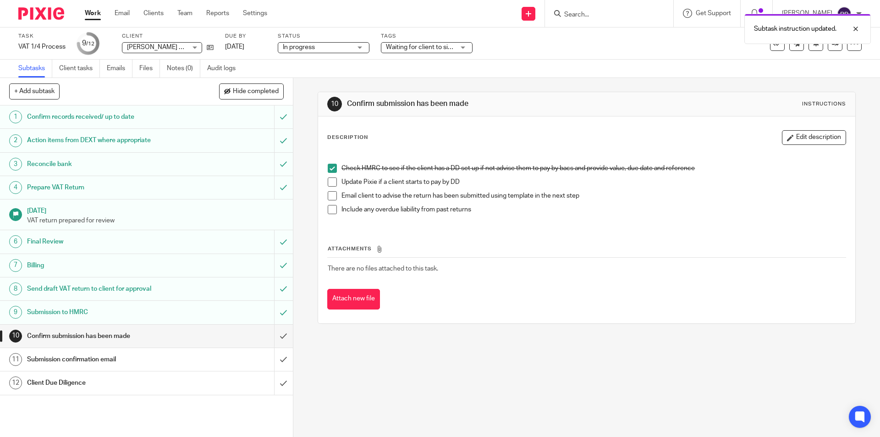
click at [328, 196] on span at bounding box center [332, 195] width 9 height 9
click at [271, 337] on input "submit" at bounding box center [146, 335] width 293 height 23
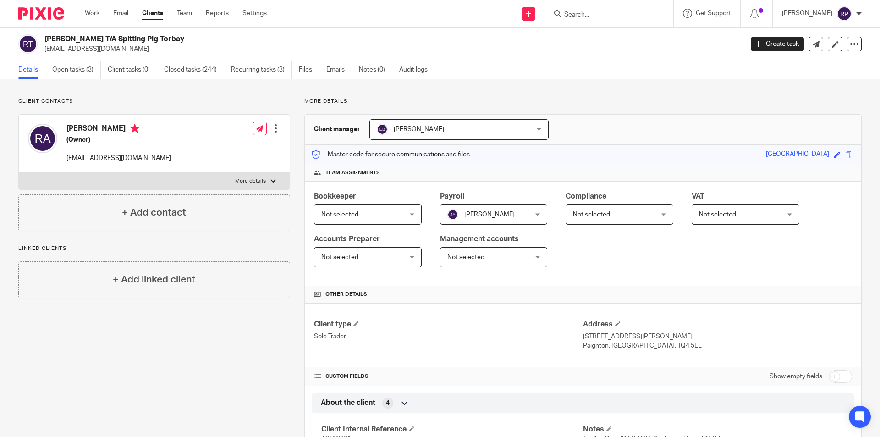
click at [251, 185] on label "More details" at bounding box center [154, 181] width 271 height 16
click at [19, 173] on input "More details" at bounding box center [18, 172] width 0 height 0
checkbox input "true"
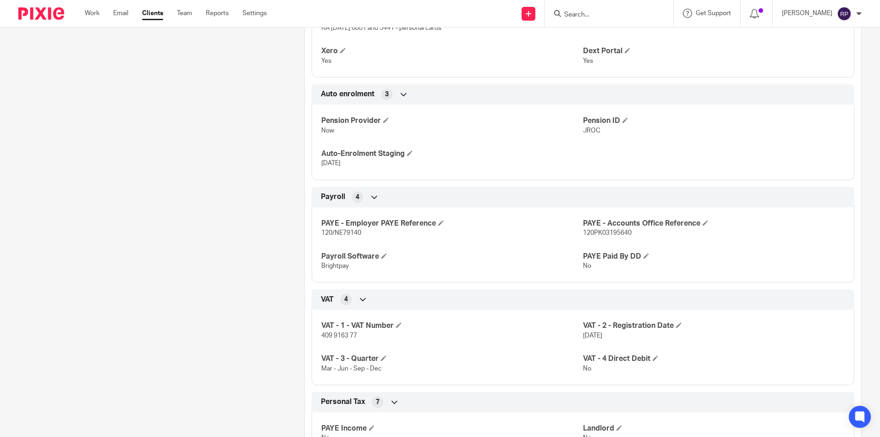
scroll to position [871, 0]
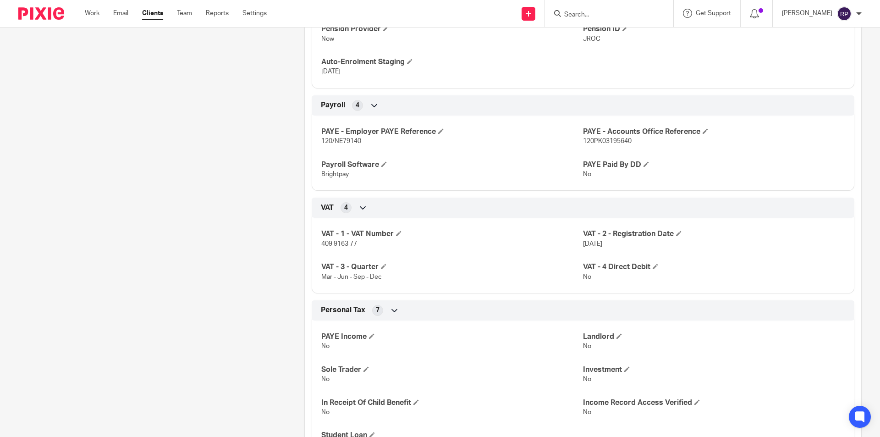
click at [338, 245] on span "409 9163 77" at bounding box center [339, 244] width 36 height 6
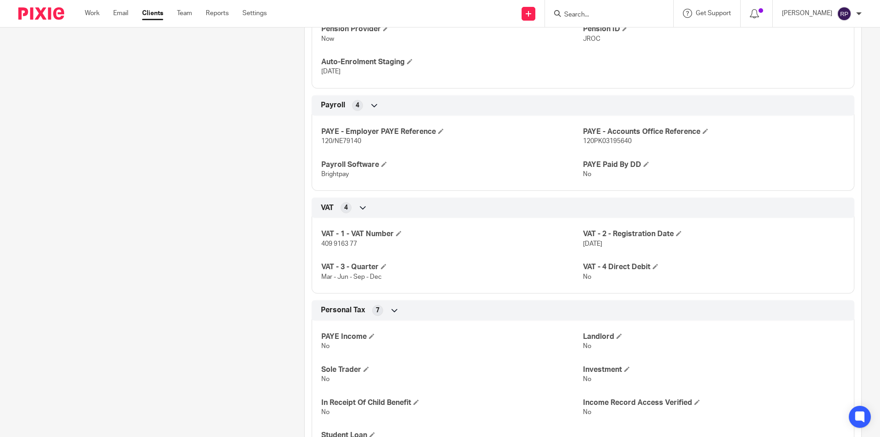
click at [206, 130] on div "Client contacts Richard Ashworth (Owner) info@spittingpigtorbay.co.uk Edit cont…" at bounding box center [147, 231] width 286 height 2008
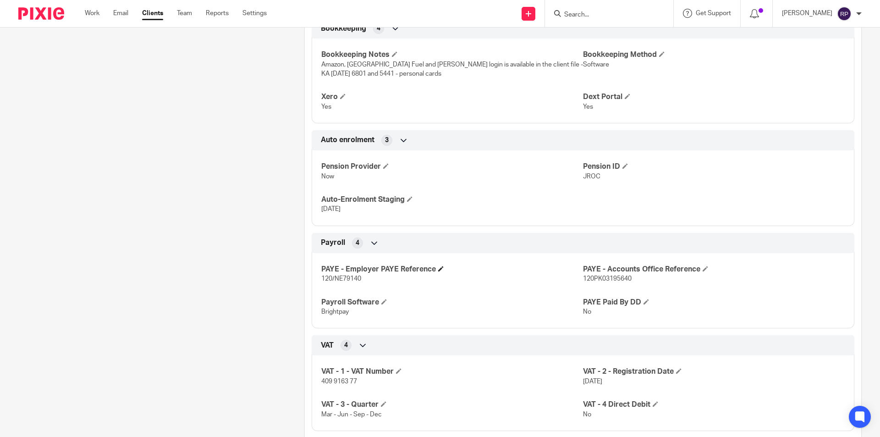
scroll to position [825, 0]
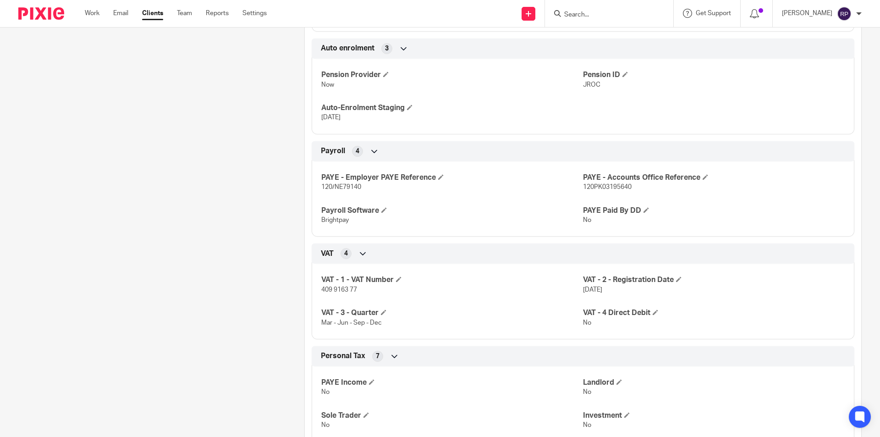
click at [337, 289] on span "409 9163 77" at bounding box center [339, 289] width 36 height 6
copy p "409 9163 77"
click at [221, 204] on div "Client contacts Richard Ashworth (Owner) info@spittingpigtorbay.co.uk Edit cont…" at bounding box center [147, 277] width 286 height 2008
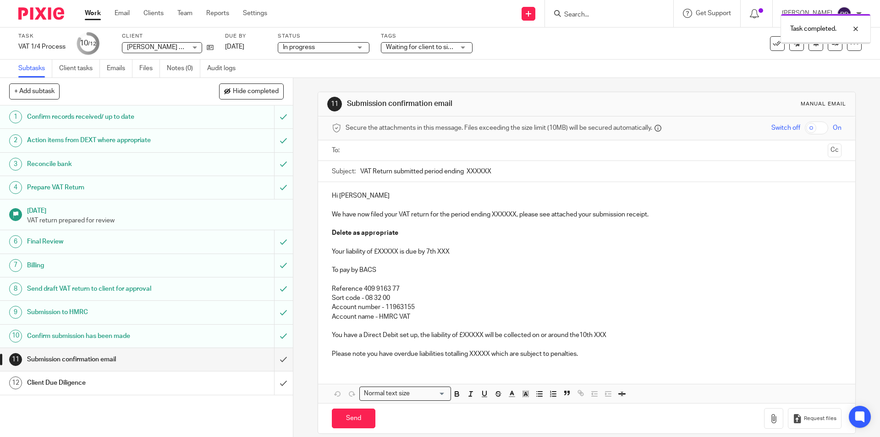
click at [426, 154] on input "text" at bounding box center [586, 150] width 475 height 11
drag, startPoint x: 508, startPoint y: 172, endPoint x: 461, endPoint y: 173, distance: 46.7
click at [461, 173] on input "VAT Return submitted period ending XXXXXX" at bounding box center [600, 173] width 481 height 21
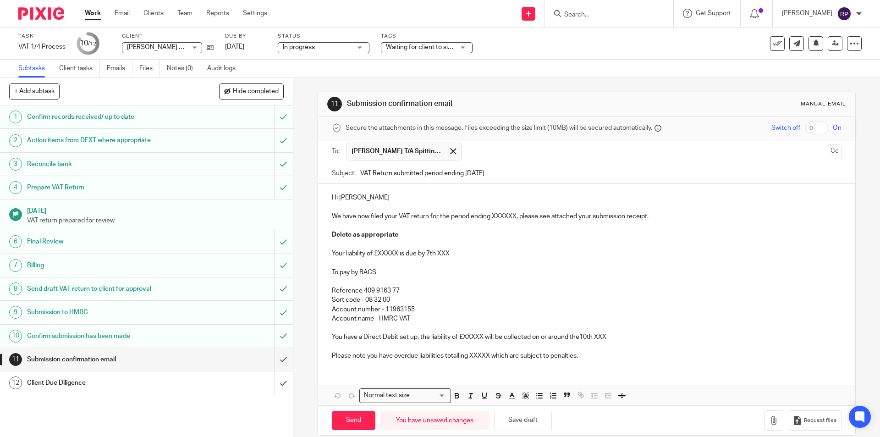
type input "VAT Return submitted period ending [DATE]"
drag, startPoint x: 386, startPoint y: 192, endPoint x: 341, endPoint y: 198, distance: 45.3
click at [341, 198] on div "Hi [PERSON_NAME] We have now filed your VAT return for the period ending XXXXXX…" at bounding box center [586, 275] width 537 height 183
drag, startPoint x: 515, startPoint y: 216, endPoint x: 490, endPoint y: 215, distance: 24.8
click at [490, 215] on p "We have now filed your VAT return for the period ending XXXXXX, please see atta…" at bounding box center [586, 216] width 509 height 9
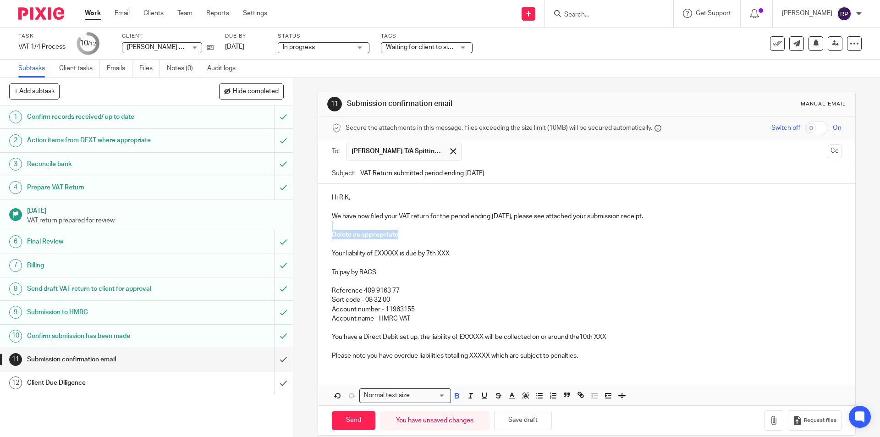
drag, startPoint x: 405, startPoint y: 232, endPoint x: 326, endPoint y: 227, distance: 78.5
click at [326, 227] on div "Hi RiK, We have now filed your VAT return for the period ending 30/09/2025, ple…" at bounding box center [586, 275] width 537 height 183
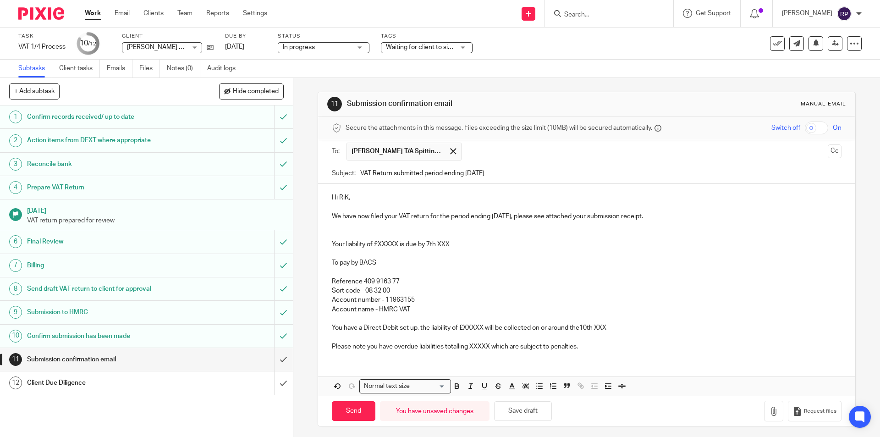
click at [337, 234] on p at bounding box center [586, 234] width 509 height 9
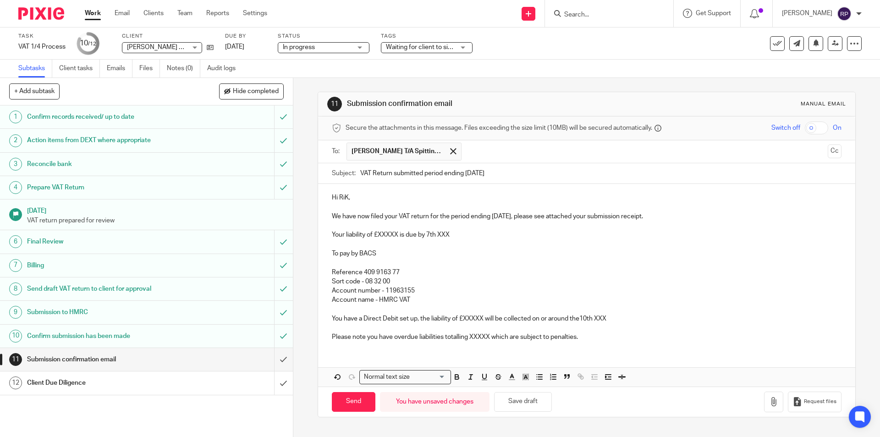
click at [397, 232] on p "Your liability of £XXXXX is due by 7th XXX" at bounding box center [586, 234] width 509 height 9
click at [376, 235] on p "Your liability of £ is due by 7th XXX" at bounding box center [586, 234] width 509 height 9
click at [458, 233] on p "Your liability of £13,297.94 is due by 7th XXX" at bounding box center [586, 234] width 509 height 9
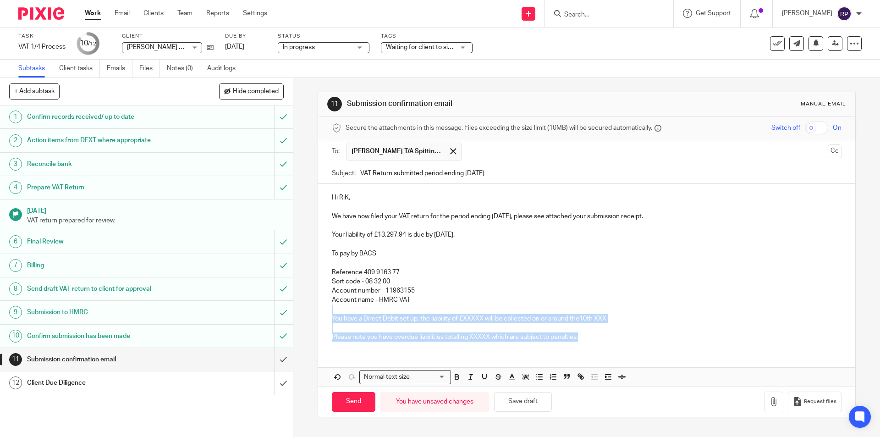
drag, startPoint x: 592, startPoint y: 338, endPoint x: 326, endPoint y: 307, distance: 268.0
click at [326, 307] on div "Hi RiK, We have now filed your VAT return for the period ending 30/09/2025, ple…" at bounding box center [586, 266] width 537 height 164
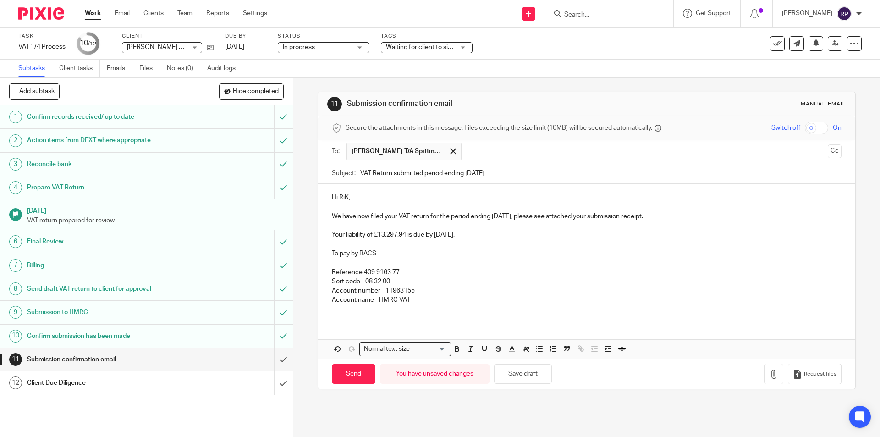
click at [332, 317] on div "Hi RiK, We have now filed your VAT return for the period ending 30/09/2025, ple…" at bounding box center [586, 252] width 537 height 137
click at [342, 308] on p at bounding box center [586, 309] width 509 height 9
click at [332, 268] on p "Reference 409 9163 77" at bounding box center [586, 272] width 509 height 9
click at [769, 374] on icon "button" at bounding box center [773, 373] width 9 height 9
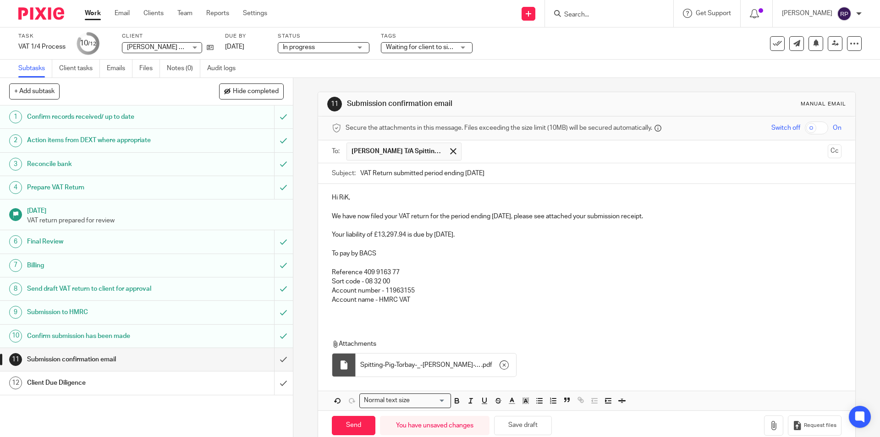
scroll to position [18, 0]
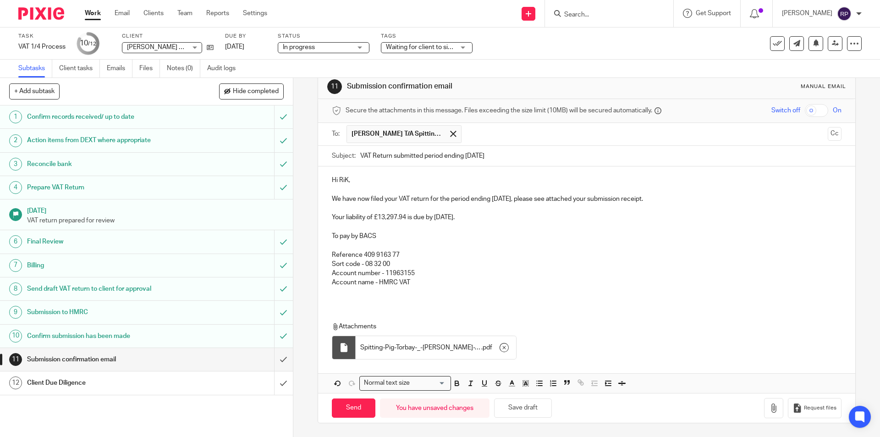
click at [360, 290] on p at bounding box center [586, 291] width 509 height 9
click at [351, 298] on div "Hi RiK, We have now filed your VAT return for the period ending 30/09/2025, ple…" at bounding box center [586, 234] width 537 height 137
click at [353, 406] on input "Send" at bounding box center [354, 408] width 44 height 20
type input "Sent"
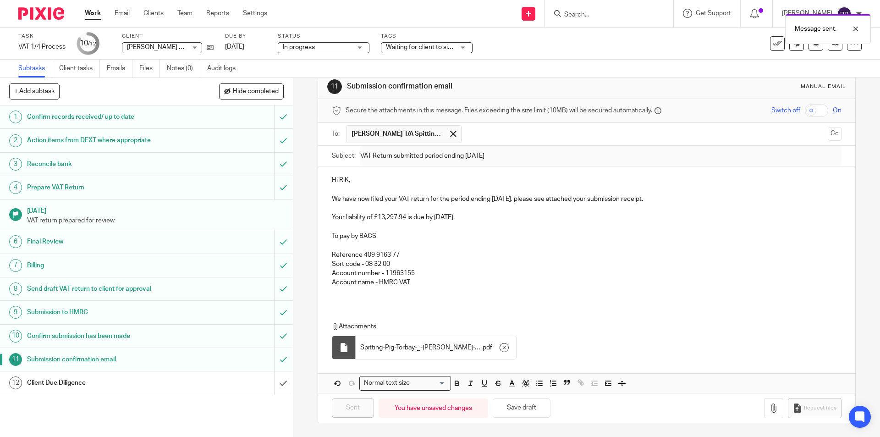
click at [430, 44] on span "Waiting for client to sign/approve" at bounding box center [433, 47] width 94 height 6
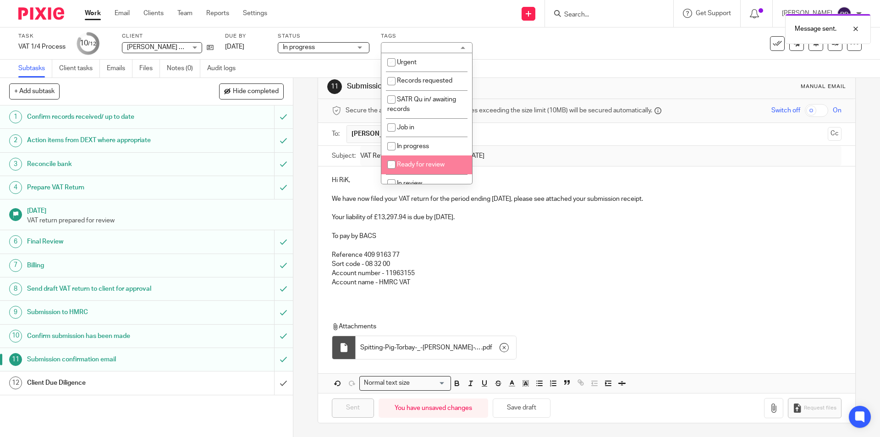
scroll to position [92, 0]
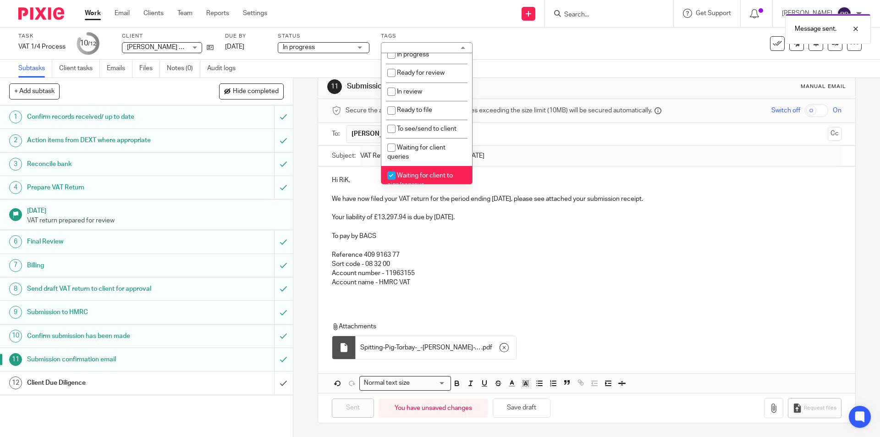
click at [437, 178] on span "Waiting for client to sign/approve" at bounding box center [420, 180] width 66 height 16
checkbox input "false"
click at [535, 125] on input "text" at bounding box center [645, 134] width 358 height 18
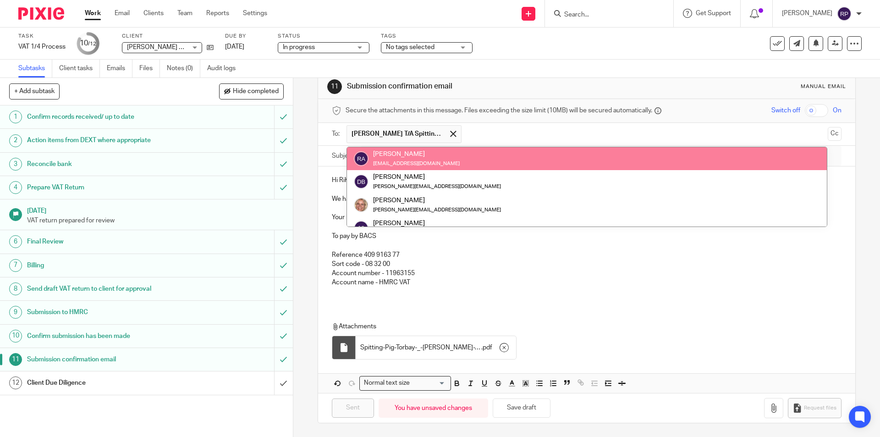
click at [524, 75] on div "Subtasks Client tasks Emails Files Notes (0) Audit logs" at bounding box center [440, 69] width 880 height 18
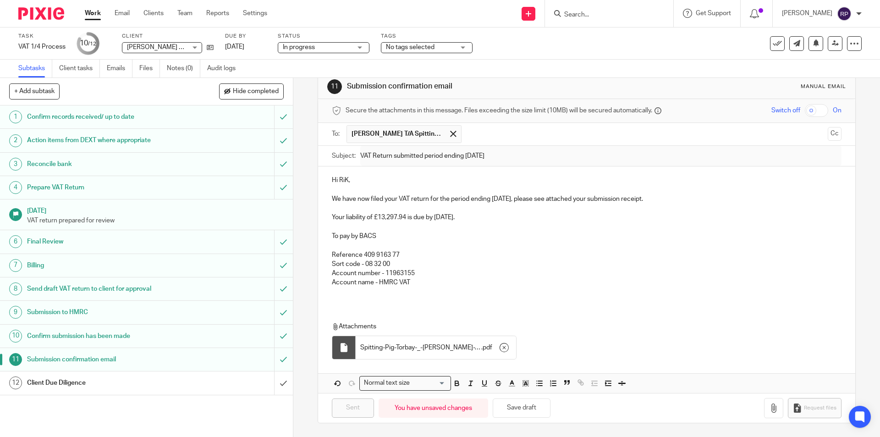
click at [216, 380] on div "Client Due Diligence" at bounding box center [146, 383] width 238 height 14
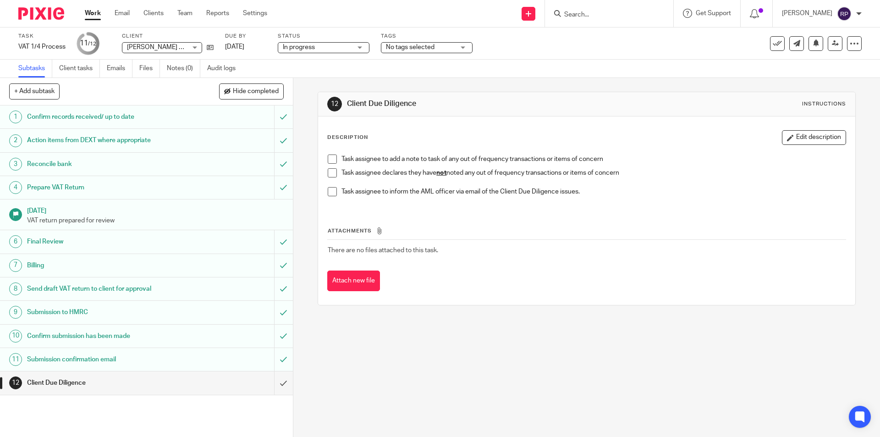
click at [330, 170] on span at bounding box center [332, 172] width 9 height 9
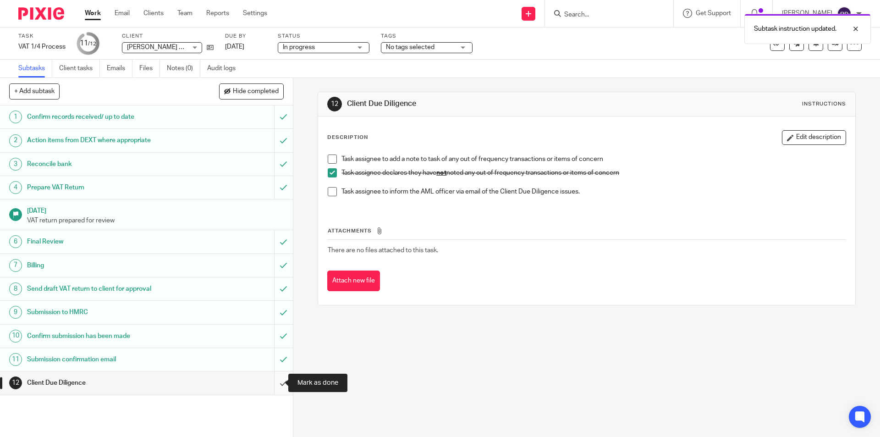
click at [274, 378] on input "submit" at bounding box center [146, 382] width 293 height 23
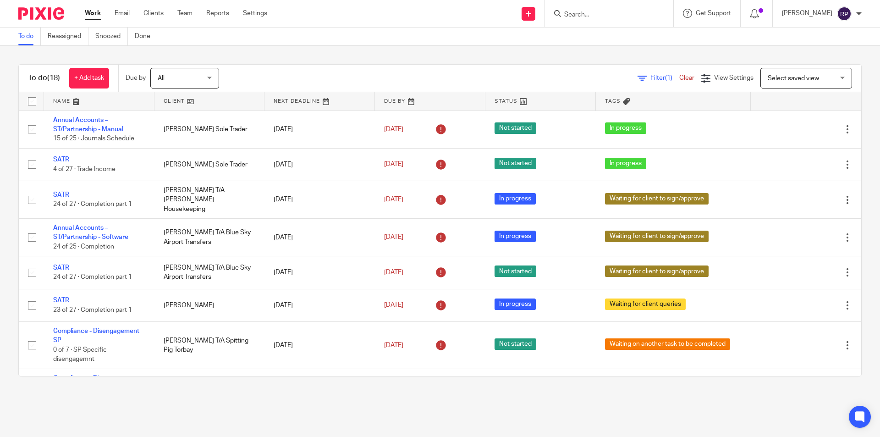
click at [88, 15] on link "Work" at bounding box center [93, 13] width 16 height 9
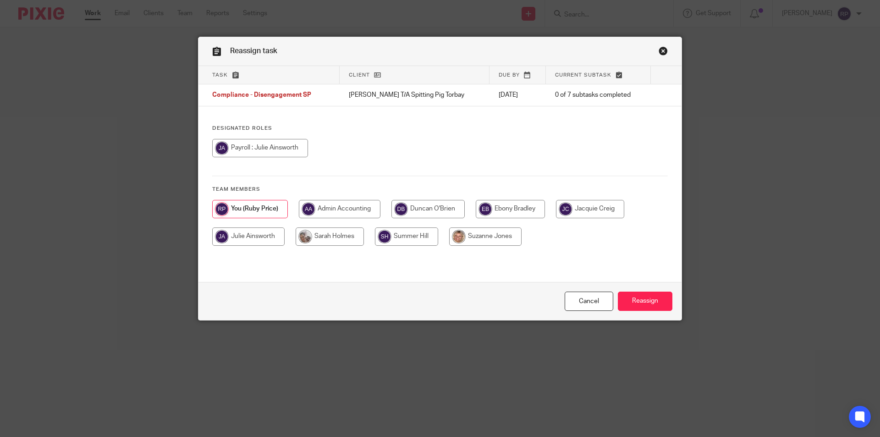
click at [503, 206] on input "radio" at bounding box center [510, 209] width 69 height 18
radio input "true"
click at [643, 298] on input "Reassign" at bounding box center [645, 301] width 55 height 20
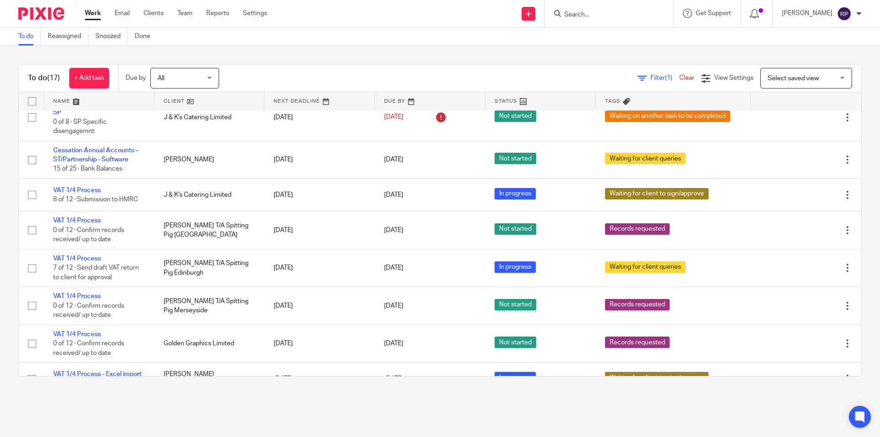
scroll to position [388, 0]
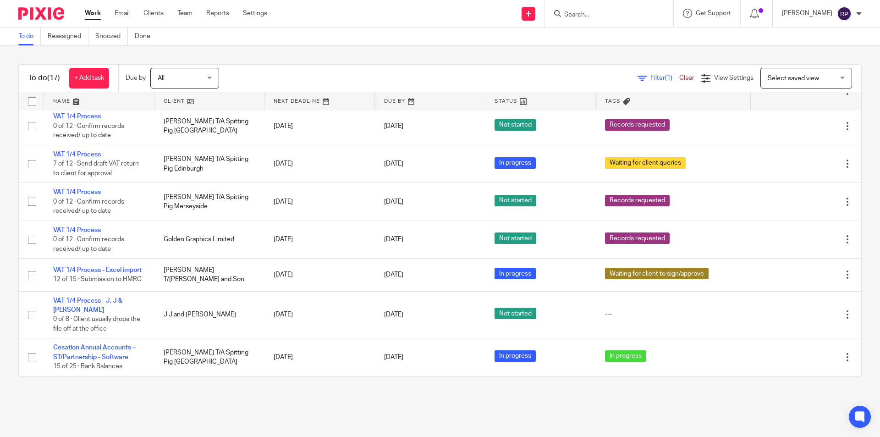
click at [92, 8] on div "Work Email Clients Team Reports Settings Work Email Clients Team Reports Settin…" at bounding box center [178, 13] width 205 height 27
click at [95, 12] on link "Work" at bounding box center [93, 13] width 16 height 9
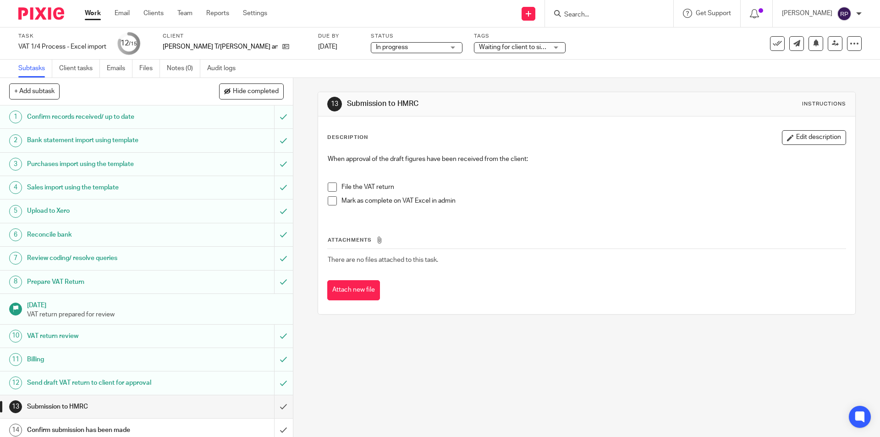
scroll to position [29, 0]
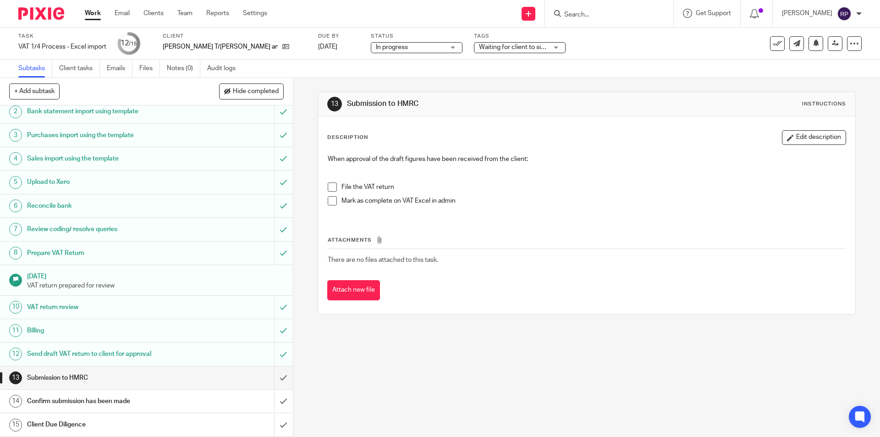
click at [332, 184] on span at bounding box center [332, 186] width 9 height 9
click at [329, 199] on span at bounding box center [332, 200] width 9 height 9
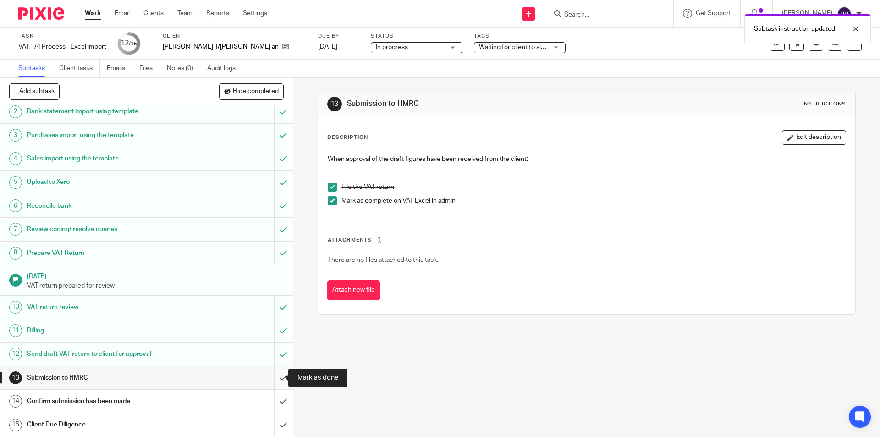
click at [273, 375] on input "submit" at bounding box center [146, 377] width 293 height 23
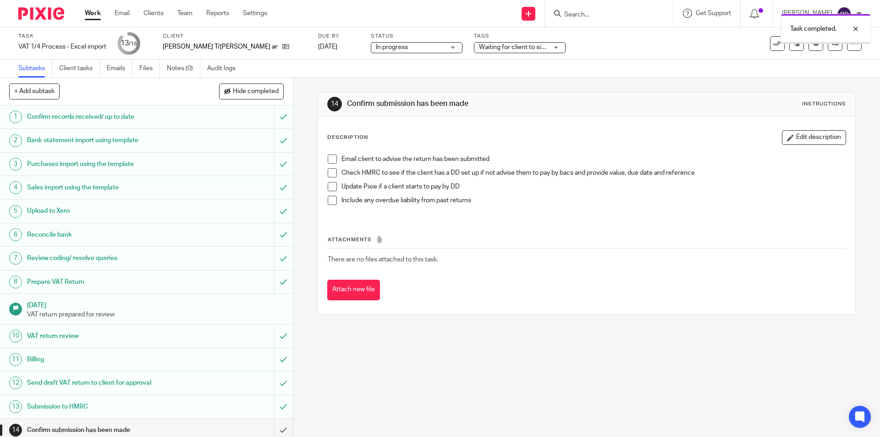
scroll to position [29, 0]
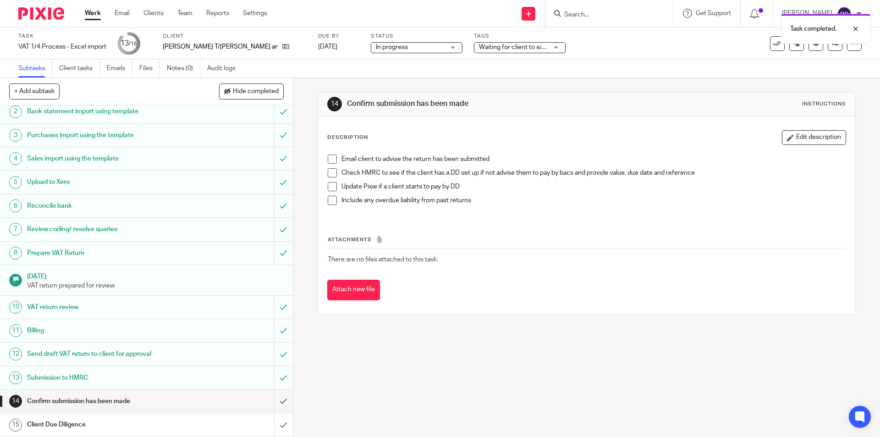
click at [331, 159] on span at bounding box center [332, 158] width 9 height 9
click at [334, 200] on span at bounding box center [332, 200] width 9 height 9
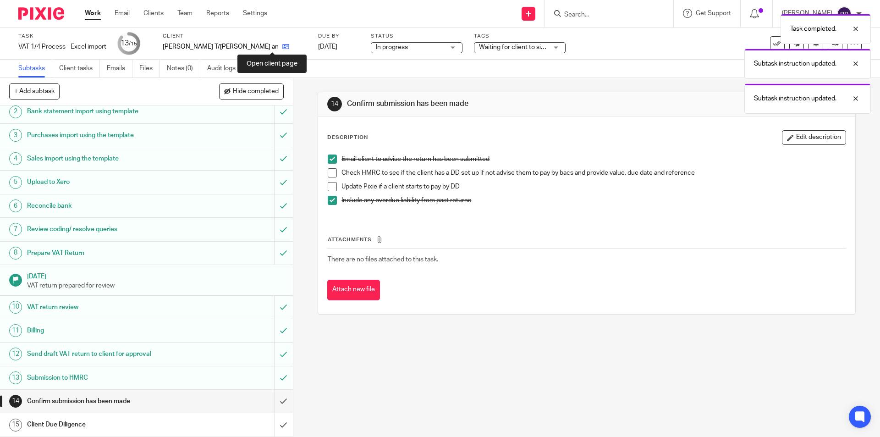
click at [282, 47] on icon at bounding box center [285, 46] width 7 height 7
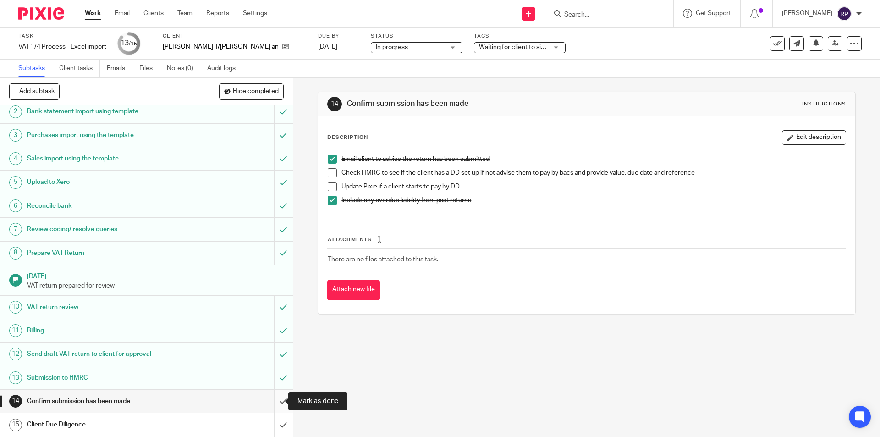
click at [273, 395] on input "submit" at bounding box center [146, 400] width 293 height 23
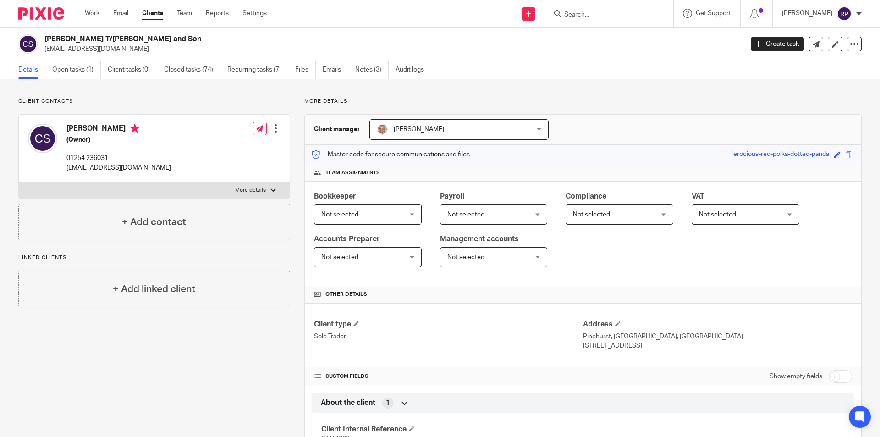
click at [224, 189] on label "More details" at bounding box center [154, 190] width 271 height 16
click at [19, 182] on input "More details" at bounding box center [18, 181] width 0 height 0
checkbox input "true"
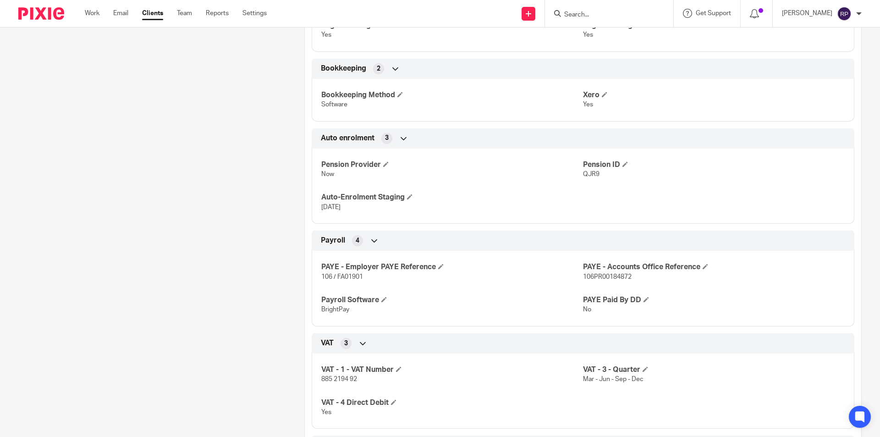
scroll to position [733, 0]
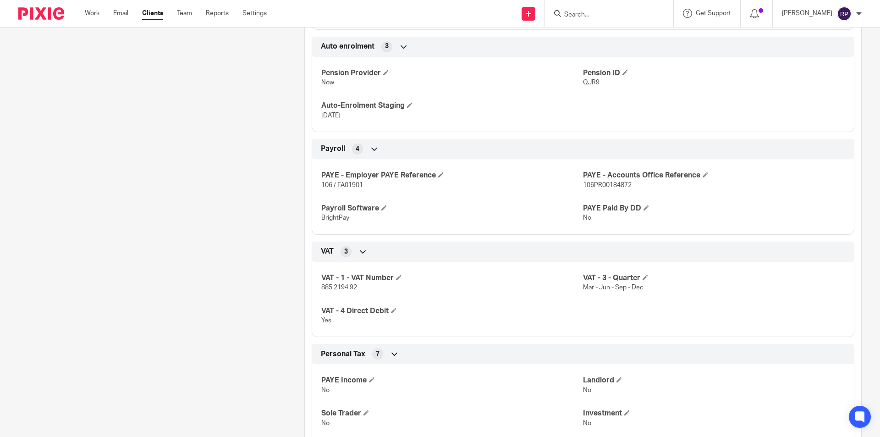
click at [335, 285] on span "885 2194 92" at bounding box center [339, 287] width 36 height 6
copy p "885 2194 92"
click at [259, 268] on div "Client contacts Colin Sandiford (Owner) 01254 236031 bsandifordandson@yahoo.co.…" at bounding box center [147, 321] width 286 height 1914
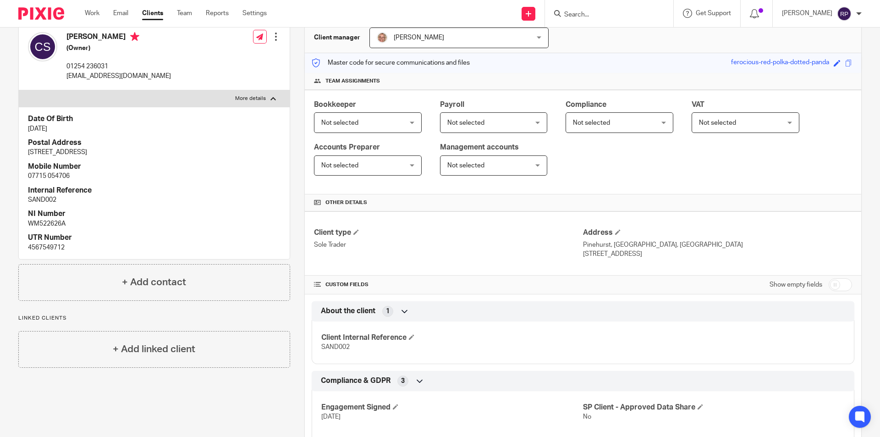
scroll to position [0, 0]
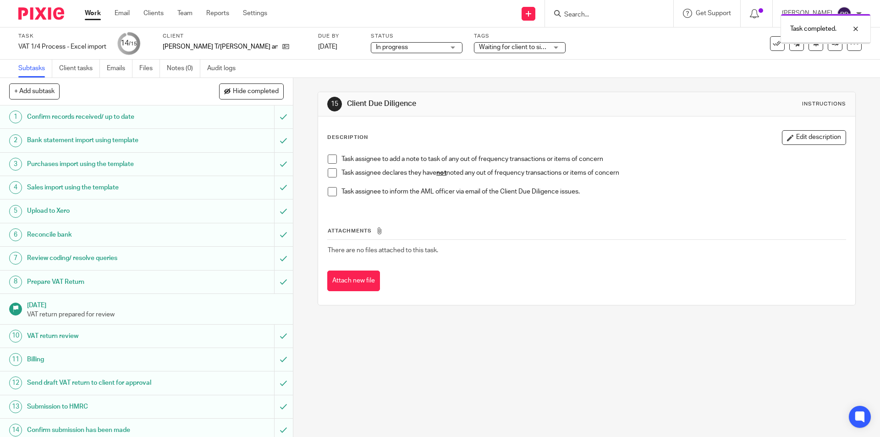
scroll to position [29, 0]
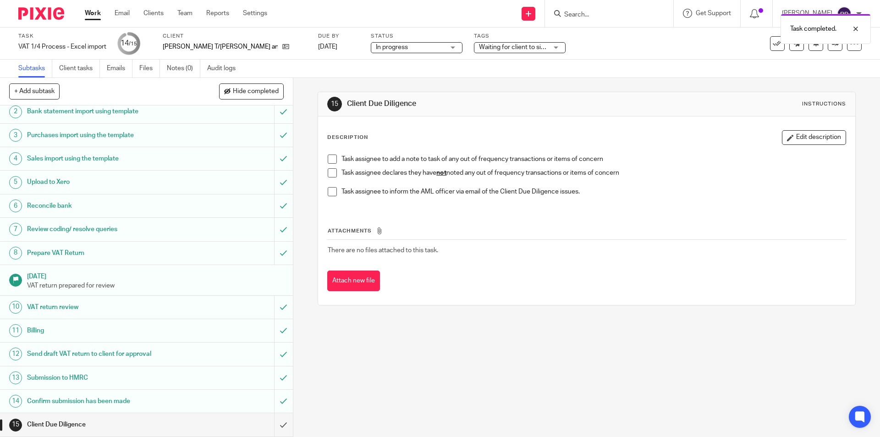
click at [328, 175] on span at bounding box center [332, 172] width 9 height 9
click at [270, 424] on input "submit" at bounding box center [146, 424] width 293 height 23
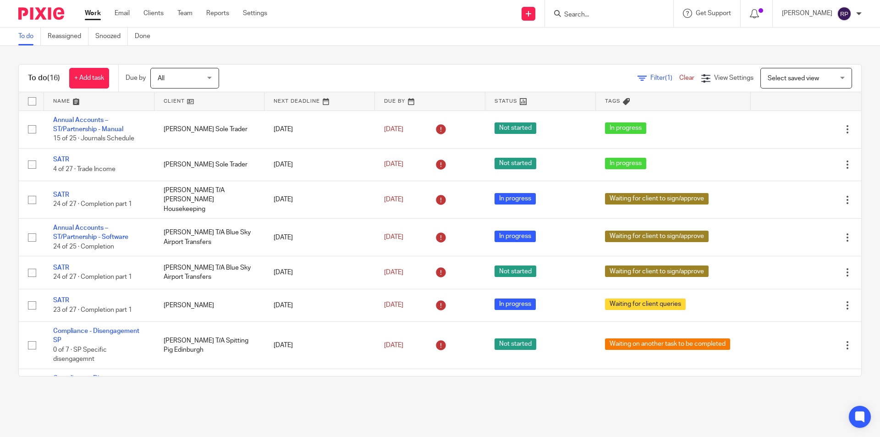
click at [97, 16] on link "Work" at bounding box center [93, 13] width 16 height 9
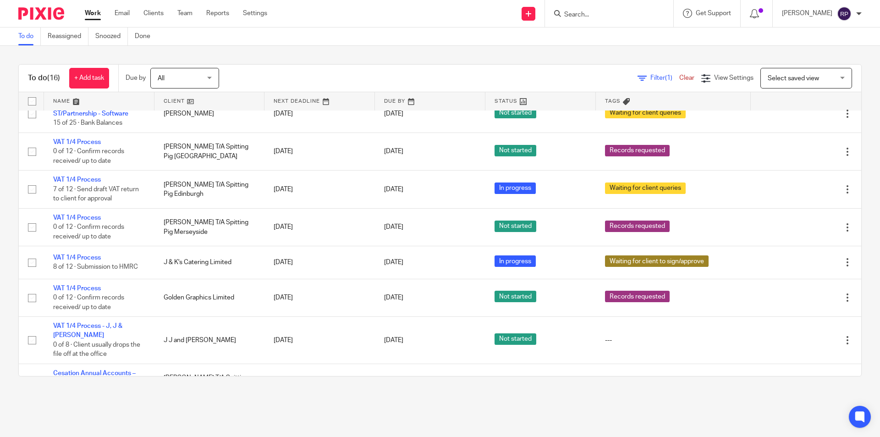
scroll to position [341, 0]
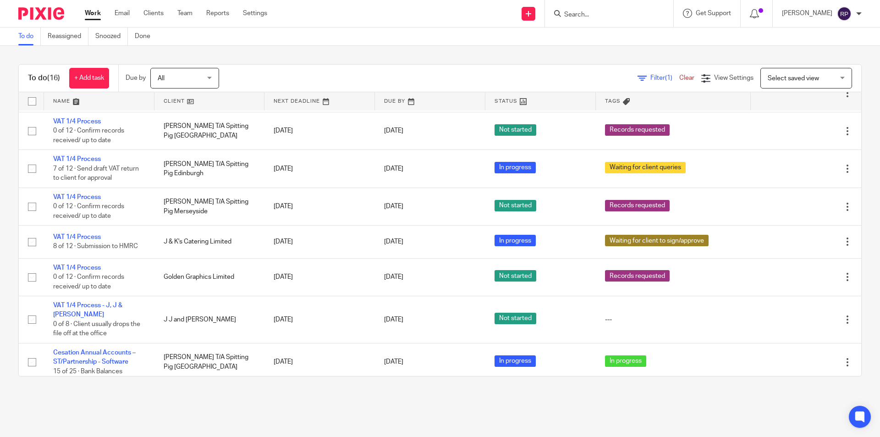
click at [87, 13] on link "Work" at bounding box center [93, 13] width 16 height 9
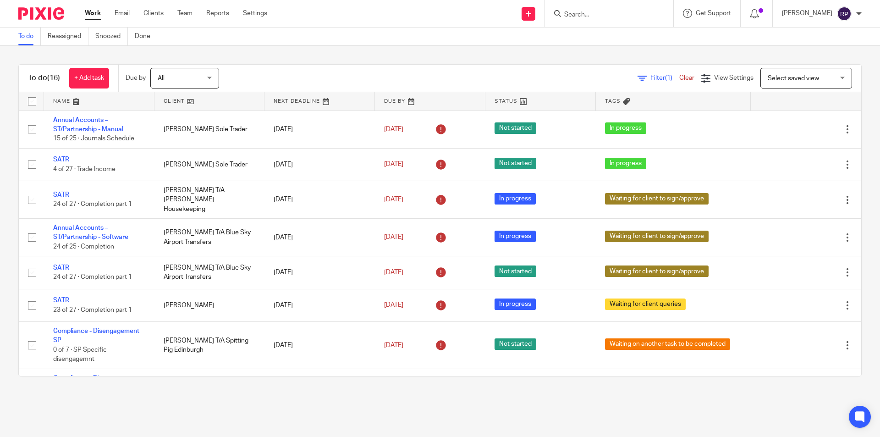
click at [605, 421] on main "To do Reassigned Snoozed Done To do (16) + Add task Due by All All [DATE] [DATE…" at bounding box center [440, 218] width 880 height 437
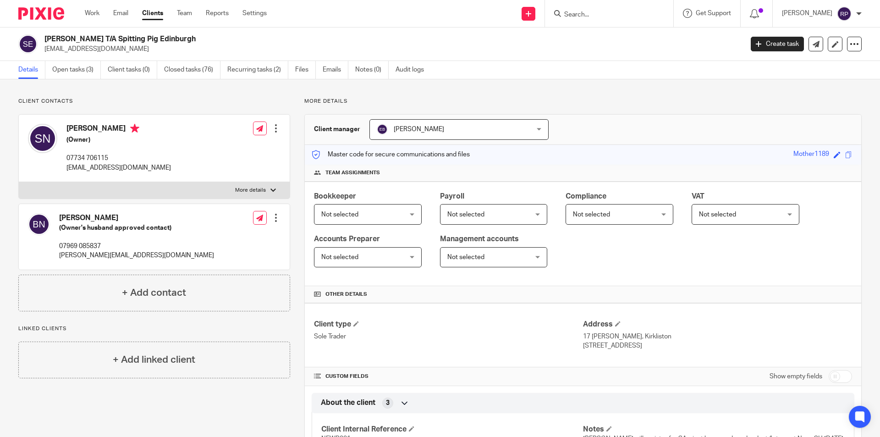
click at [217, 192] on label "More details" at bounding box center [154, 190] width 271 height 16
click at [19, 182] on input "More details" at bounding box center [18, 181] width 0 height 0
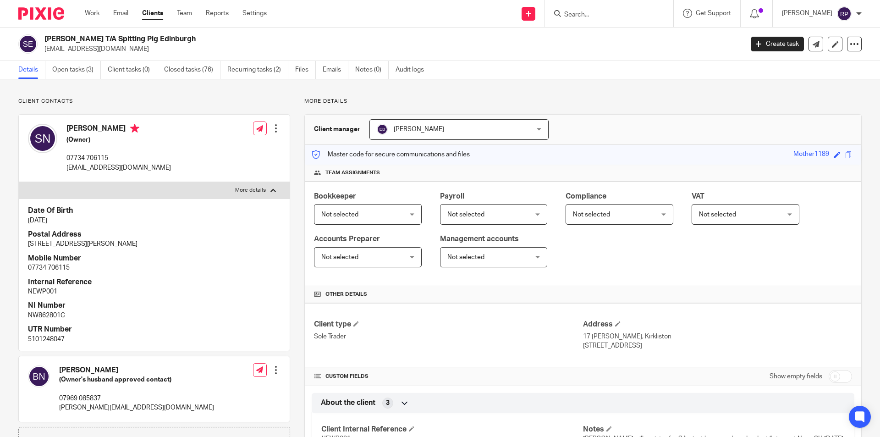
click at [259, 189] on p "More details" at bounding box center [250, 189] width 31 height 7
click at [19, 182] on input "More details" at bounding box center [18, 181] width 0 height 0
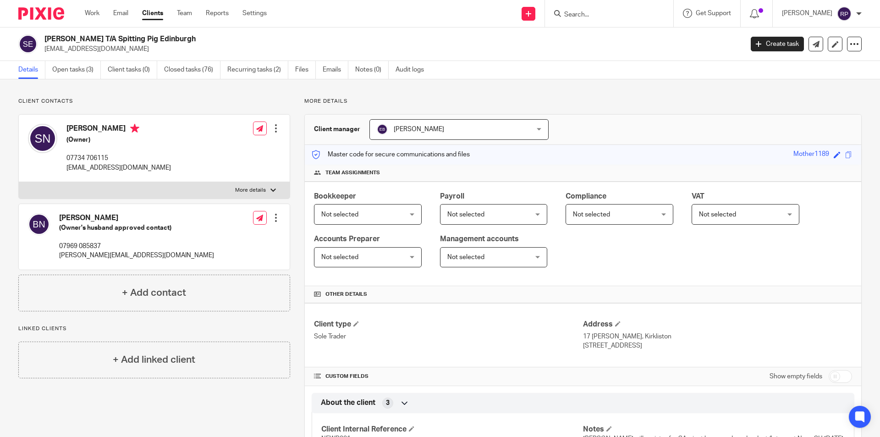
click at [247, 182] on label "More details" at bounding box center [154, 190] width 271 height 16
click at [19, 182] on input "More details" at bounding box center [18, 181] width 0 height 0
checkbox input "true"
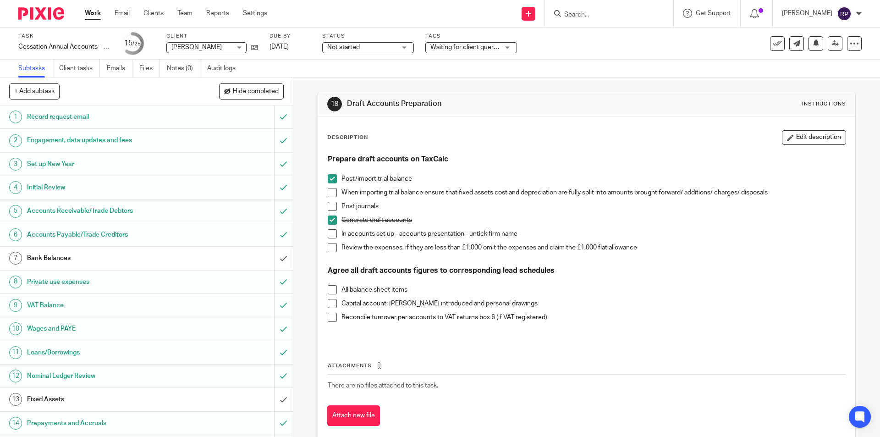
scroll to position [257, 0]
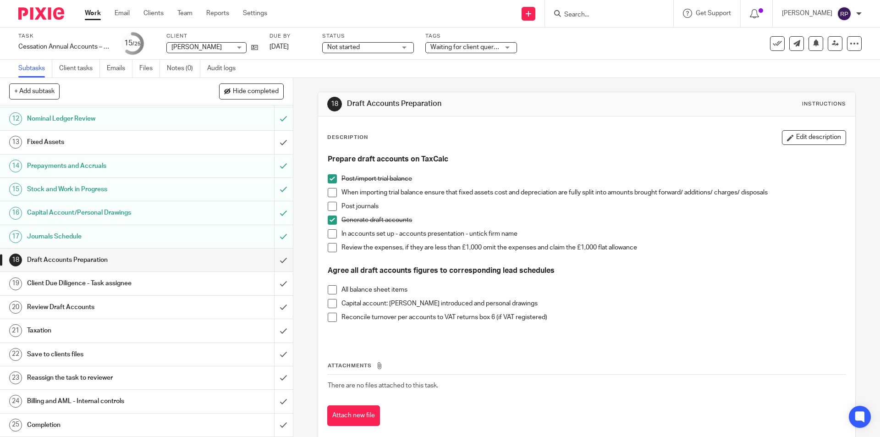
click at [328, 290] on span at bounding box center [332, 289] width 9 height 9
drag, startPoint x: 330, startPoint y: 301, endPoint x: 330, endPoint y: 312, distance: 11.5
click at [330, 301] on span at bounding box center [332, 303] width 9 height 9
click at [331, 322] on li "Reconcile turnover per accounts to VAT returns box 6 (if VAT registered)" at bounding box center [586, 319] width 517 height 14
click at [329, 314] on span at bounding box center [332, 316] width 9 height 9
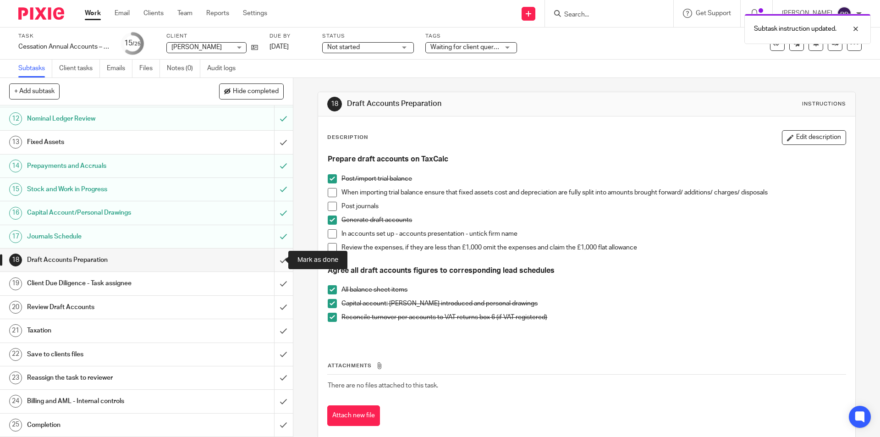
click at [269, 254] on input "submit" at bounding box center [146, 259] width 293 height 23
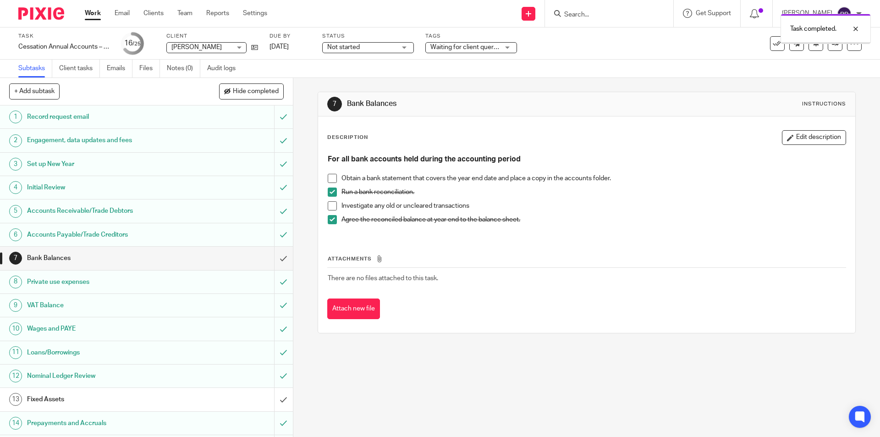
scroll to position [257, 0]
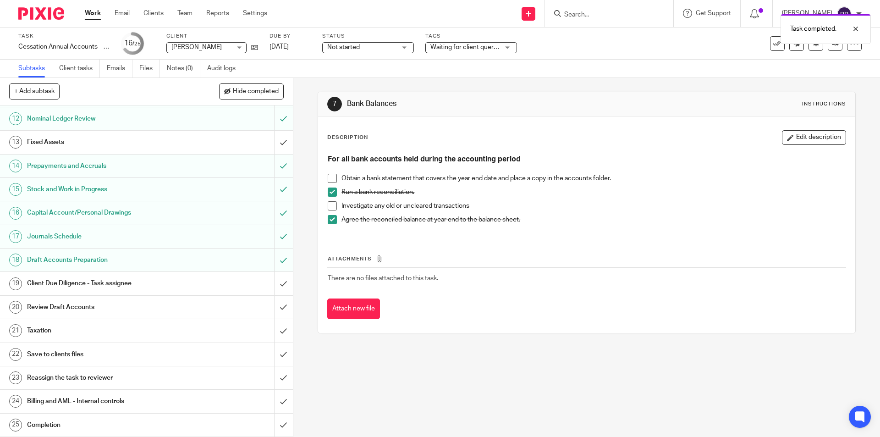
click at [46, 281] on h1 "Client Due Diligence - Task assignee" at bounding box center [106, 283] width 159 height 14
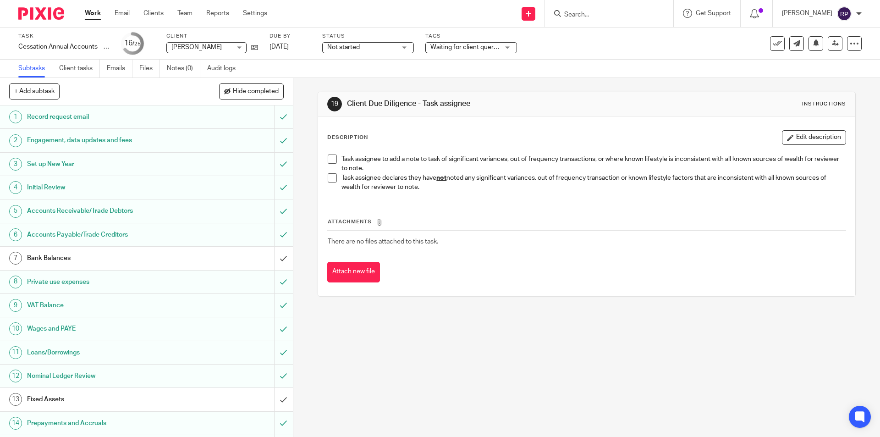
click at [328, 173] on span at bounding box center [332, 177] width 9 height 9
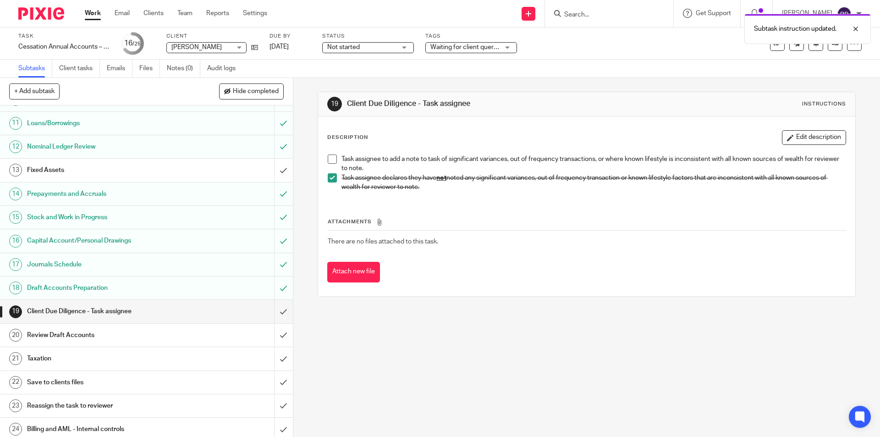
scroll to position [257, 0]
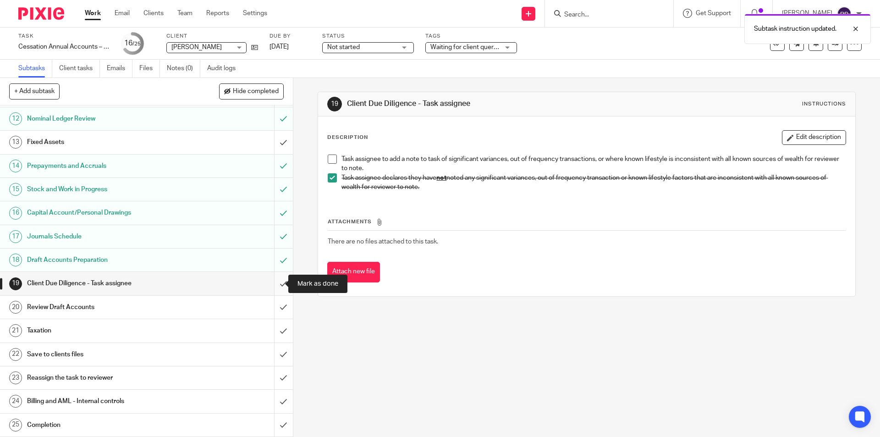
click at [272, 281] on input "submit" at bounding box center [146, 283] width 293 height 23
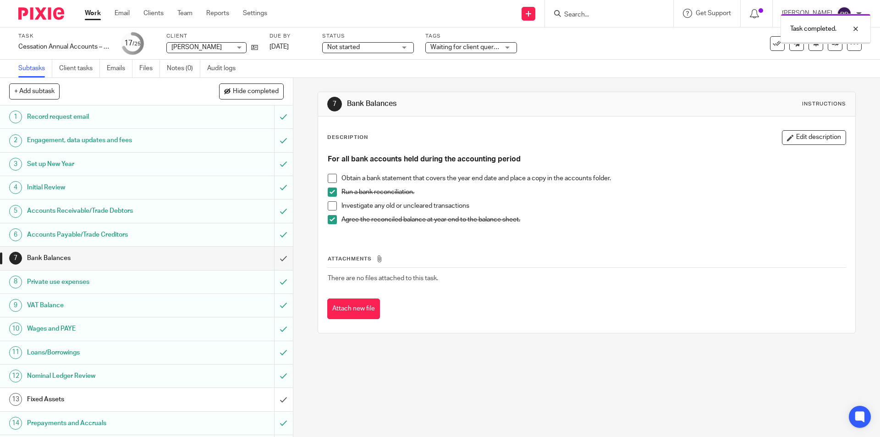
scroll to position [183, 0]
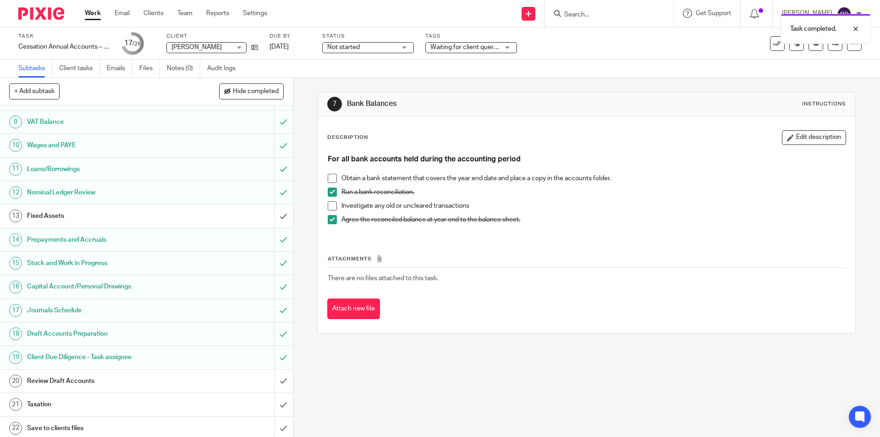
click at [55, 373] on link "20 Review Draft Accounts" at bounding box center [137, 380] width 274 height 23
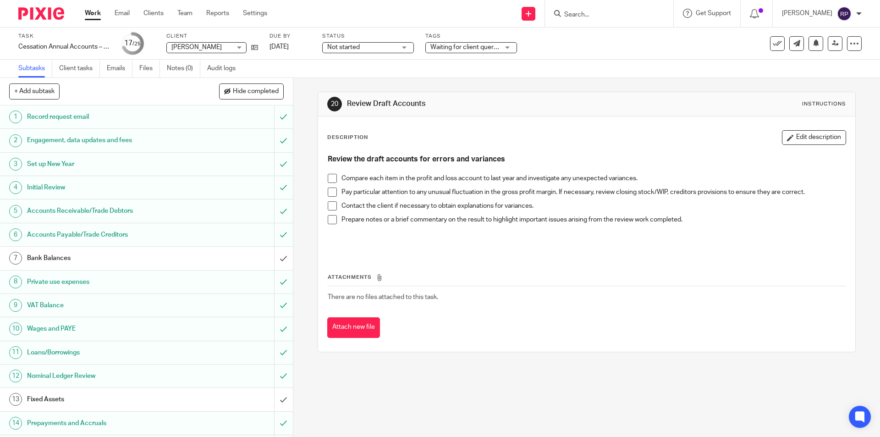
click at [80, 256] on h1 "Bank Balances" at bounding box center [106, 258] width 159 height 14
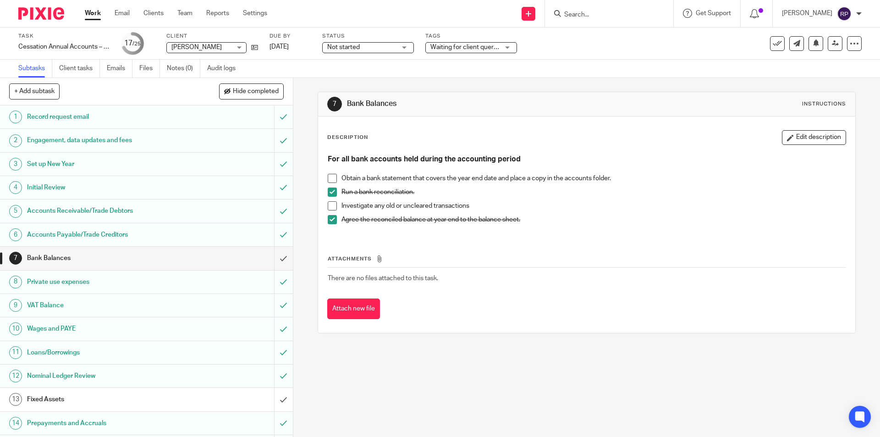
click at [333, 176] on span at bounding box center [332, 178] width 9 height 9
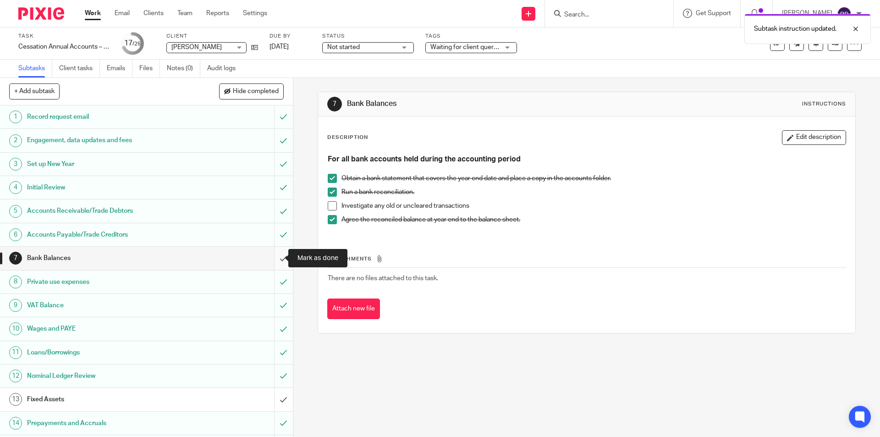
click at [277, 250] on input "submit" at bounding box center [146, 258] width 293 height 23
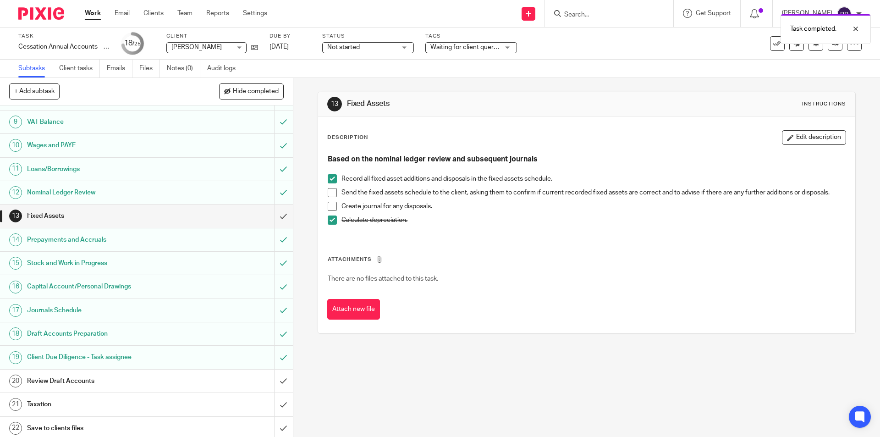
scroll to position [257, 0]
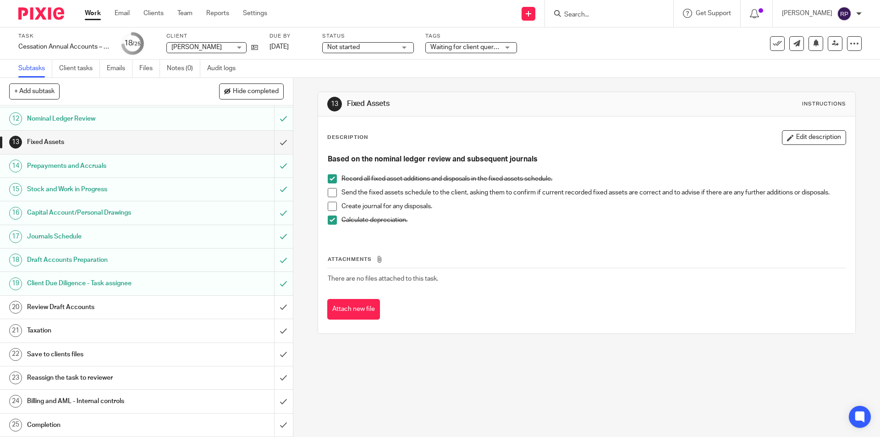
click at [73, 305] on h1 "Review Draft Accounts" at bounding box center [106, 307] width 159 height 14
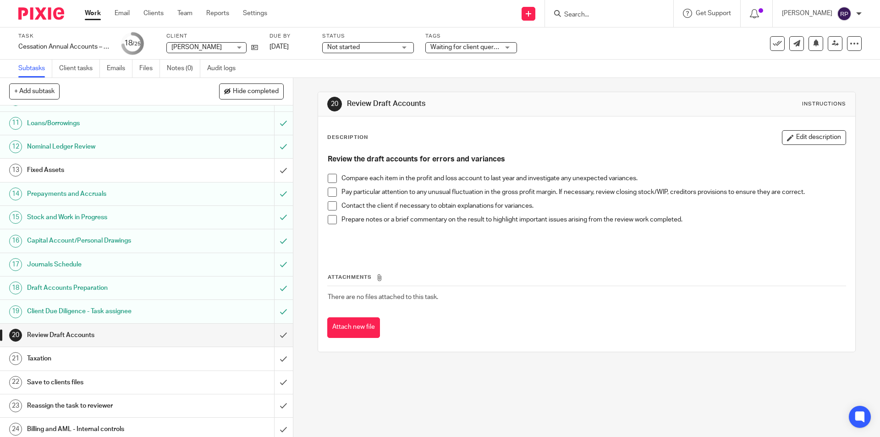
scroll to position [257, 0]
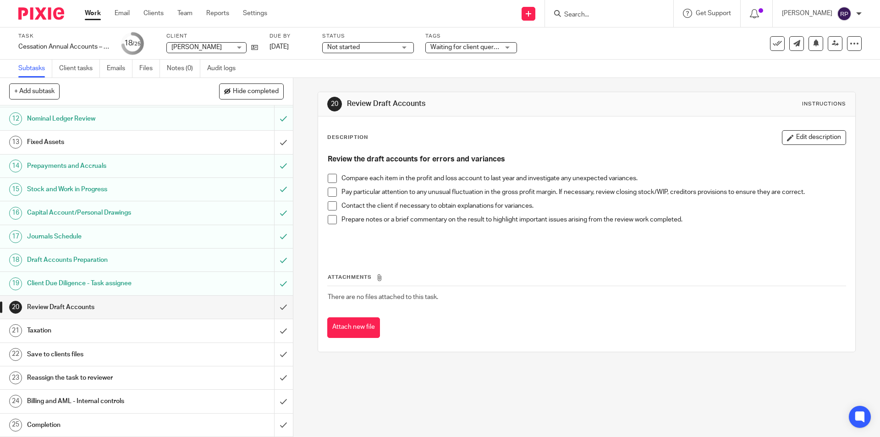
click at [328, 179] on span at bounding box center [332, 178] width 9 height 9
click at [329, 190] on span at bounding box center [332, 191] width 9 height 9
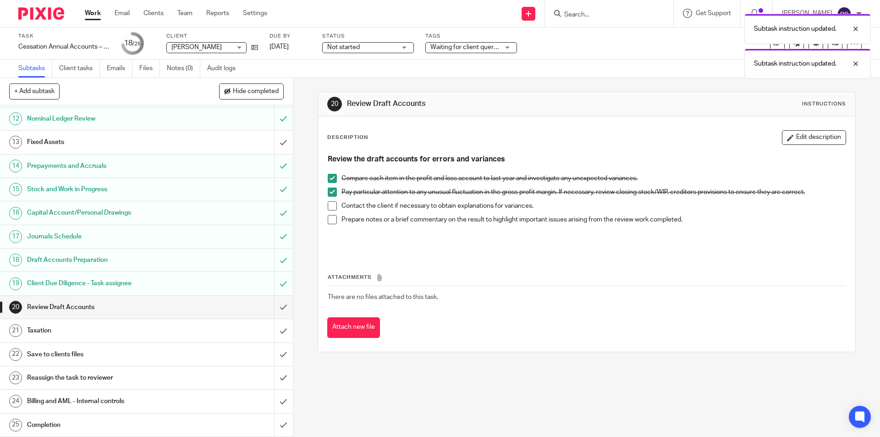
click at [331, 219] on span at bounding box center [332, 219] width 9 height 9
click at [270, 304] on input "submit" at bounding box center [146, 307] width 293 height 23
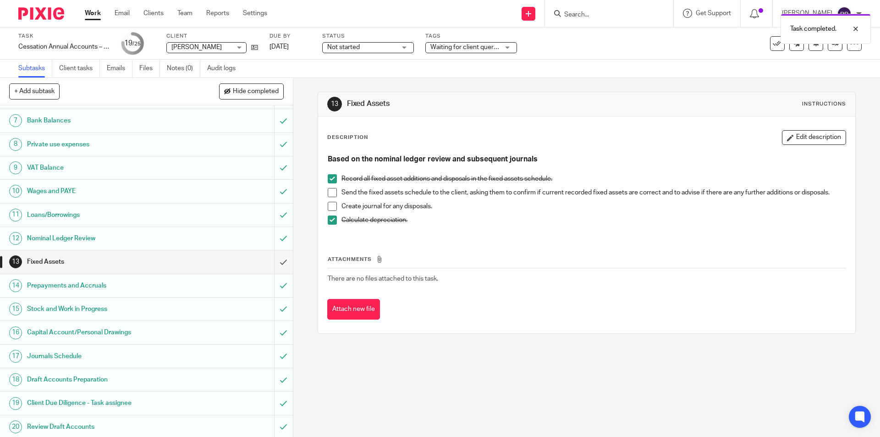
scroll to position [257, 0]
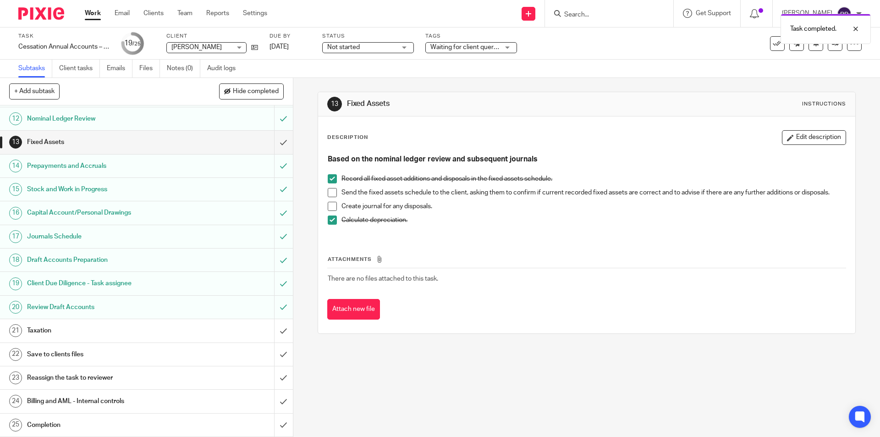
click at [57, 333] on h1 "Taxation" at bounding box center [106, 330] width 159 height 14
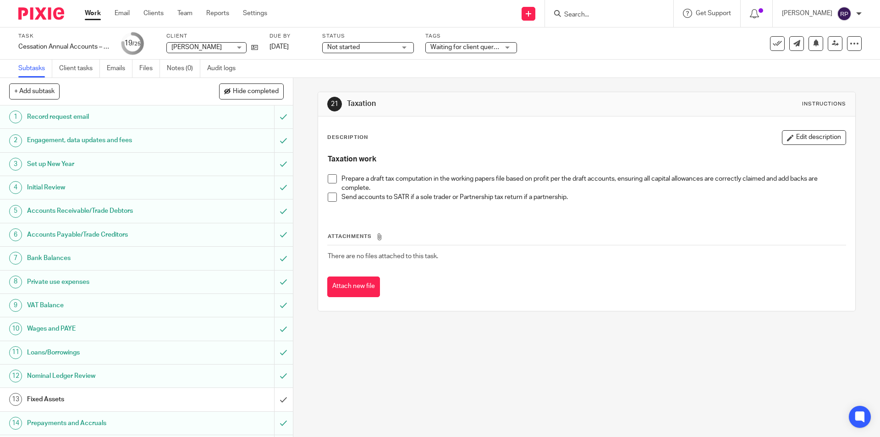
click at [329, 178] on span at bounding box center [332, 178] width 9 height 9
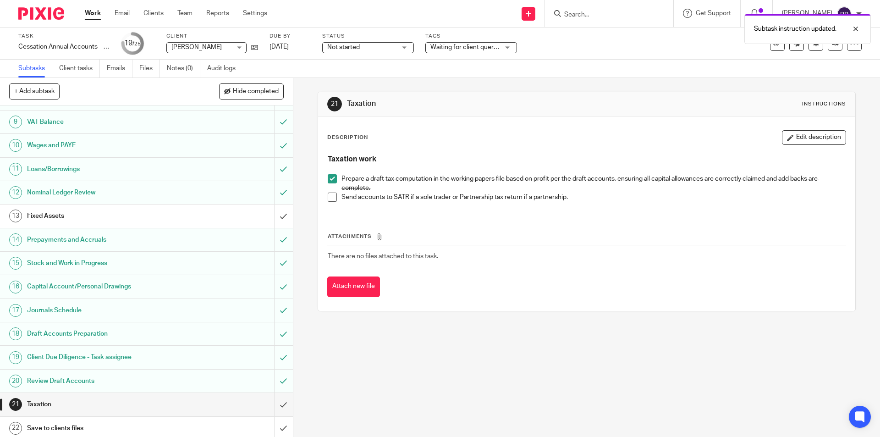
scroll to position [257, 0]
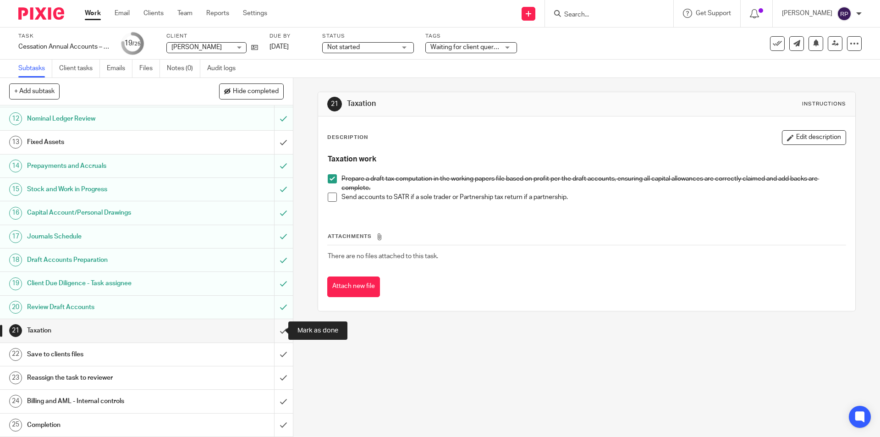
click at [274, 326] on input "submit" at bounding box center [146, 330] width 293 height 23
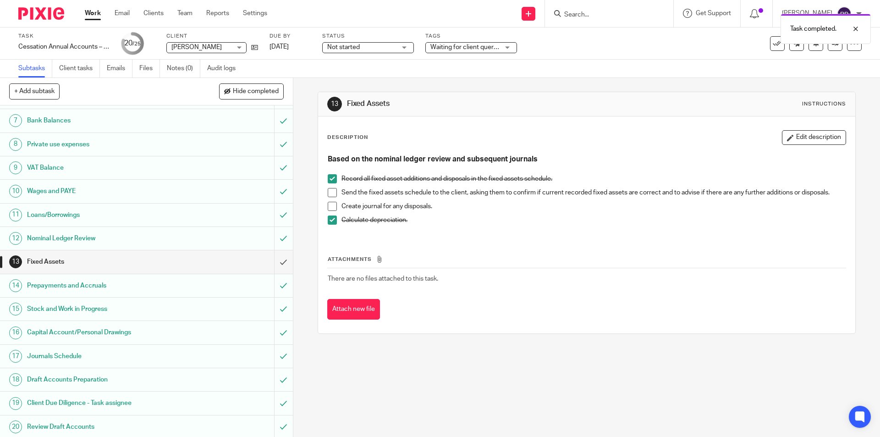
scroll to position [257, 0]
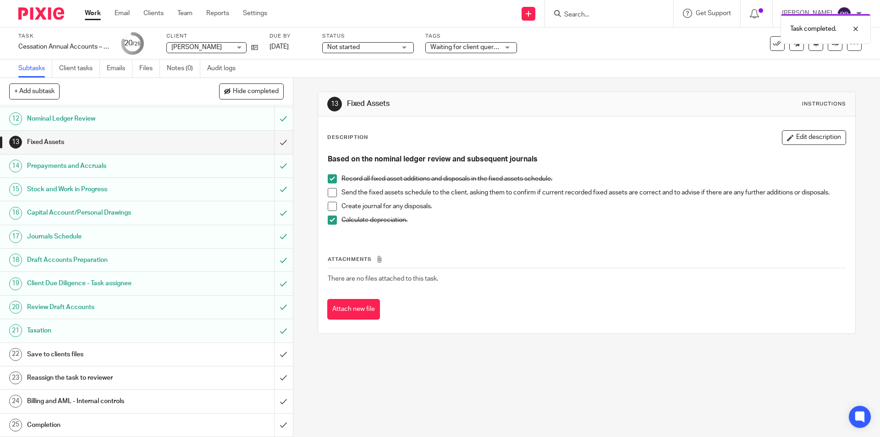
click at [33, 356] on h1 "Save to clients files" at bounding box center [106, 354] width 159 height 14
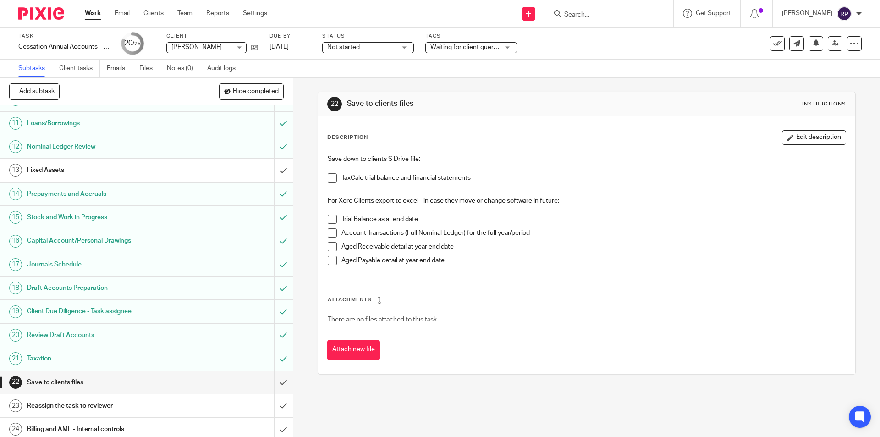
scroll to position [257, 0]
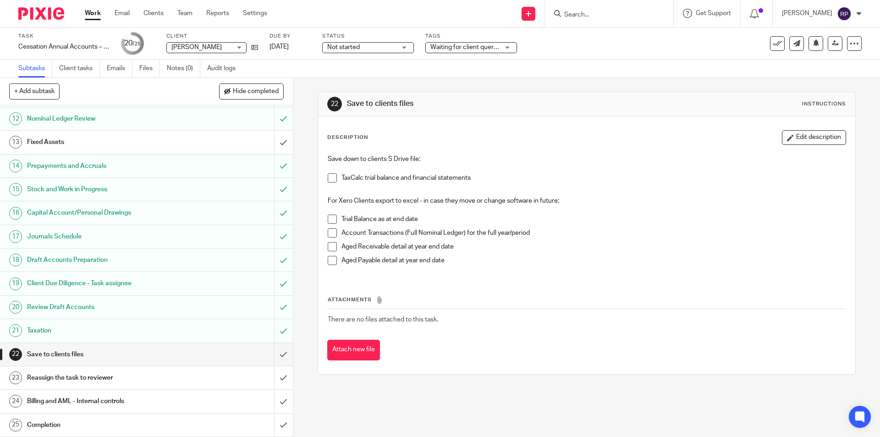
click at [330, 179] on span at bounding box center [332, 177] width 9 height 9
click at [328, 219] on span at bounding box center [332, 218] width 9 height 9
click at [328, 247] on span at bounding box center [332, 246] width 9 height 9
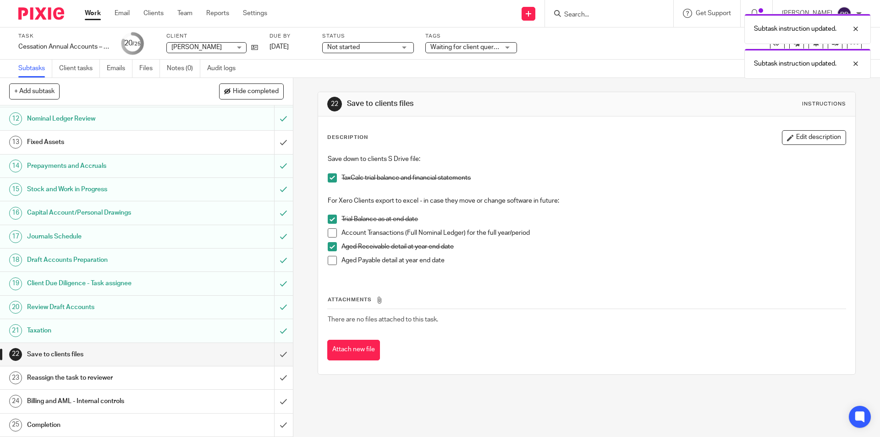
click at [328, 262] on span at bounding box center [332, 260] width 9 height 9
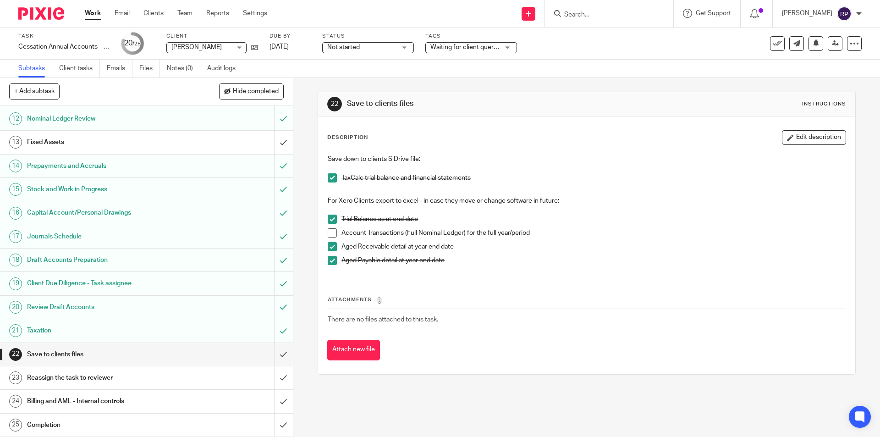
click at [331, 234] on span at bounding box center [332, 232] width 9 height 9
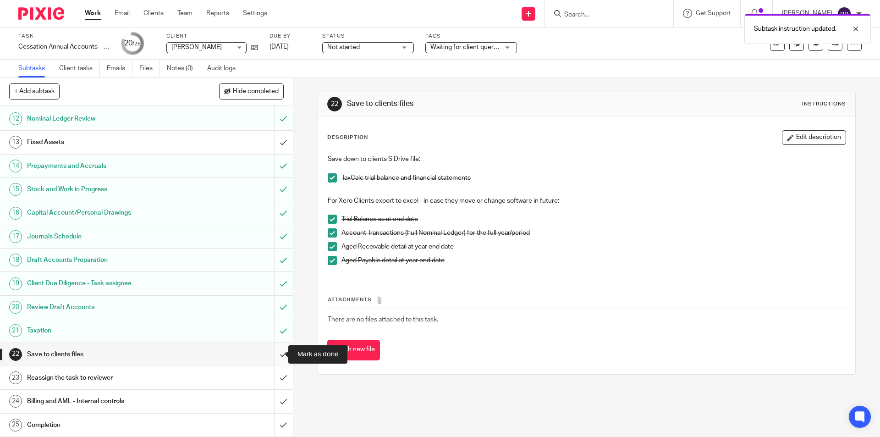
click at [274, 352] on input "submit" at bounding box center [146, 354] width 293 height 23
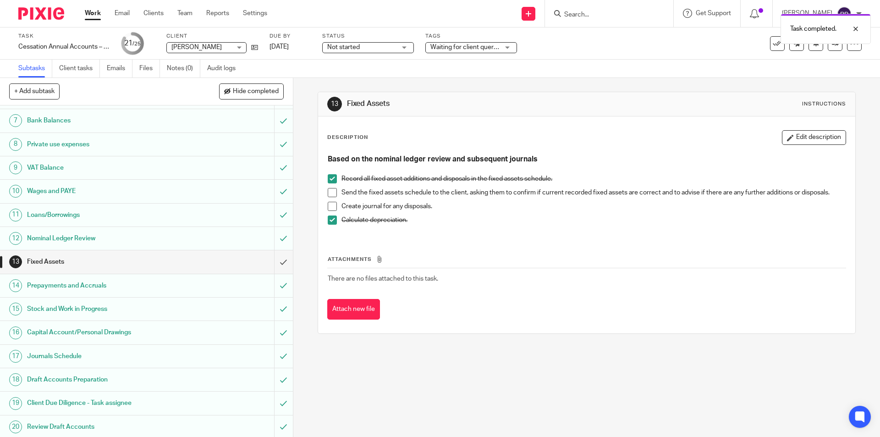
scroll to position [257, 0]
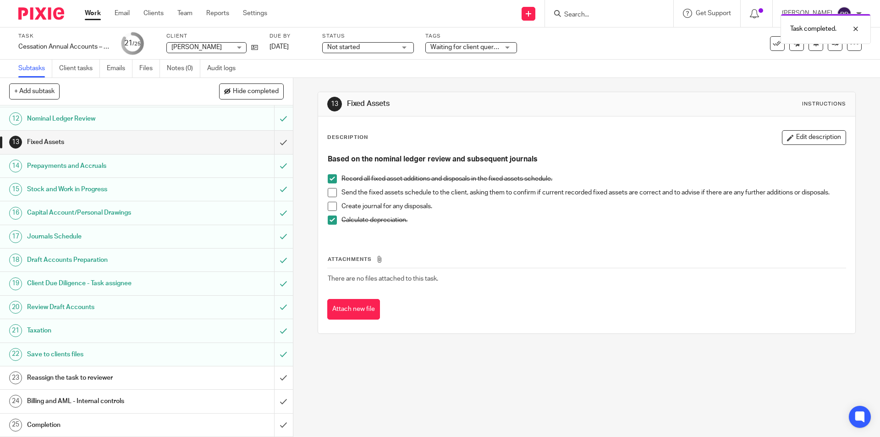
click at [71, 373] on h1 "Reassign the task to reviewer" at bounding box center [106, 378] width 159 height 14
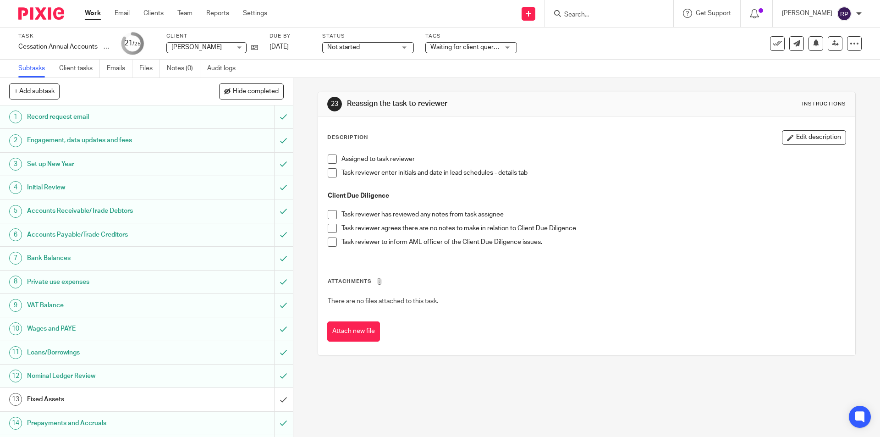
click at [471, 48] on span "Waiting for client queries" at bounding box center [465, 47] width 71 height 6
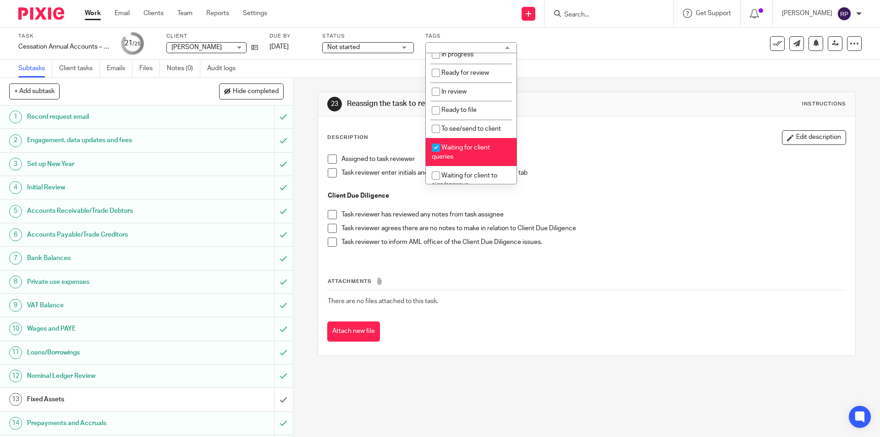
scroll to position [137, 0]
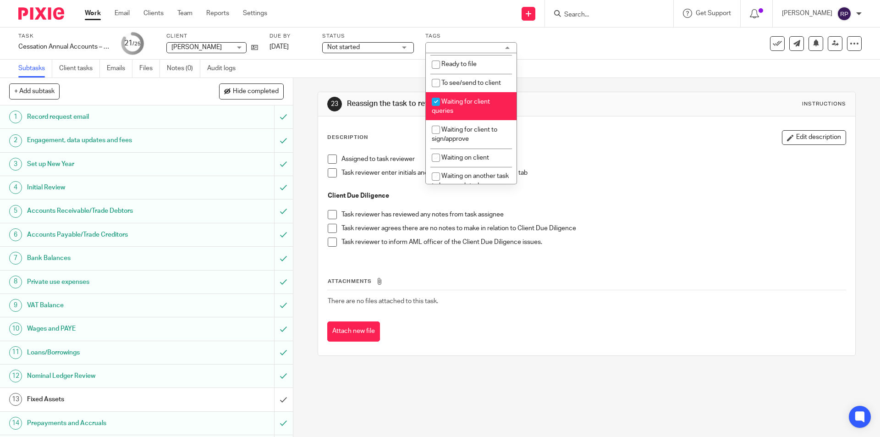
click at [477, 104] on span "Waiting for client queries" at bounding box center [461, 107] width 58 height 16
checkbox input "false"
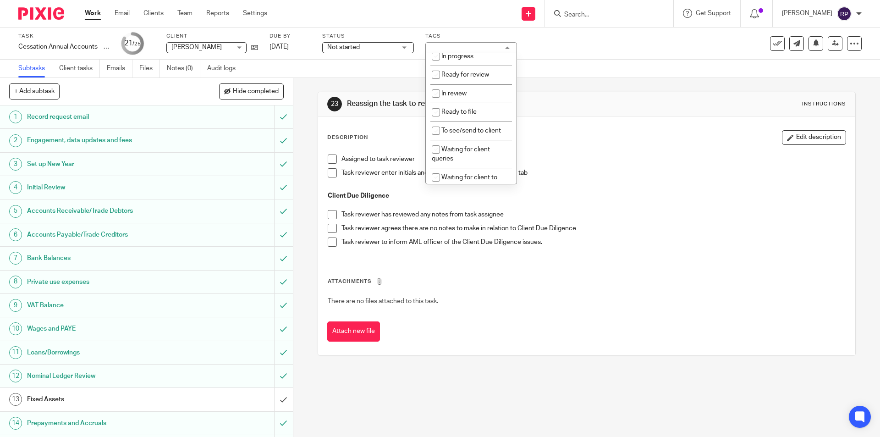
scroll to position [0, 0]
click at [477, 159] on li "Ready for review" at bounding box center [471, 164] width 91 height 19
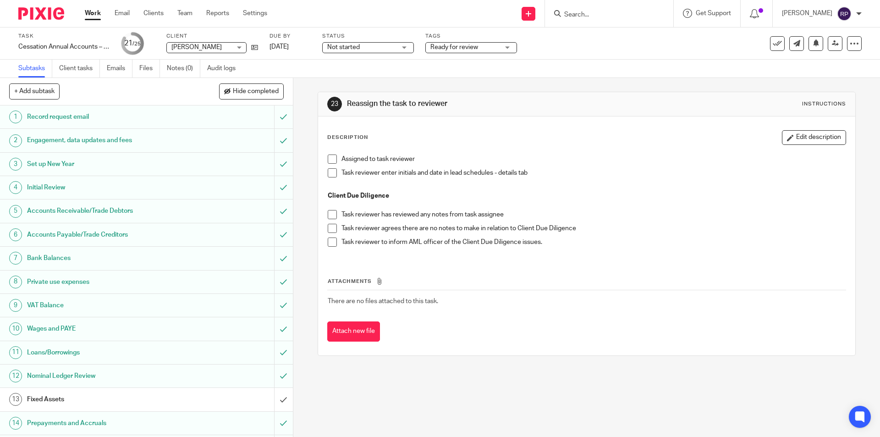
click at [556, 149] on div "Assigned to task reviewer Task reviewer enter initials and date in lead schedul…" at bounding box center [586, 203] width 527 height 109
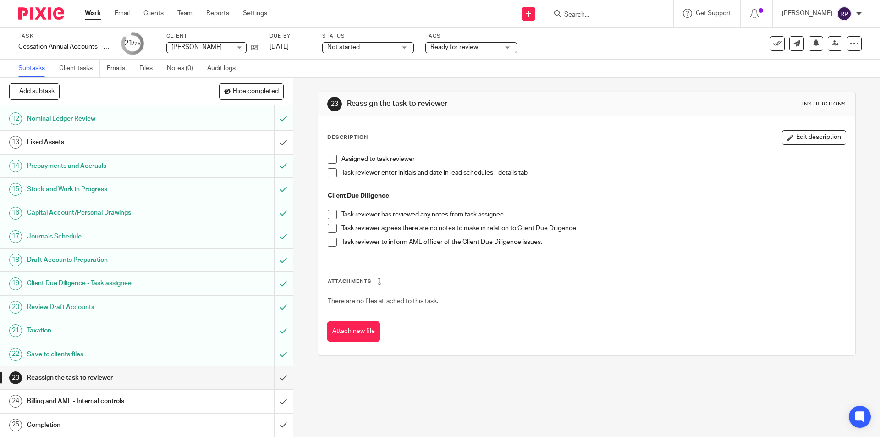
click at [329, 157] on span at bounding box center [332, 158] width 9 height 9
click at [454, 49] on span "Ready for review" at bounding box center [454, 47] width 48 height 6
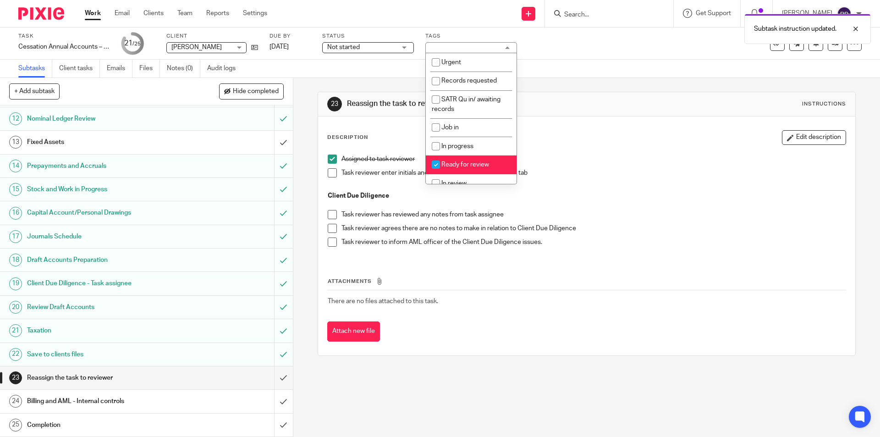
click at [476, 161] on li "Ready for review" at bounding box center [471, 164] width 91 height 19
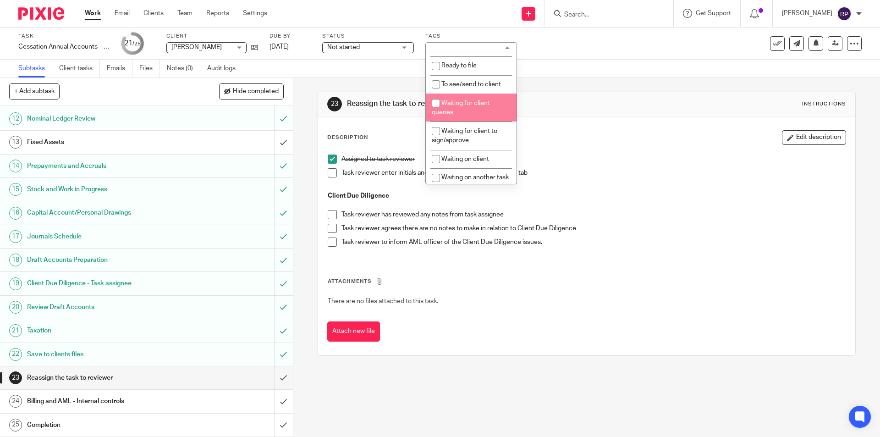
scroll to position [0, 0]
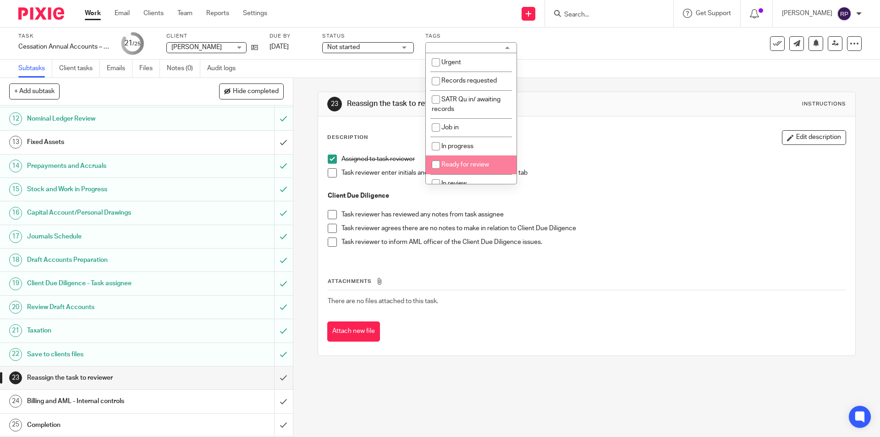
click at [487, 164] on span "Ready for review" at bounding box center [465, 164] width 48 height 6
checkbox input "true"
click at [588, 153] on div "Assigned to task reviewer Task reviewer enter initials and date in lead schedul…" at bounding box center [586, 204] width 526 height 108
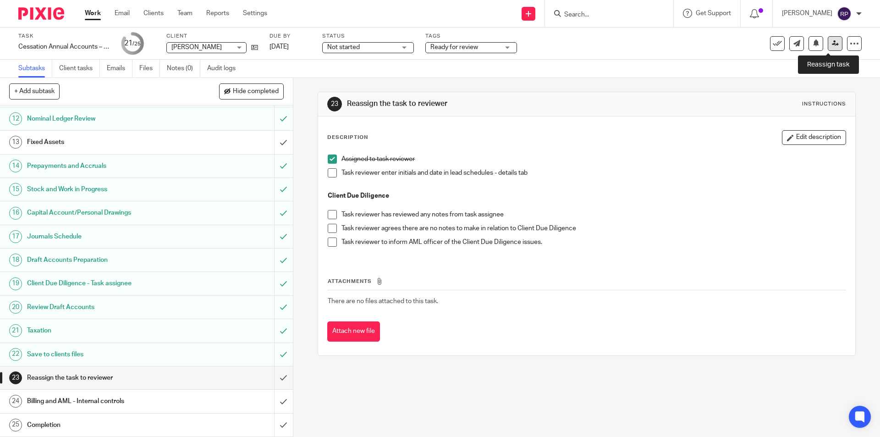
click at [832, 41] on icon at bounding box center [835, 43] width 7 height 7
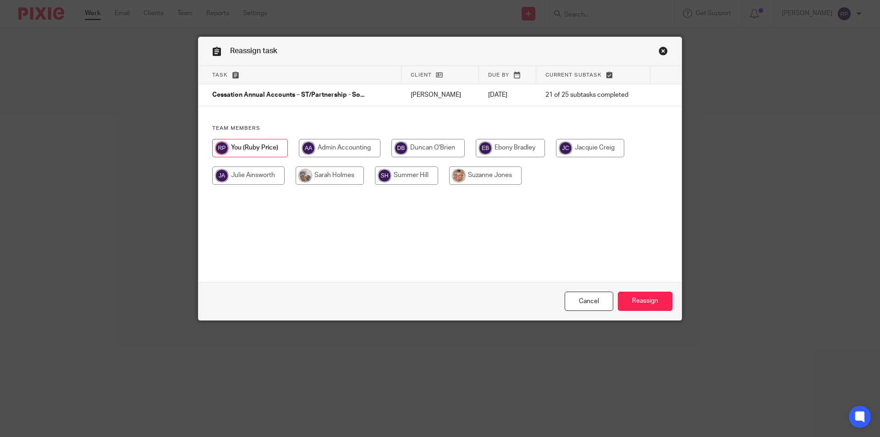
click at [443, 150] on input "radio" at bounding box center [427, 148] width 73 height 18
radio input "true"
click at [652, 301] on input "Reassign" at bounding box center [645, 301] width 55 height 20
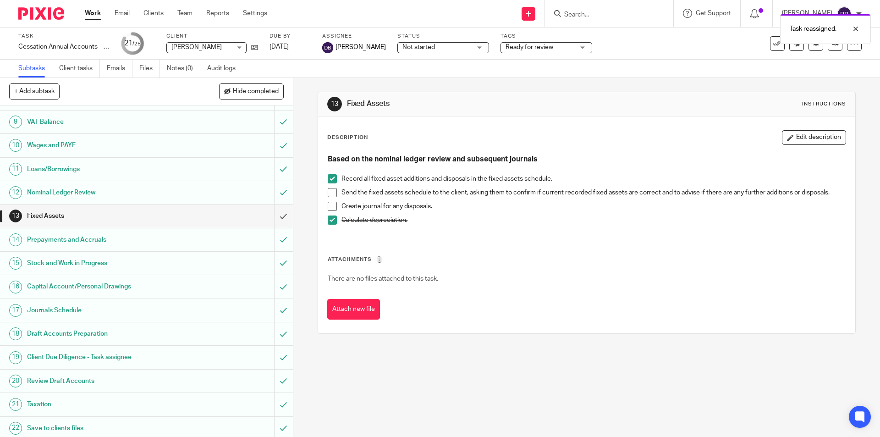
scroll to position [257, 0]
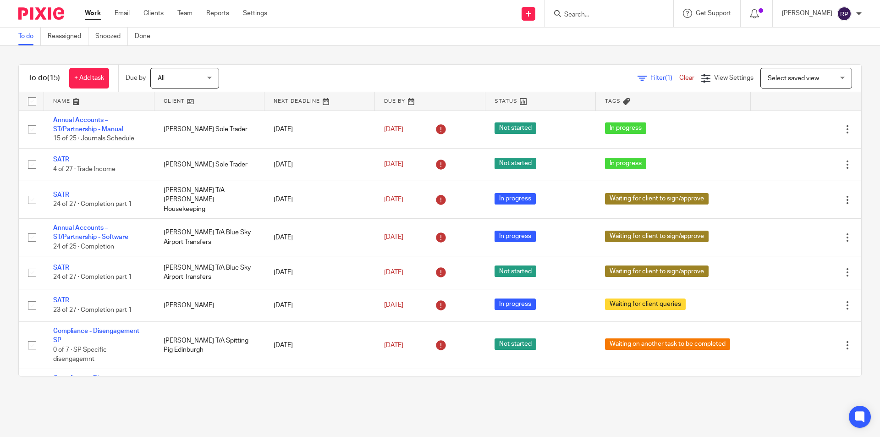
click at [93, 16] on link "Work" at bounding box center [93, 13] width 16 height 9
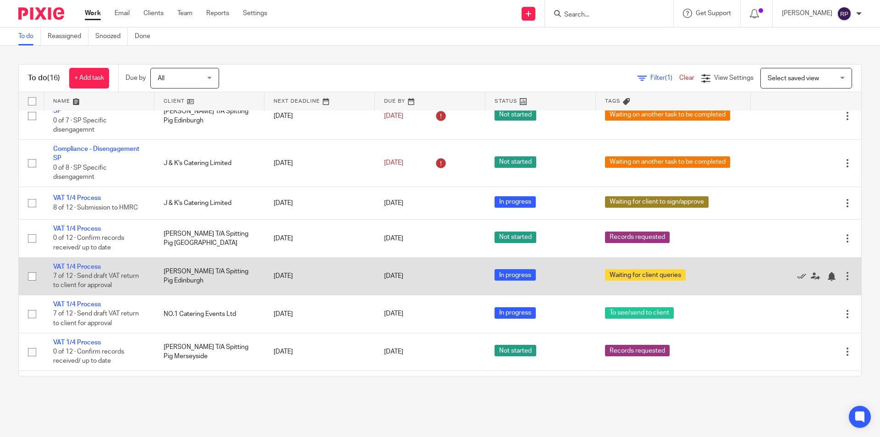
scroll to position [275, 0]
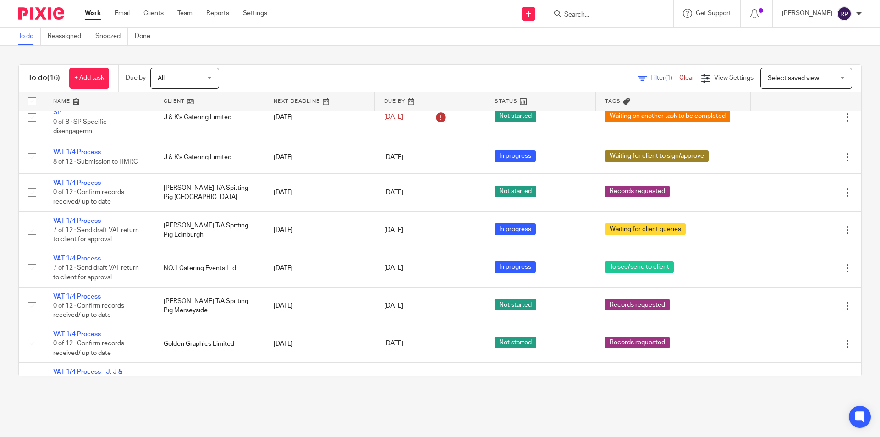
click at [99, 13] on link "Work" at bounding box center [93, 13] width 16 height 9
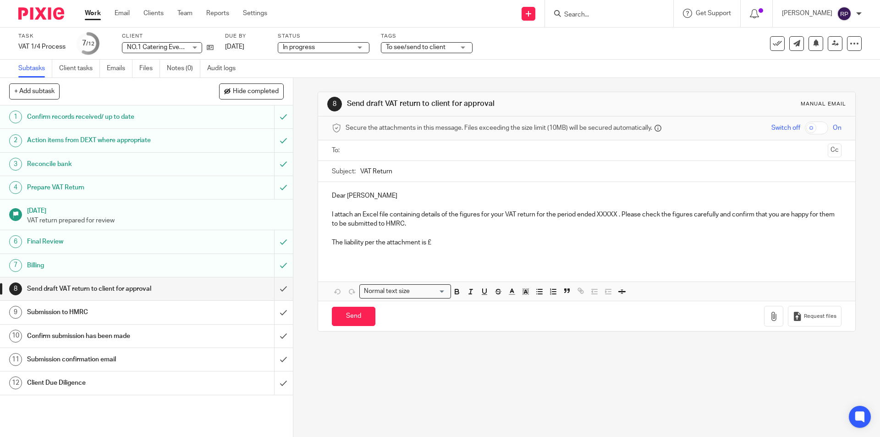
click at [375, 161] on input "VAT Return" at bounding box center [600, 171] width 481 height 21
click at [377, 157] on ul at bounding box center [586, 150] width 481 height 15
click at [405, 152] on input "text" at bounding box center [586, 150] width 475 height 11
click at [367, 197] on p "Dear Marco" at bounding box center [586, 197] width 509 height 9
drag, startPoint x: 363, startPoint y: 196, endPoint x: 321, endPoint y: 197, distance: 42.2
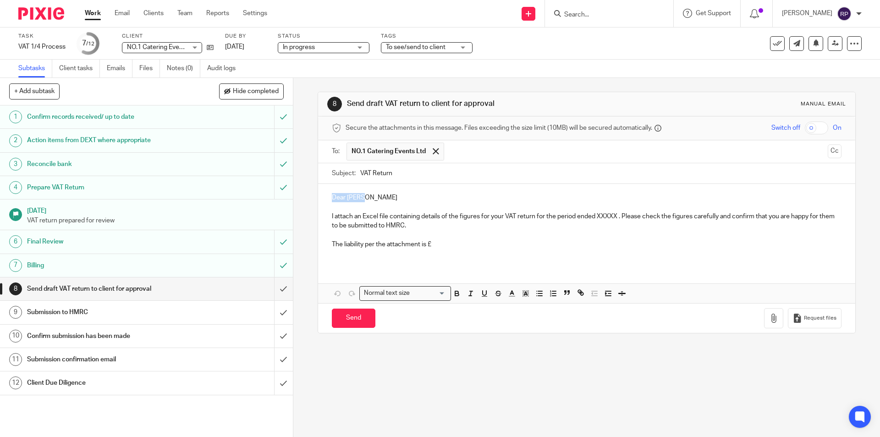
click at [321, 197] on div "Dear Marco I attach an Excel file containing details of the figures for your VA…" at bounding box center [586, 224] width 537 height 81
drag, startPoint x: 616, startPoint y: 214, endPoint x: 597, endPoint y: 215, distance: 19.3
click at [597, 215] on p "I attach an Excel file containing details of the figures for your VAT return fo…" at bounding box center [586, 221] width 509 height 19
click at [451, 243] on p "The liability per the attachment is £" at bounding box center [586, 244] width 509 height 9
click at [454, 241] on p "The liability per the attachment is £" at bounding box center [586, 244] width 509 height 9
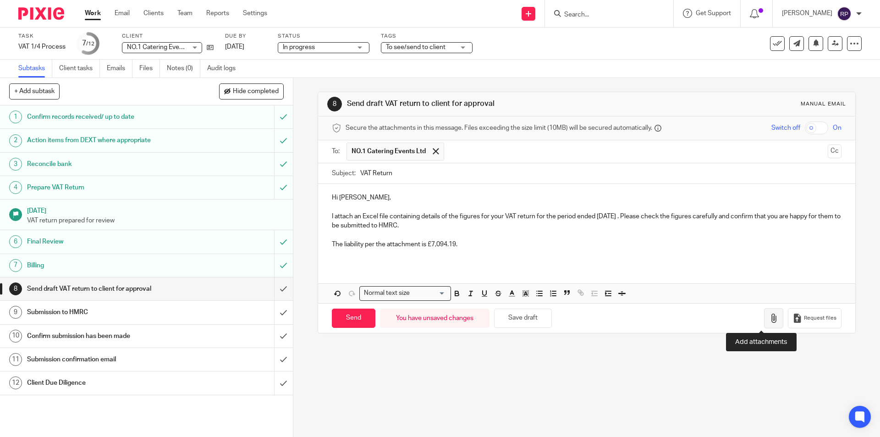
click at [769, 320] on icon "button" at bounding box center [773, 317] width 9 height 9
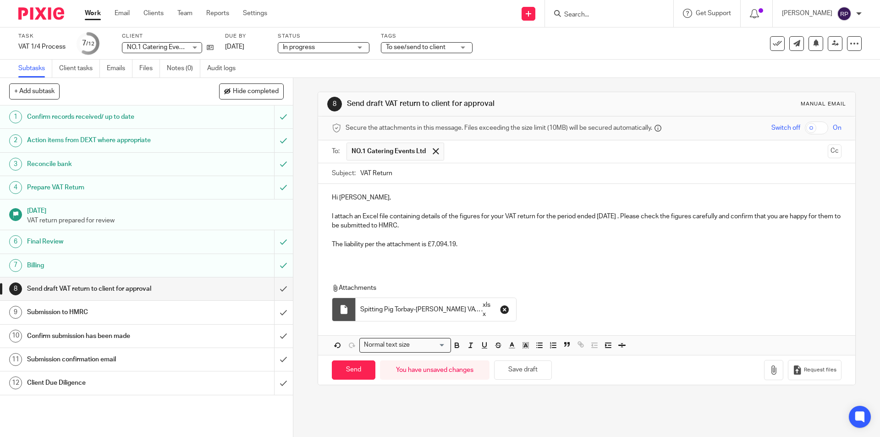
click at [504, 310] on icon "button" at bounding box center [504, 309] width 9 height 9
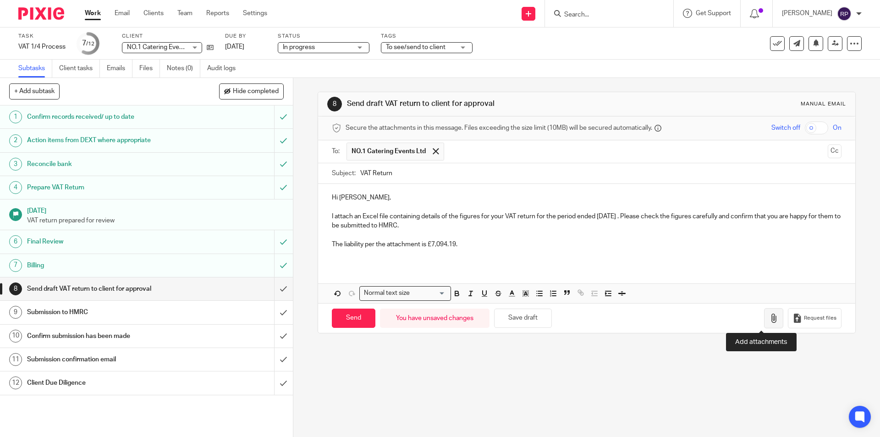
click at [769, 319] on icon "button" at bounding box center [773, 317] width 9 height 9
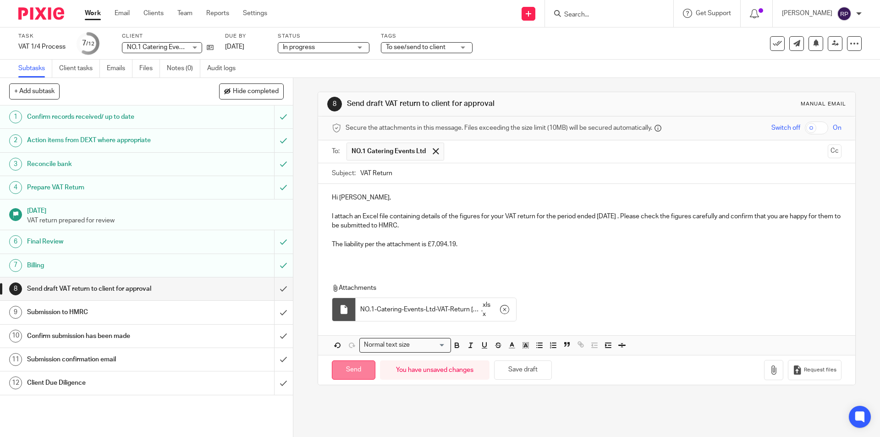
click at [358, 365] on input "Send" at bounding box center [354, 370] width 44 height 20
type input "Sent"
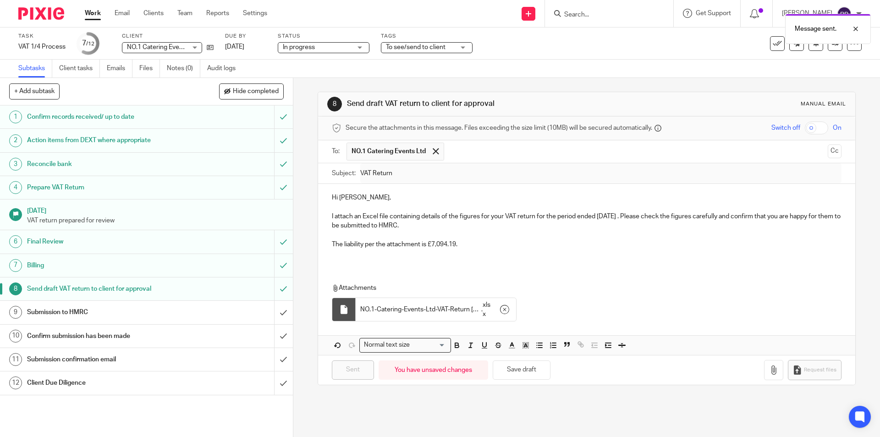
click at [431, 46] on span "To see/send to client" at bounding box center [416, 47] width 60 height 6
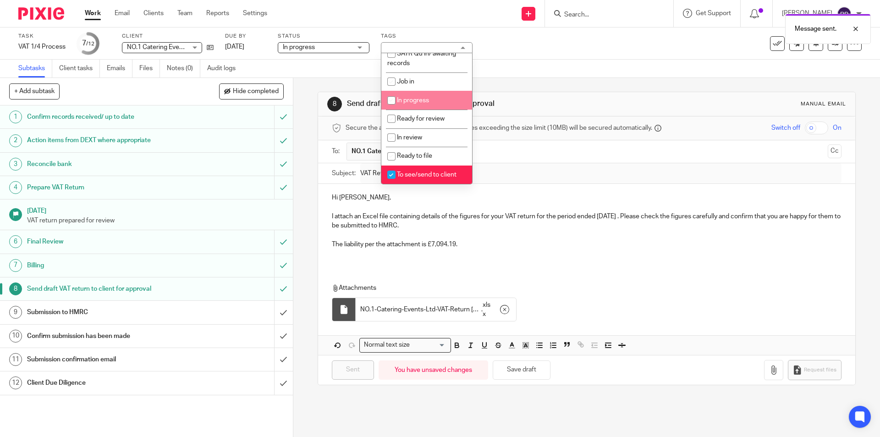
scroll to position [92, 0]
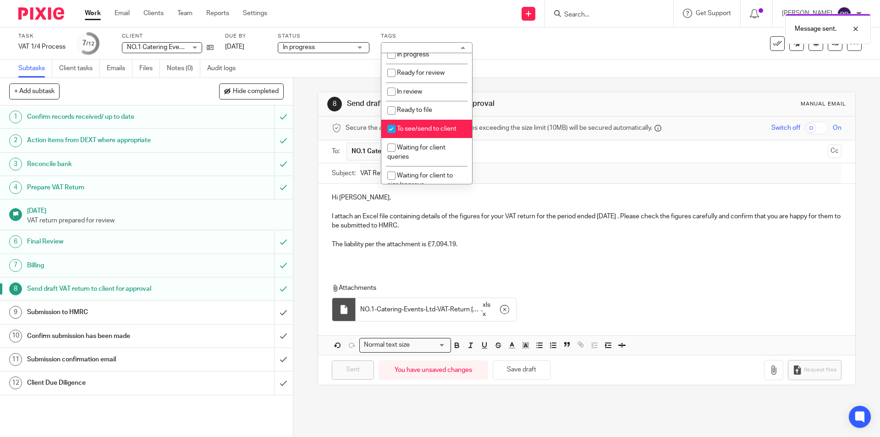
click at [432, 125] on li "To see/send to client" at bounding box center [426, 129] width 91 height 19
checkbox input "false"
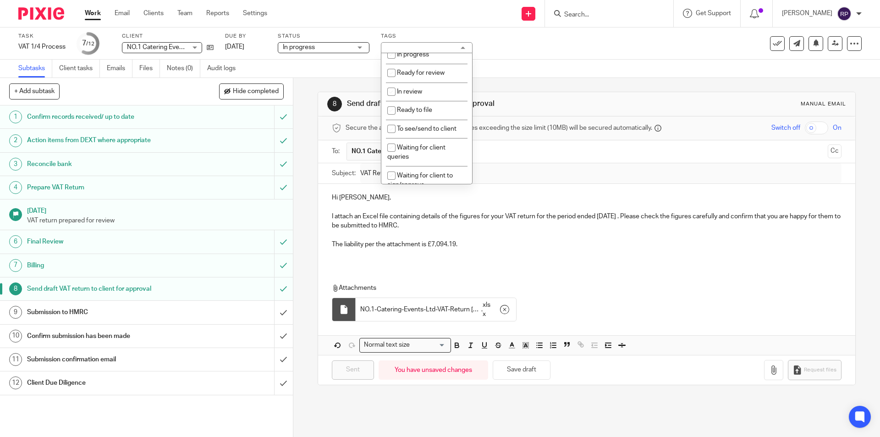
scroll to position [137, 0]
click at [433, 131] on span "Waiting for client to sign/approve" at bounding box center [420, 134] width 66 height 16
checkbox input "true"
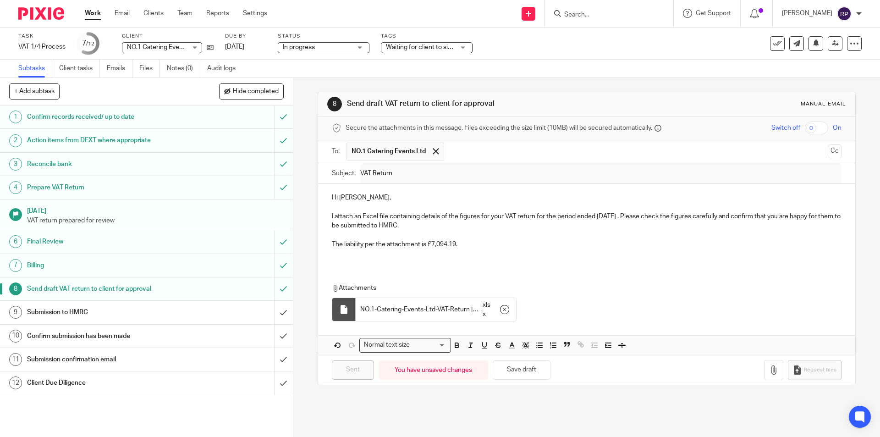
click at [527, 82] on div "8 Send draft VAT return to client for approval Manual email Secure the attachme…" at bounding box center [586, 238] width 537 height 321
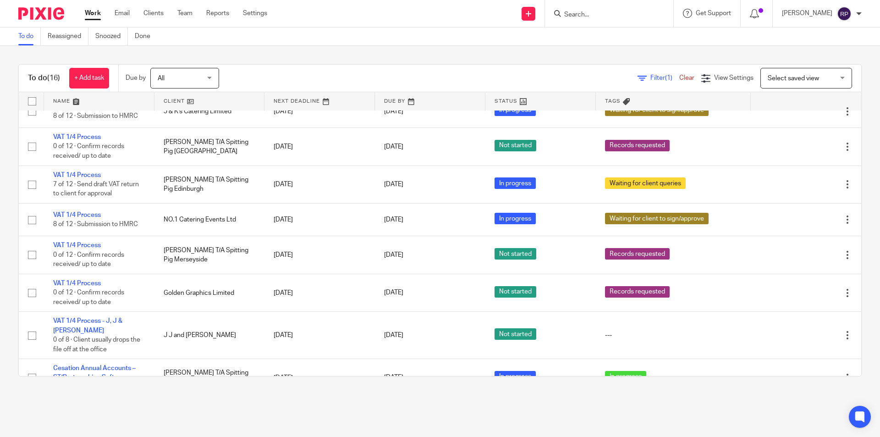
scroll to position [336, 0]
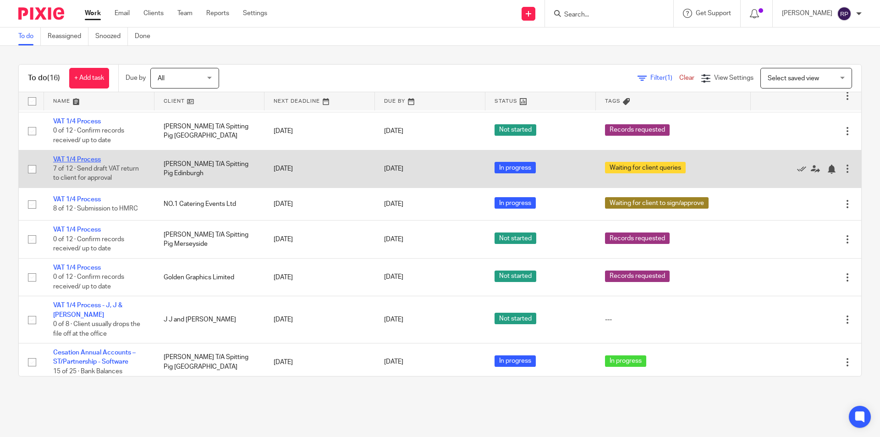
click at [75, 156] on link "VAT 1/4 Process" at bounding box center [77, 159] width 48 height 6
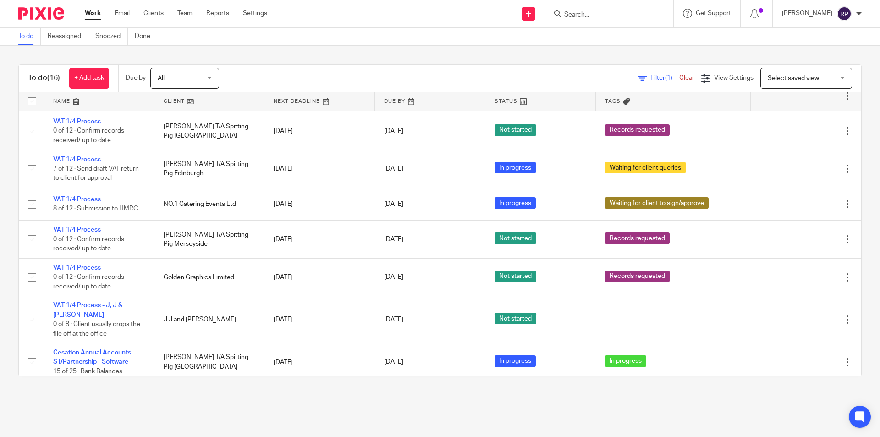
click at [89, 15] on link "Work" at bounding box center [93, 13] width 16 height 9
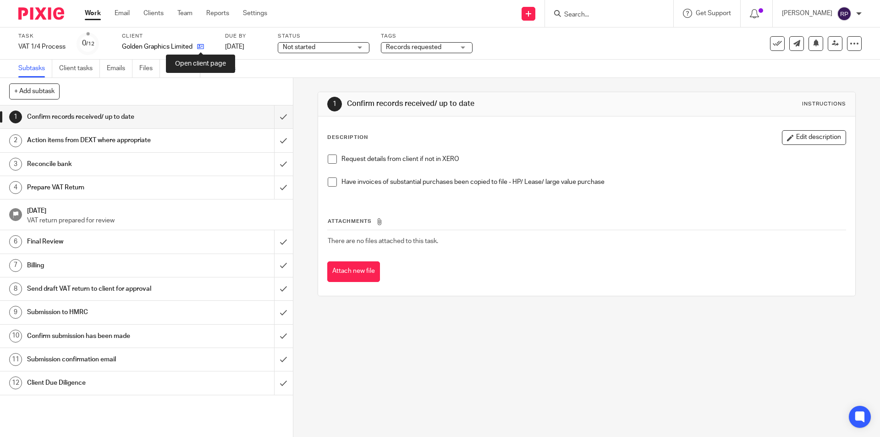
click at [198, 49] on icon at bounding box center [200, 46] width 7 height 7
click at [204, 44] on icon at bounding box center [200, 46] width 7 height 7
click at [179, 71] on link "Notes (0)" at bounding box center [183, 69] width 33 height 18
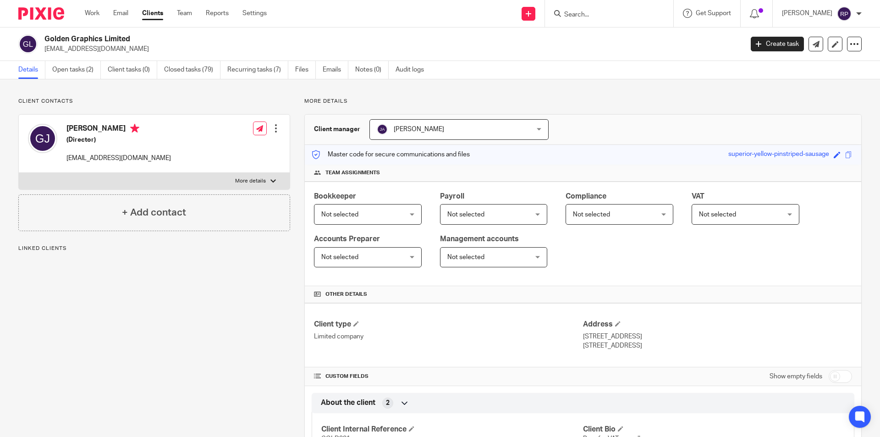
click at [140, 181] on label "More details" at bounding box center [154, 181] width 271 height 16
click at [19, 173] on input "More details" at bounding box center [18, 172] width 0 height 0
checkbox input "true"
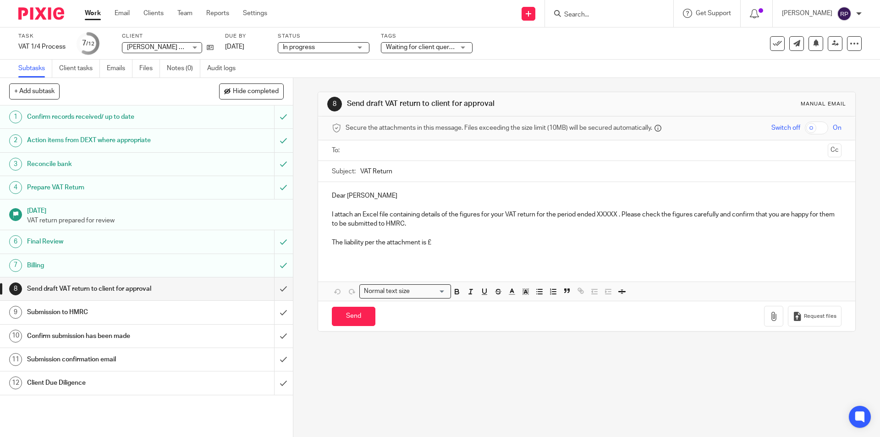
click at [424, 147] on input "text" at bounding box center [586, 150] width 475 height 11
click at [372, 197] on p "Dear Sheena" at bounding box center [586, 197] width 509 height 9
drag, startPoint x: 340, startPoint y: 197, endPoint x: 296, endPoint y: 196, distance: 44.0
click at [296, 196] on div "8 Send draft VAT return to client for approval Manual email Secure the attachme…" at bounding box center [586, 257] width 586 height 359
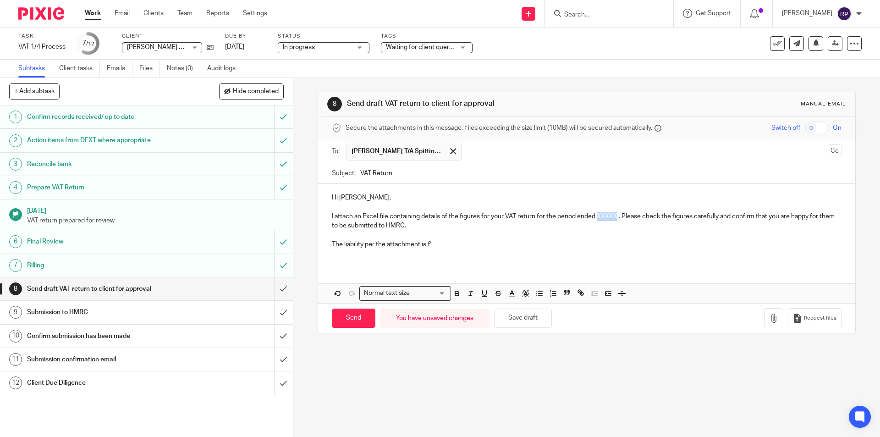
drag, startPoint x: 616, startPoint y: 217, endPoint x: 596, endPoint y: 217, distance: 20.2
click at [596, 217] on p "I attach an Excel file containing details of the figures for your VAT return fo…" at bounding box center [586, 221] width 509 height 19
click at [455, 241] on p "The liability per the attachment is £" at bounding box center [586, 244] width 509 height 9
click at [459, 242] on p "The liability per the attachment is £" at bounding box center [586, 244] width 509 height 9
click at [764, 323] on button "button" at bounding box center [773, 318] width 19 height 21
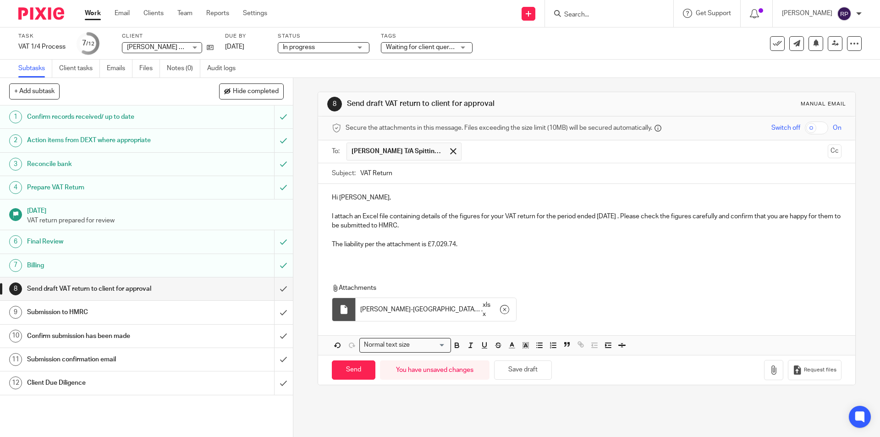
click at [355, 245] on p "The liability per the attachment is £7,029.74." at bounding box center [586, 244] width 509 height 9
click at [350, 253] on p at bounding box center [586, 253] width 509 height 9
click at [347, 261] on div "Hi Sheena, I attach an Excel file containing details of the figures for your VA…" at bounding box center [586, 224] width 537 height 81
click at [341, 369] on input "Send" at bounding box center [354, 370] width 44 height 20
type input "Sent"
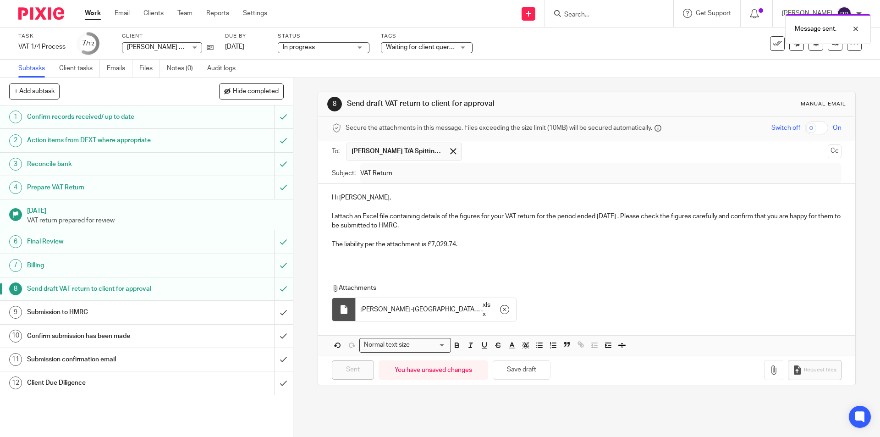
click at [422, 44] on span "Waiting for client queries" at bounding box center [421, 47] width 71 height 6
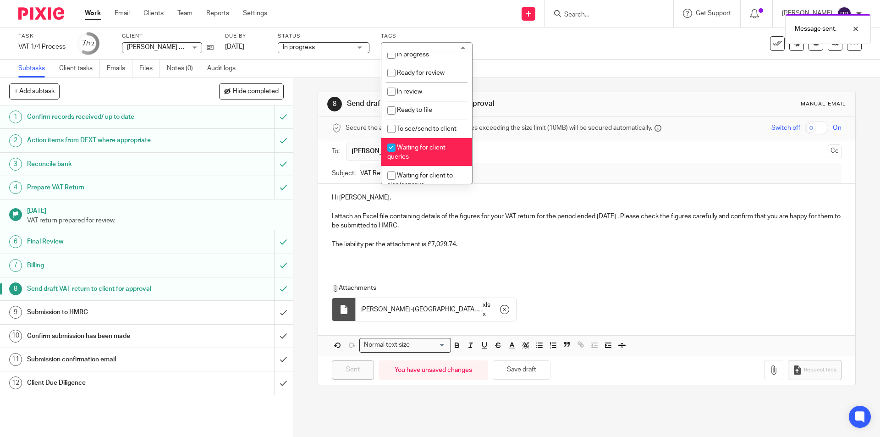
scroll to position [137, 0]
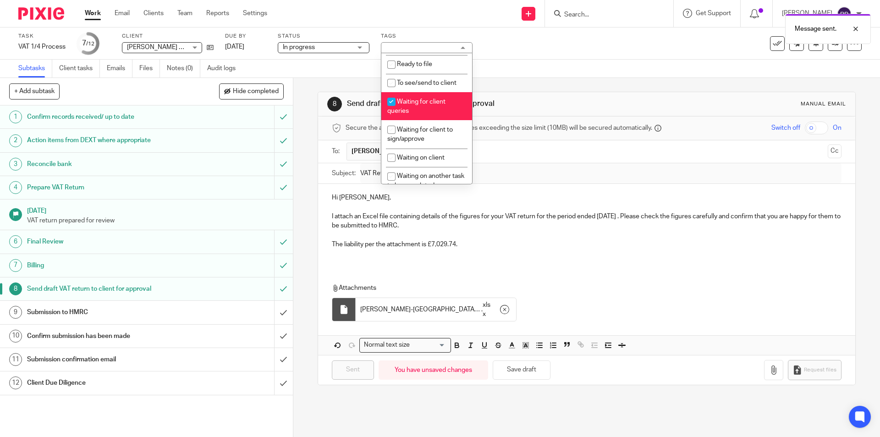
click at [432, 107] on li "Waiting for client queries" at bounding box center [426, 106] width 91 height 28
checkbox input "false"
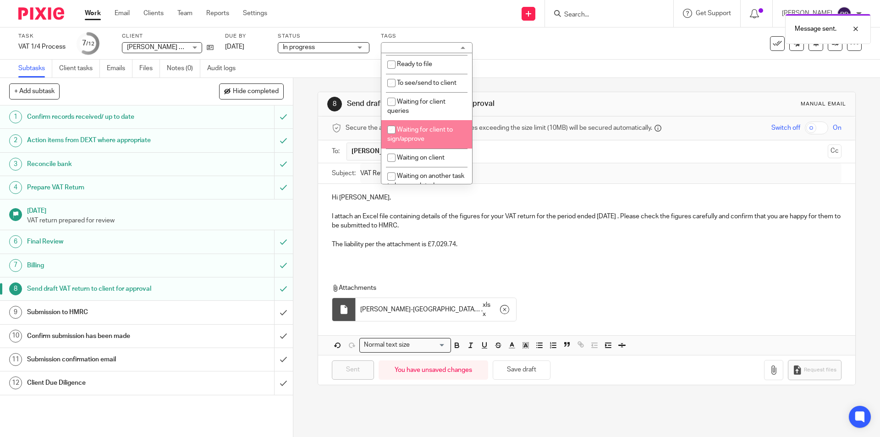
click at [435, 135] on li "Waiting for client to sign/approve" at bounding box center [426, 134] width 91 height 28
checkbox input "true"
click at [507, 78] on div "8 Send draft VAT return to client for approval Manual email Secure the attachme…" at bounding box center [586, 238] width 537 height 321
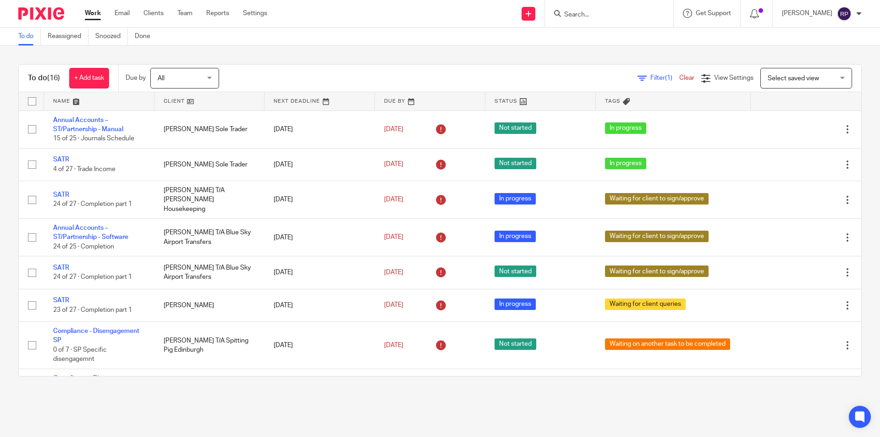
click at [93, 14] on link "Work" at bounding box center [93, 13] width 16 height 9
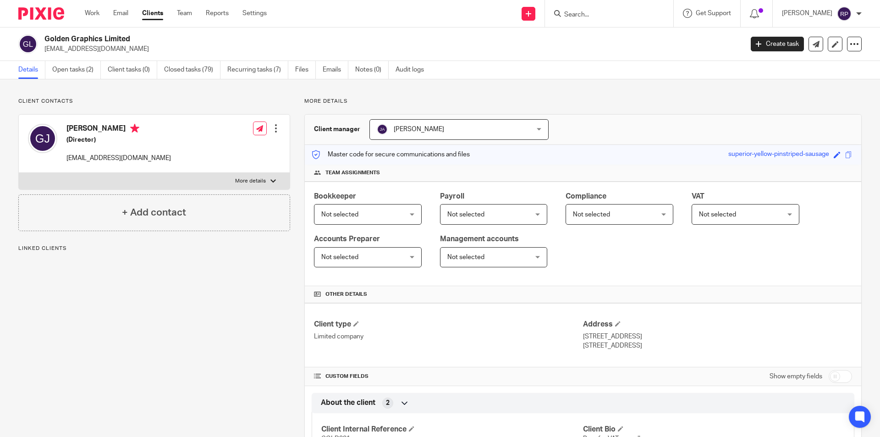
click at [152, 178] on label "More details" at bounding box center [154, 181] width 271 height 16
click at [19, 173] on input "More details" at bounding box center [18, 172] width 0 height 0
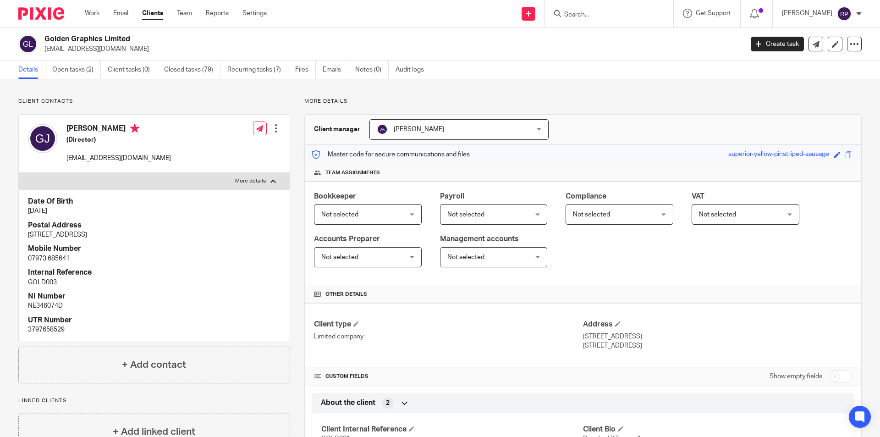
click at [270, 181] on div at bounding box center [272, 180] width 5 height 5
click at [19, 173] on input "More details" at bounding box center [18, 172] width 0 height 0
checkbox input "false"
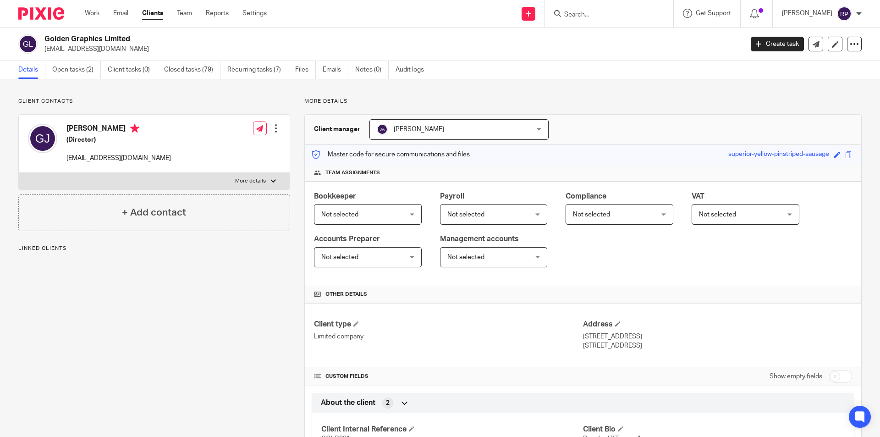
click at [215, 182] on label "More details" at bounding box center [154, 181] width 271 height 16
click at [19, 173] on input "More details" at bounding box center [18, 172] width 0 height 0
checkbox input "true"
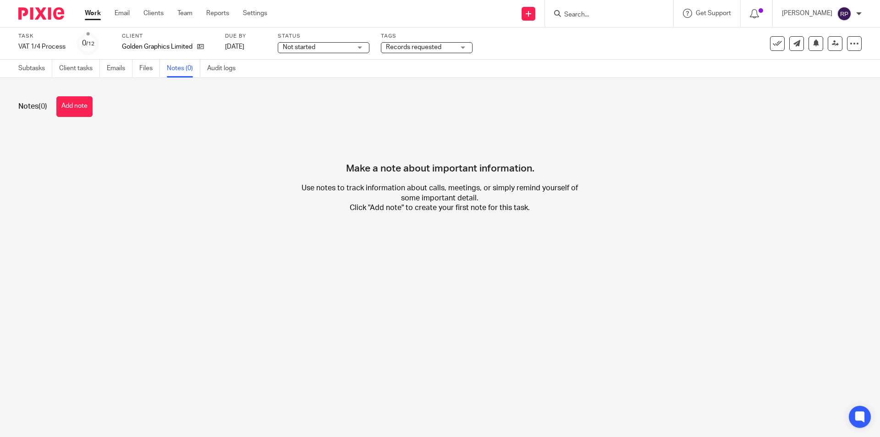
drag, startPoint x: 79, startPoint y: 107, endPoint x: 98, endPoint y: 108, distance: 18.8
click at [79, 107] on button "Add note" at bounding box center [74, 106] width 36 height 21
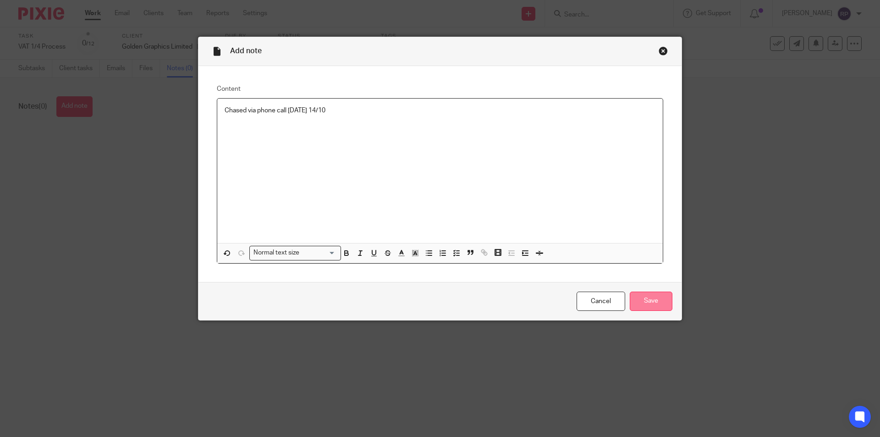
click at [658, 297] on input "Save" at bounding box center [651, 301] width 43 height 20
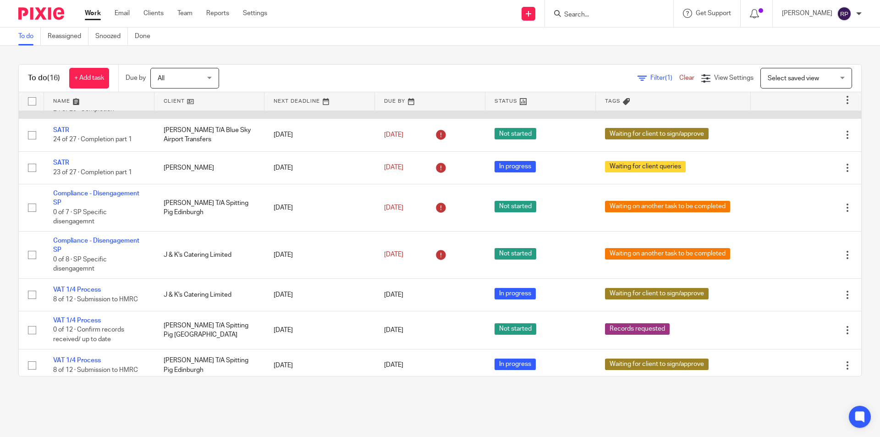
scroll to position [331, 0]
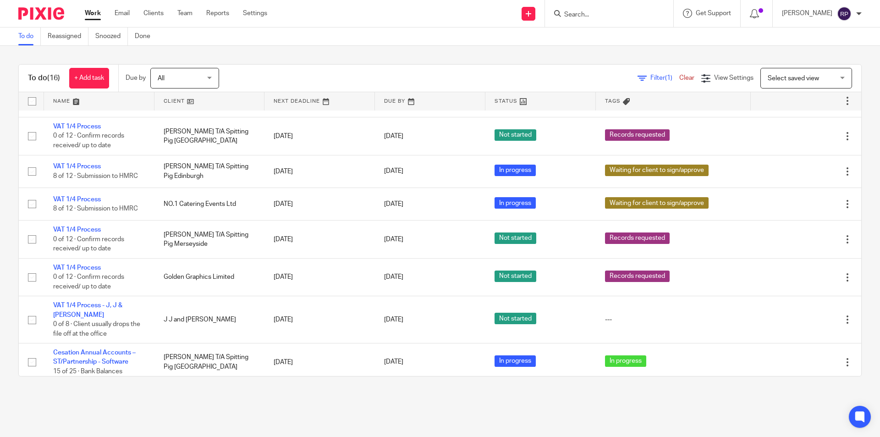
drag, startPoint x: 92, startPoint y: 353, endPoint x: 76, endPoint y: 396, distance: 46.4
click at [76, 396] on main "To do Reassigned Snoozed Done To do (16) + Add task Due by All All Today Tomorr…" at bounding box center [440, 218] width 880 height 437
drag, startPoint x: 72, startPoint y: 352, endPoint x: 70, endPoint y: 395, distance: 42.7
click at [70, 395] on main "To do Reassigned Snoozed Done To do (16) + Add task Due by All All Today Tomorr…" at bounding box center [440, 218] width 880 height 437
click at [93, 13] on link "Work" at bounding box center [93, 13] width 16 height 9
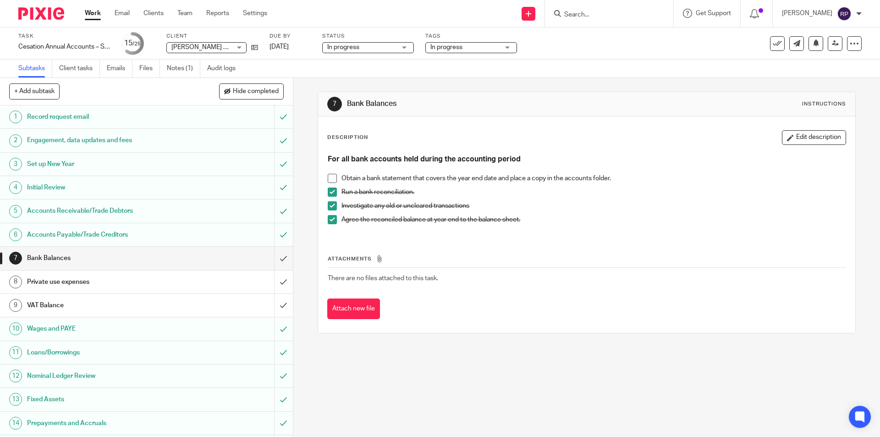
click at [483, 47] on span "In progress" at bounding box center [464, 48] width 69 height 10
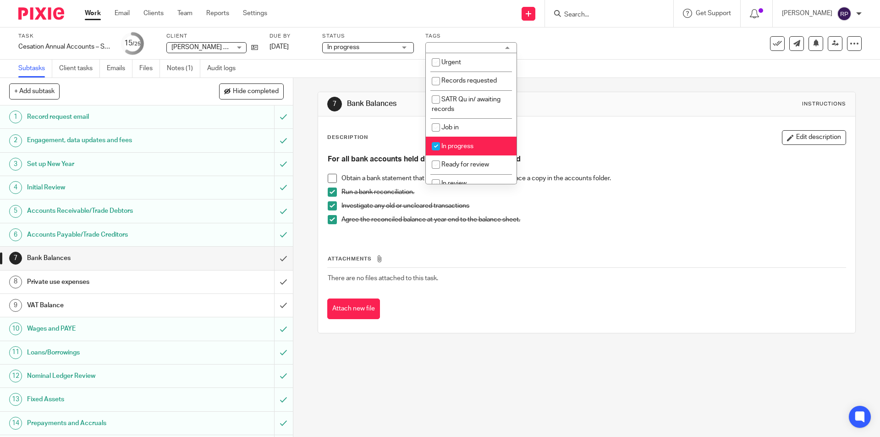
click at [480, 141] on li "In progress" at bounding box center [471, 146] width 91 height 19
checkbox input "false"
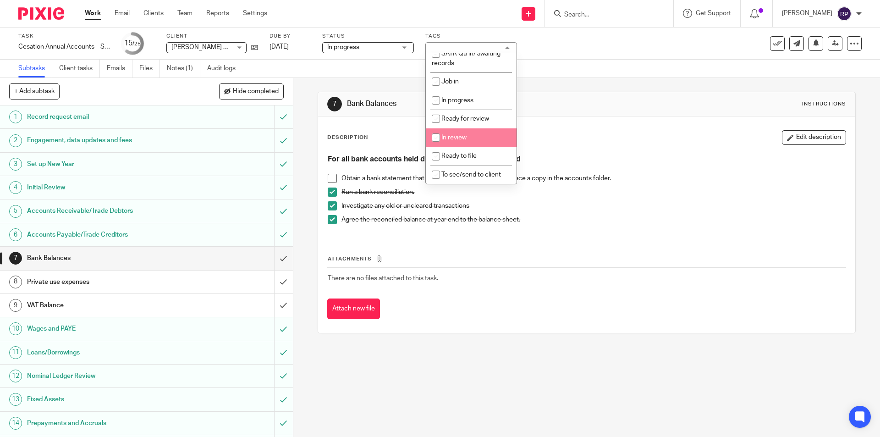
scroll to position [137, 0]
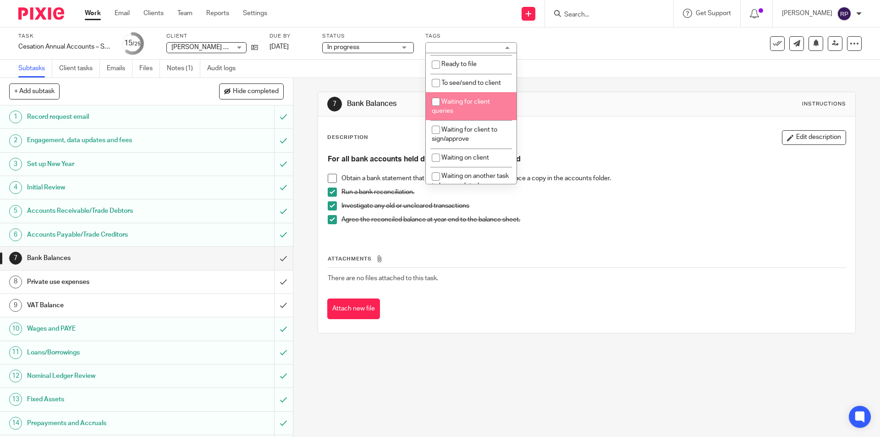
click at [496, 103] on li "Waiting for client queries" at bounding box center [471, 106] width 91 height 28
checkbox input "true"
click at [559, 86] on div "7 Bank Balances Instructions Description Edit description For all bank accounts…" at bounding box center [586, 212] width 537 height 269
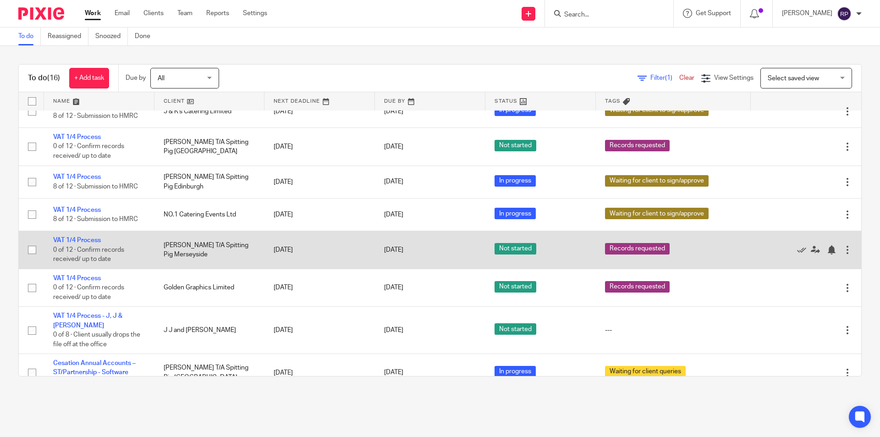
scroll to position [229, 0]
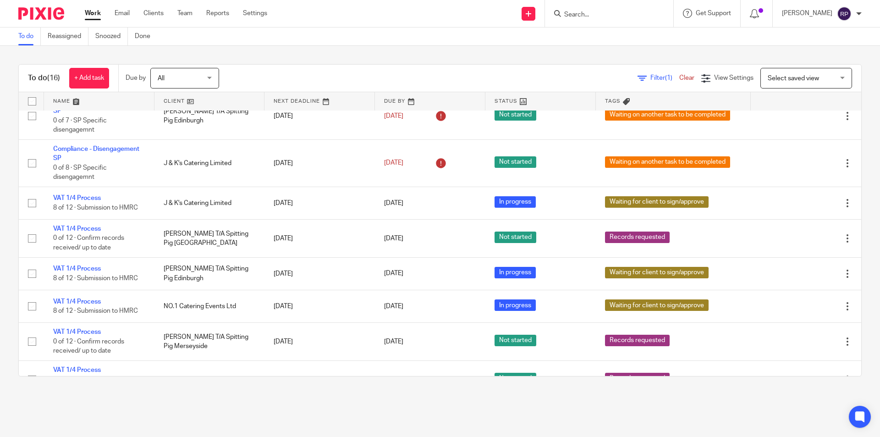
click at [95, 11] on link "Work" at bounding box center [93, 13] width 16 height 9
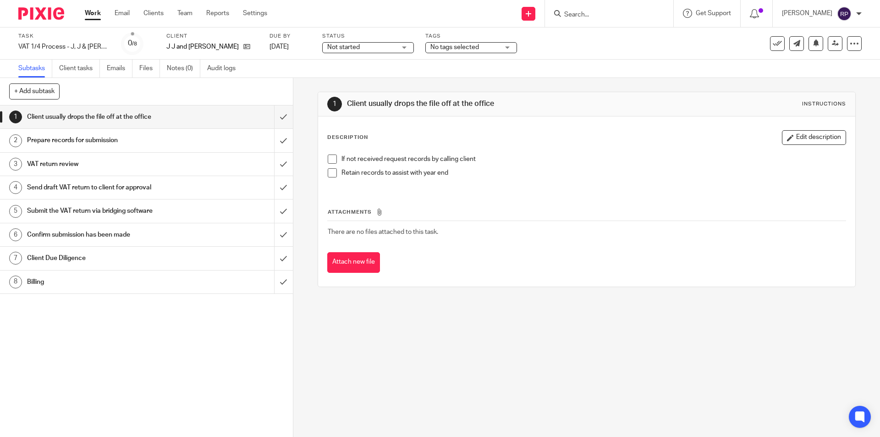
click at [329, 175] on span at bounding box center [332, 172] width 9 height 9
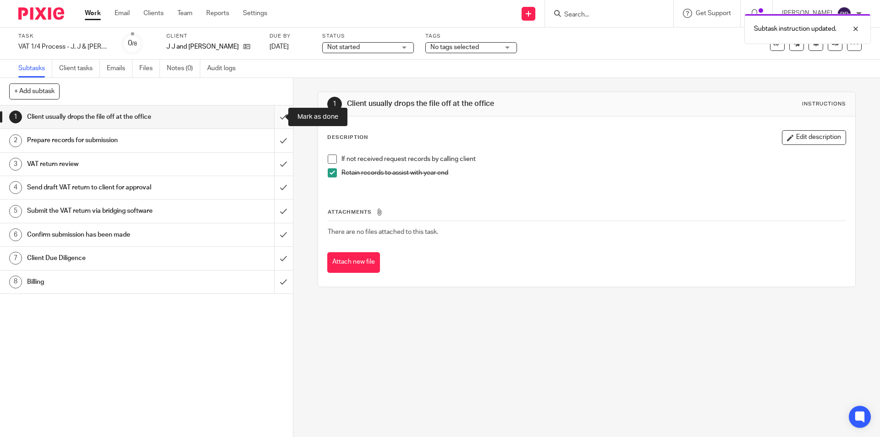
click at [275, 117] on input "submit" at bounding box center [146, 116] width 293 height 23
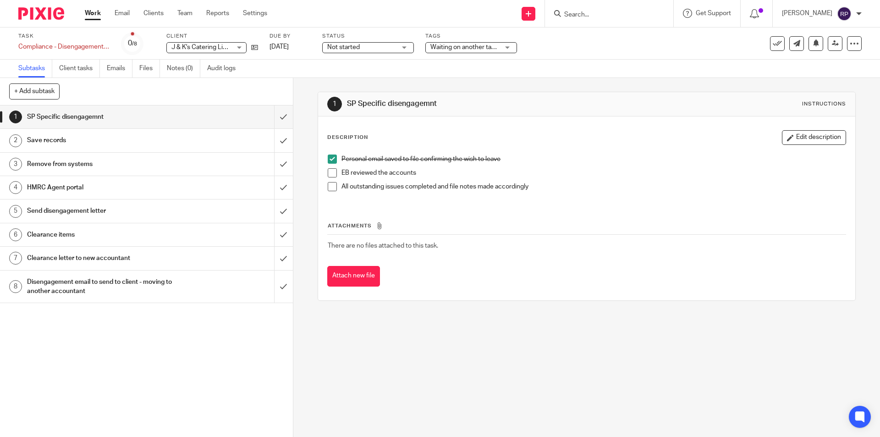
click at [483, 48] on span "Waiting on another task to be completed" at bounding box center [488, 47] width 116 height 6
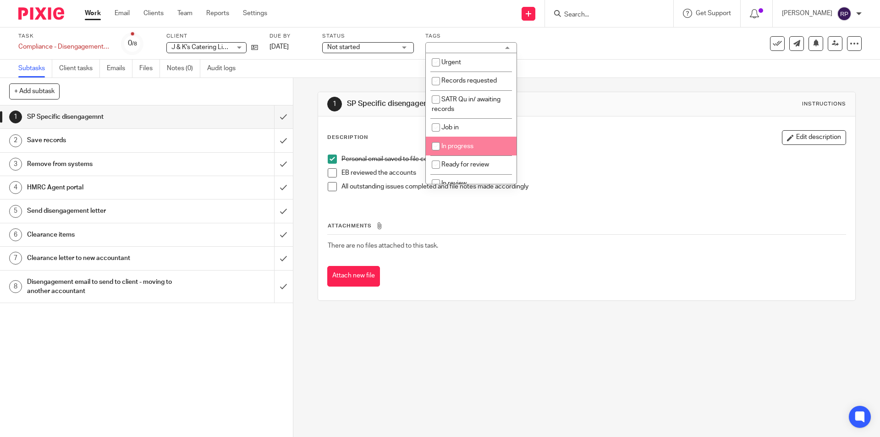
scroll to position [137, 0]
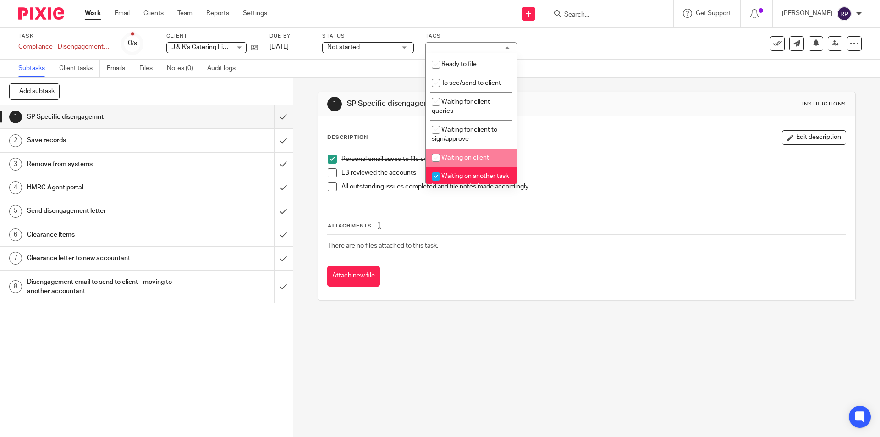
click at [469, 164] on li "Waiting on client" at bounding box center [471, 157] width 91 height 19
click at [466, 162] on li "Waiting on client" at bounding box center [471, 157] width 91 height 19
checkbox input "false"
click at [468, 172] on li "Waiting on another task to be completed" at bounding box center [471, 181] width 91 height 28
checkbox input "false"
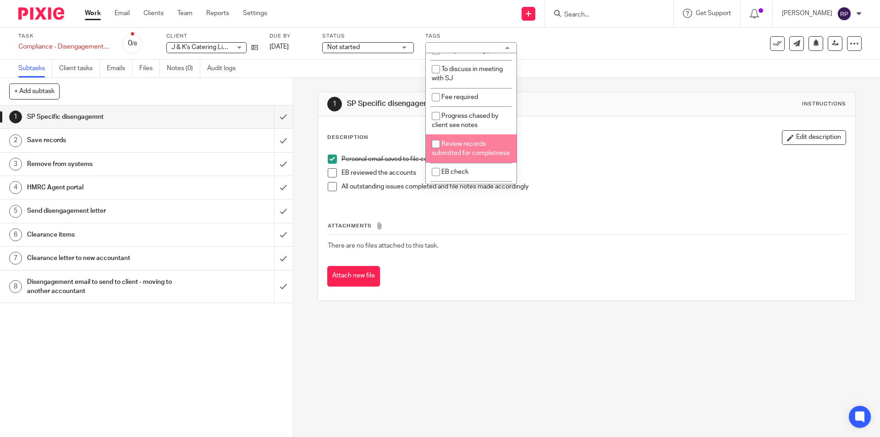
scroll to position [456, 0]
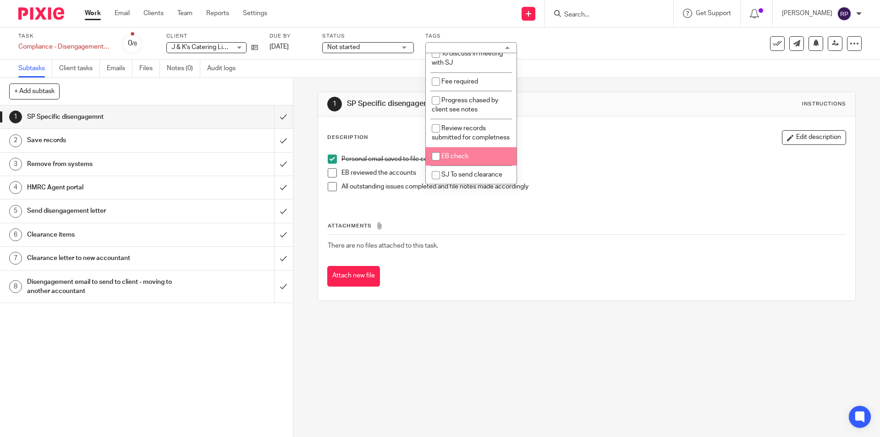
click at [459, 156] on span "EB check" at bounding box center [454, 156] width 27 height 6
checkbox input "true"
click at [617, 141] on div "Description Edit description" at bounding box center [586, 137] width 518 height 15
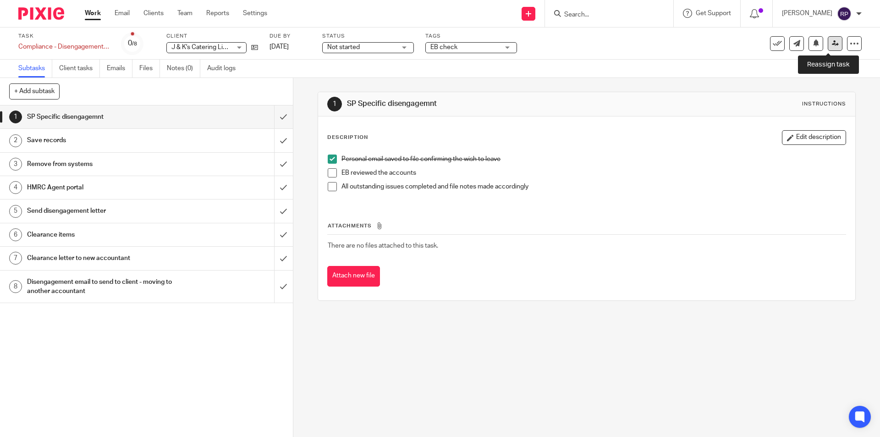
click at [832, 44] on icon at bounding box center [835, 43] width 7 height 7
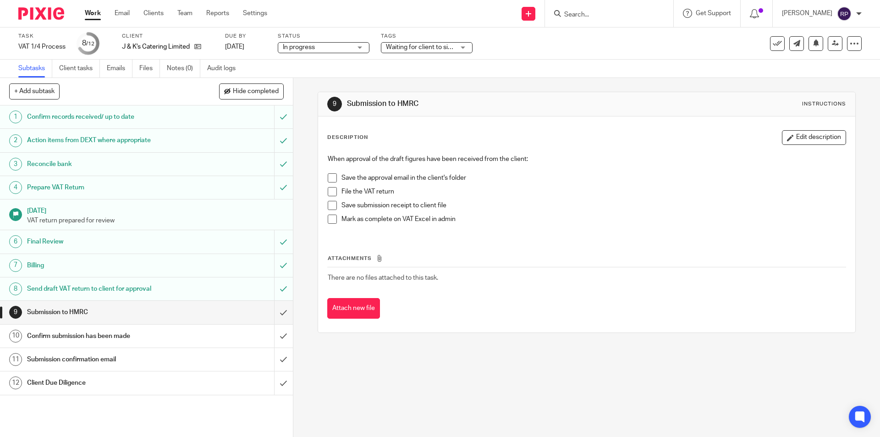
click at [328, 175] on span at bounding box center [332, 177] width 9 height 9
click at [332, 193] on span at bounding box center [332, 191] width 9 height 9
click at [328, 207] on span at bounding box center [332, 205] width 9 height 9
click at [332, 218] on span at bounding box center [332, 218] width 9 height 9
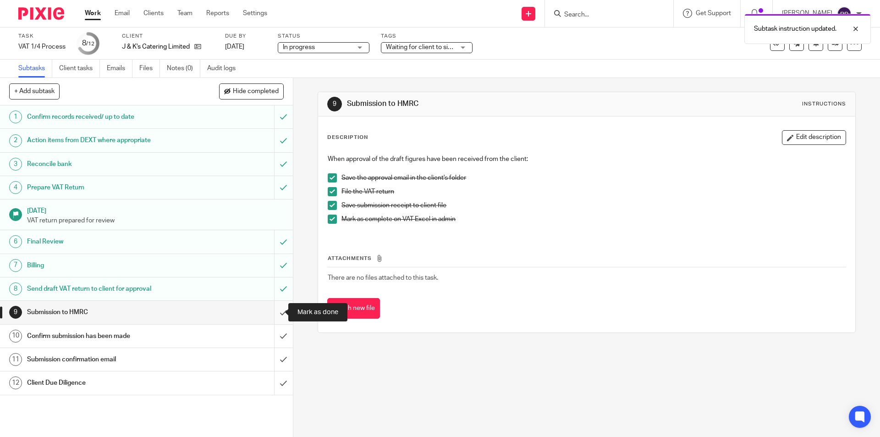
click at [276, 312] on input "submit" at bounding box center [146, 312] width 293 height 23
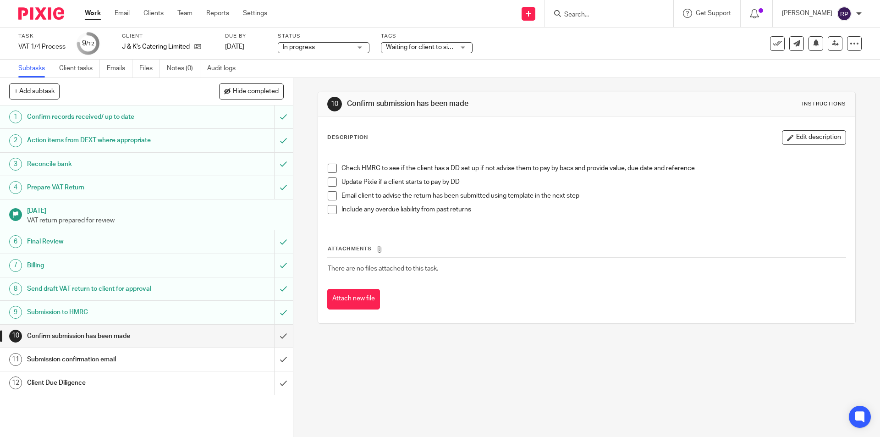
click at [333, 169] on span at bounding box center [332, 168] width 9 height 9
click at [331, 194] on span at bounding box center [332, 195] width 9 height 9
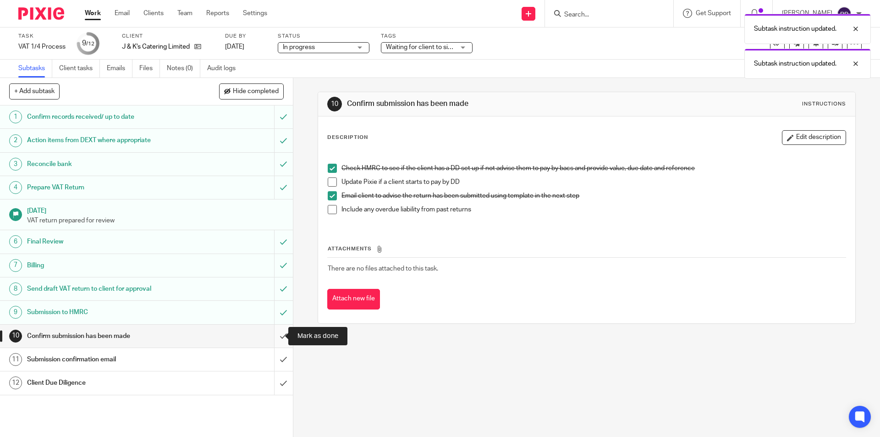
click at [271, 333] on input "submit" at bounding box center [146, 335] width 293 height 23
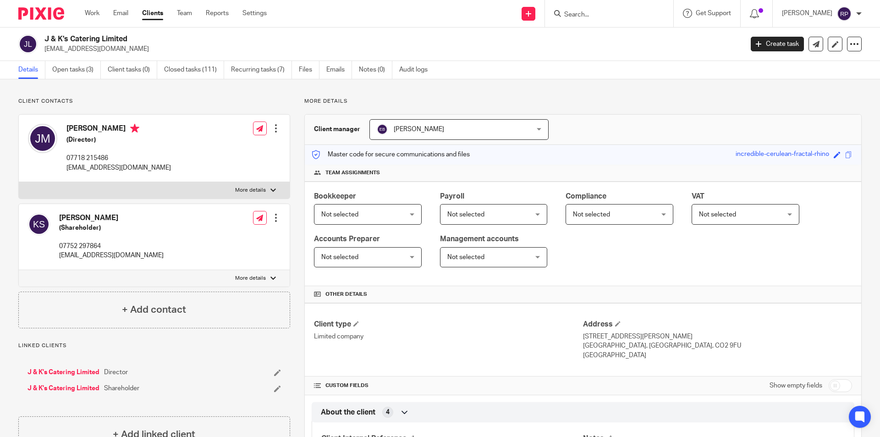
click at [177, 189] on label "More details" at bounding box center [154, 190] width 271 height 16
click at [19, 182] on input "More details" at bounding box center [18, 181] width 0 height 0
checkbox input "true"
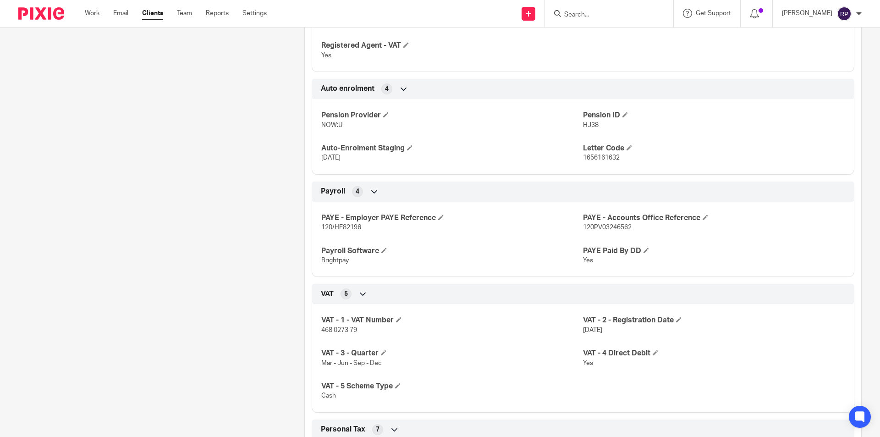
scroll to position [1054, 0]
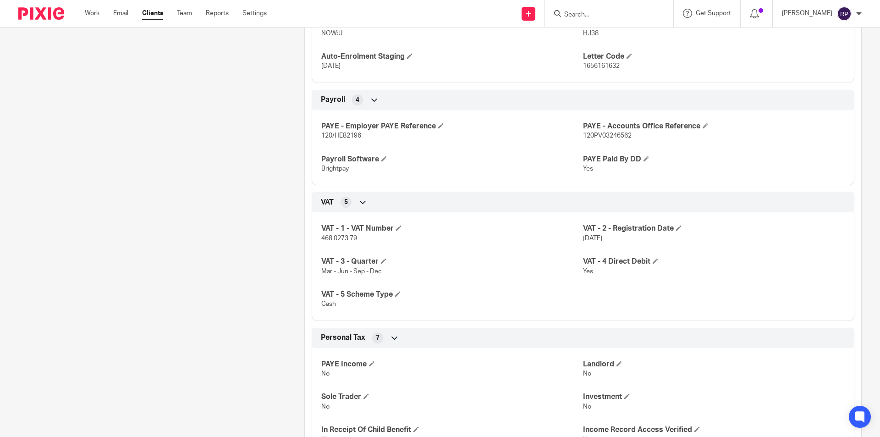
click at [343, 235] on span "468 0273 79" at bounding box center [339, 238] width 36 height 6
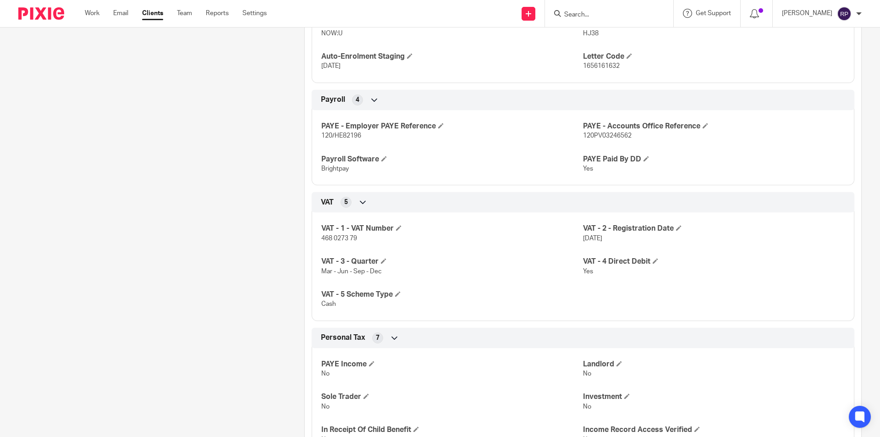
click at [186, 213] on div "Client contacts Julian Moise (Director) 07718 215486 julianmoise@yahoo.co.uk Ed…" at bounding box center [147, 102] width 286 height 2116
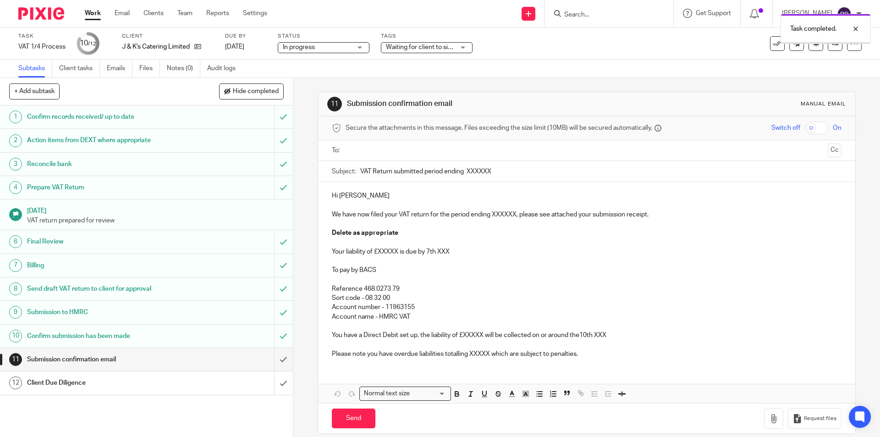
click at [398, 147] on input "text" at bounding box center [586, 150] width 475 height 11
drag, startPoint x: 486, startPoint y: 170, endPoint x: 460, endPoint y: 171, distance: 26.1
click at [460, 171] on input "VAT Return submitted period ending XXXXXX" at bounding box center [600, 173] width 481 height 21
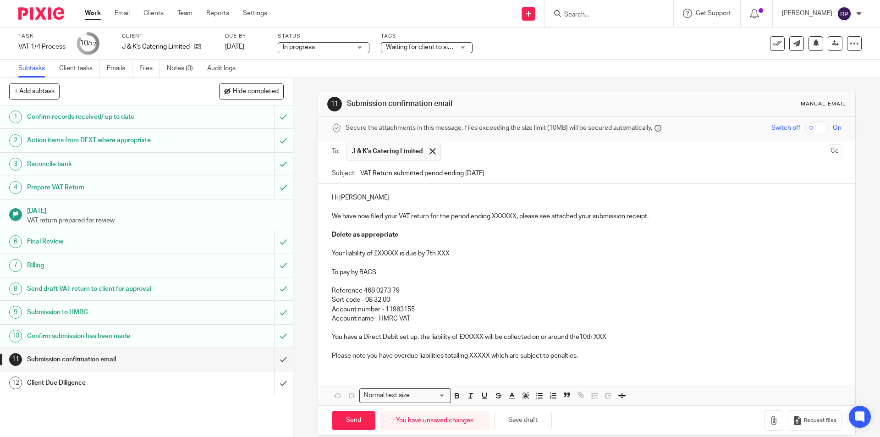
type input "VAT Return submitted period ending 30/09/2025"
click at [392, 197] on p "Hi Julian" at bounding box center [586, 197] width 509 height 9
click at [515, 214] on p "We have now filed your VAT return for the period ending XXXXXX, please see atta…" at bounding box center [586, 216] width 509 height 9
drag, startPoint x: 406, startPoint y: 237, endPoint x: 325, endPoint y: 225, distance: 82.4
click at [325, 225] on div "Hi Julian, We have now filed your VAT return for the period ending 30/09/2025, …" at bounding box center [586, 275] width 537 height 183
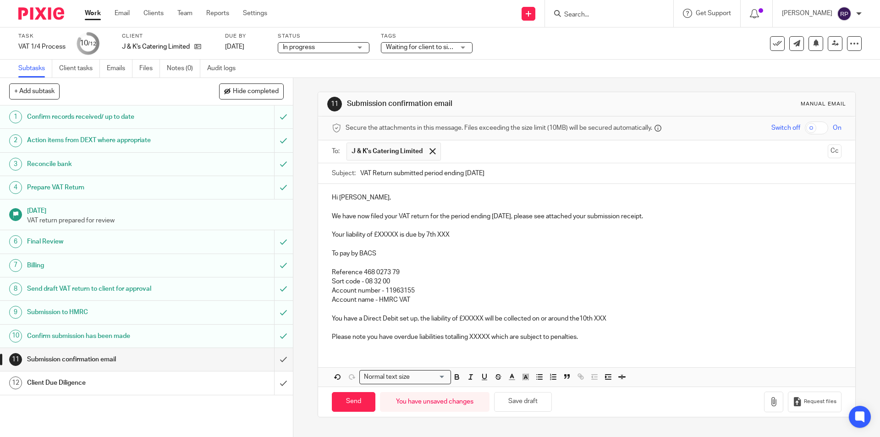
click at [396, 235] on p "Your liability of £XXXXX is due by 7th XXX" at bounding box center [586, 234] width 509 height 9
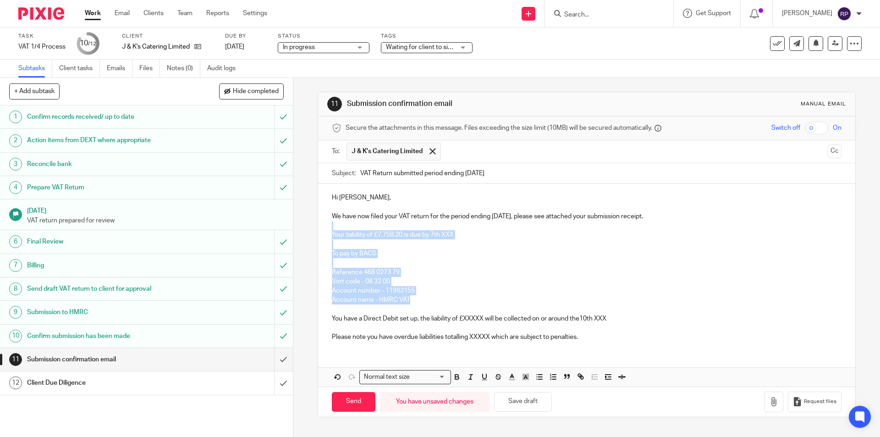
drag, startPoint x: 417, startPoint y: 303, endPoint x: 326, endPoint y: 226, distance: 118.9
click at [326, 226] on div "Hi Julian, We have now filed your VAT return for the period ending 30/09/2025, …" at bounding box center [586, 266] width 537 height 164
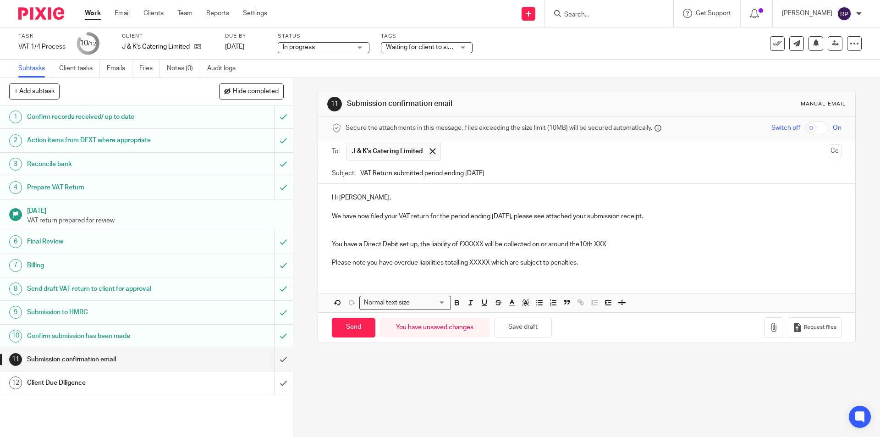
click at [332, 243] on p "You have a Direct Debit set up, the liability of £XXXXX will be collected on or…" at bounding box center [586, 244] width 509 height 9
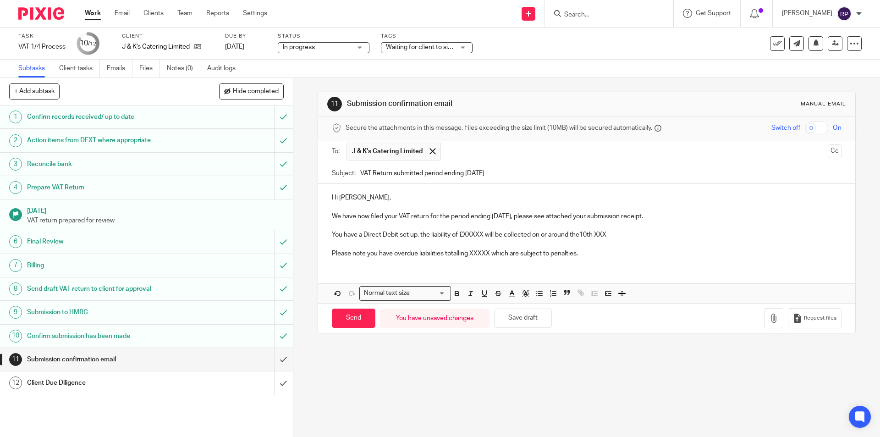
click at [481, 231] on p "You have a Direct Debit set up, the liability of £XXXXX will be collected on or…" at bounding box center [586, 234] width 509 height 9
click at [617, 236] on p "You have a Direct Debit set up, the liability of £7,758.20 will be collected on…" at bounding box center [586, 234] width 509 height 9
drag, startPoint x: 587, startPoint y: 252, endPoint x: 327, endPoint y: 246, distance: 260.3
click at [327, 246] on div "Hi Julian, We have now filed your VAT return for the period ending 30/09/2025, …" at bounding box center [586, 224] width 537 height 81
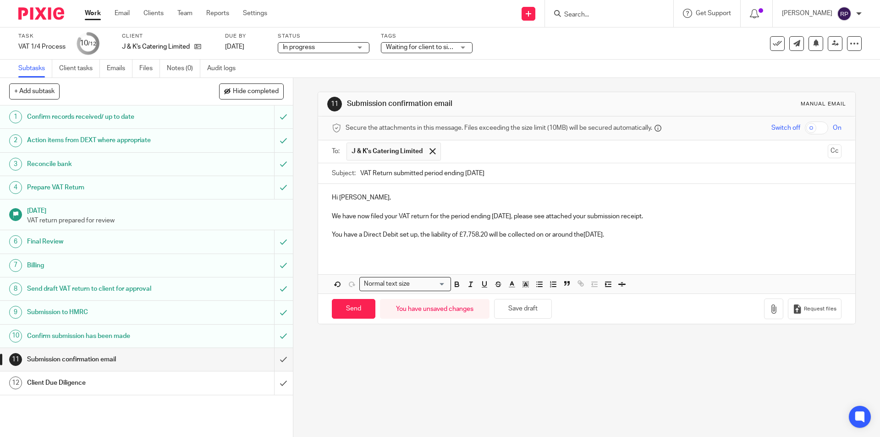
click at [334, 249] on div "Hi Julian, We have now filed your VAT return for the period ending 30/09/2025, …" at bounding box center [586, 220] width 537 height 72
click at [363, 200] on p "Hi Julian," at bounding box center [586, 197] width 509 height 9
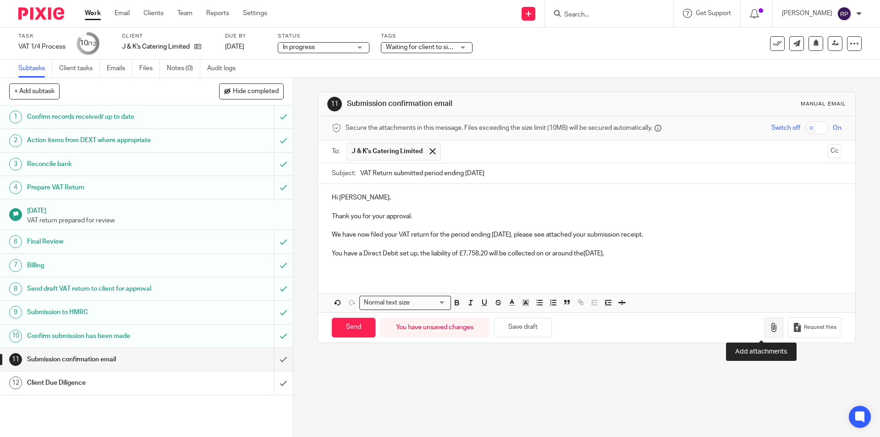
click at [764, 332] on button "button" at bounding box center [773, 327] width 19 height 21
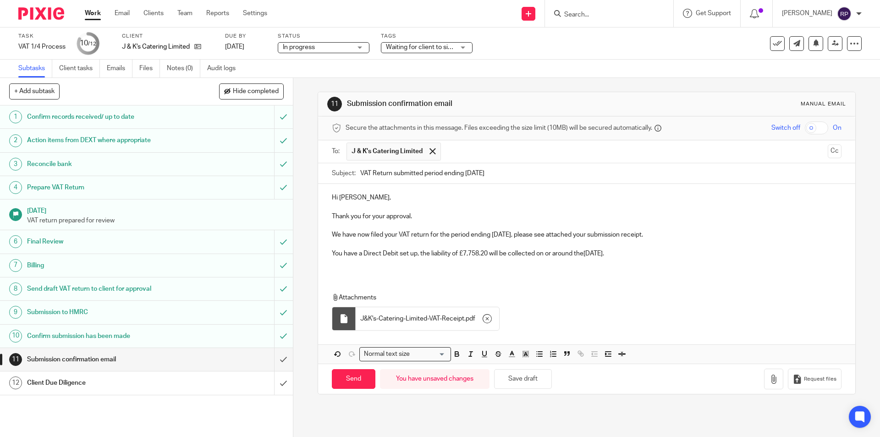
click at [340, 260] on p at bounding box center [586, 262] width 509 height 9
click at [343, 272] on div "Hi Julian, Thank you for your approval. We have now filed your VAT return for t…" at bounding box center [586, 229] width 537 height 90
click at [343, 377] on input "Send" at bounding box center [354, 379] width 44 height 20
type input "Sent"
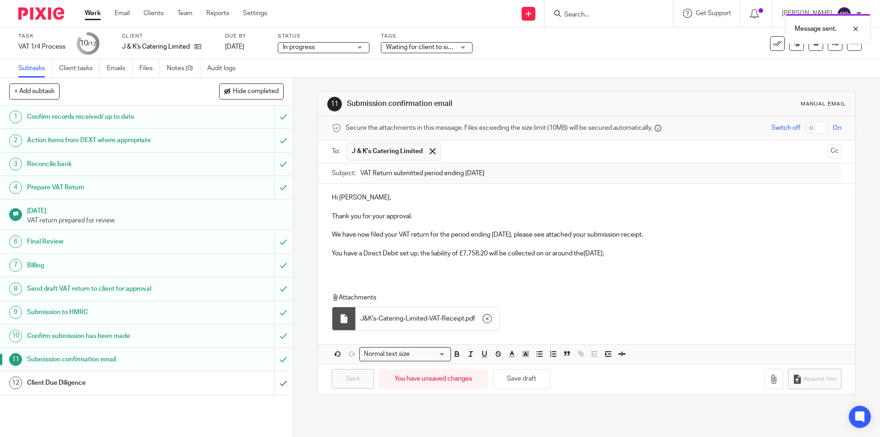
click at [153, 383] on h1 "Client Due Diligence" at bounding box center [106, 383] width 159 height 14
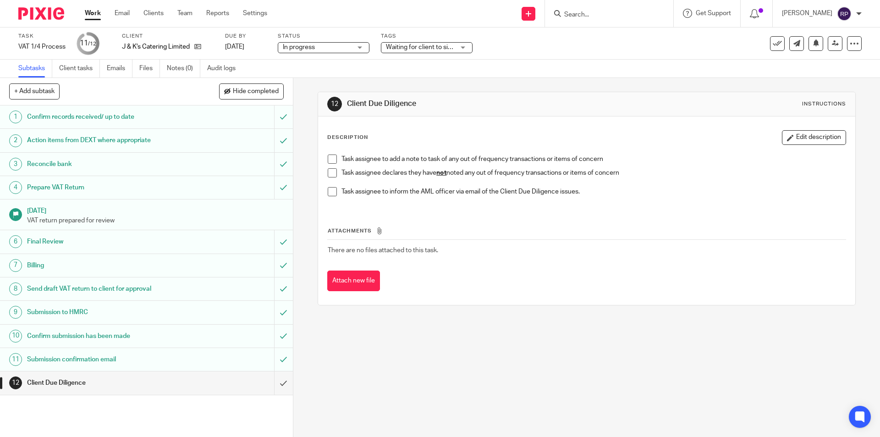
click at [328, 174] on span at bounding box center [332, 172] width 9 height 9
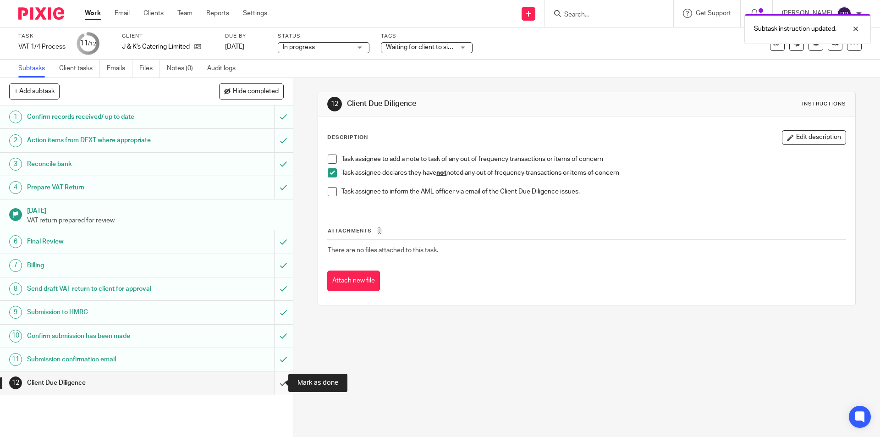
click at [276, 377] on input "submit" at bounding box center [146, 382] width 293 height 23
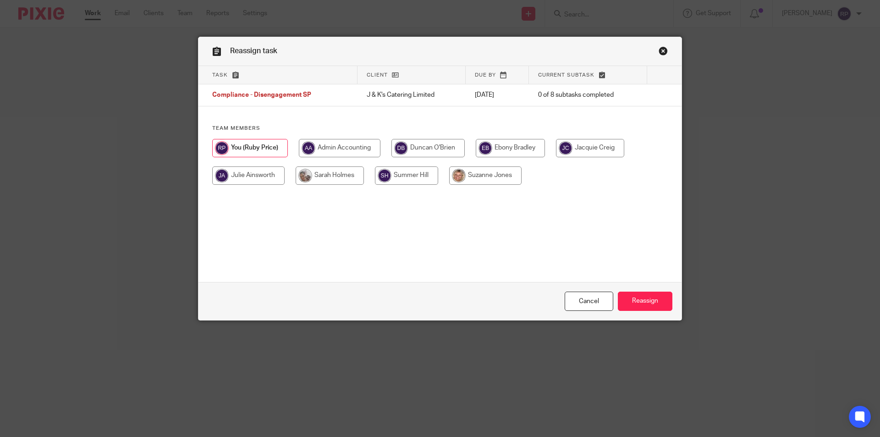
click at [493, 147] on input "radio" at bounding box center [510, 148] width 69 height 18
radio input "true"
click at [640, 296] on input "Reassign" at bounding box center [645, 301] width 55 height 20
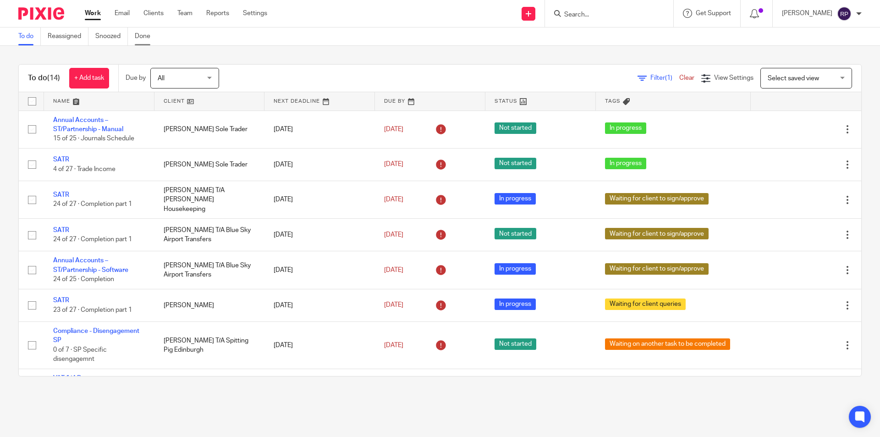
click at [146, 35] on link "Done" at bounding box center [146, 36] width 22 height 18
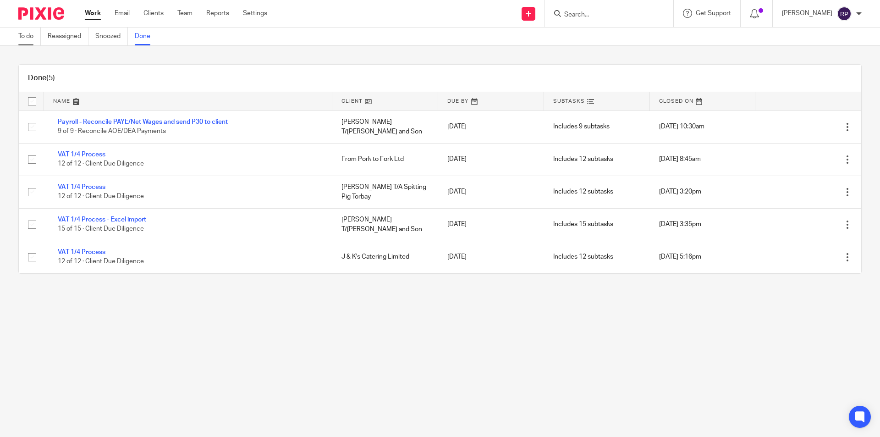
click at [26, 34] on link "To do" at bounding box center [29, 36] width 22 height 18
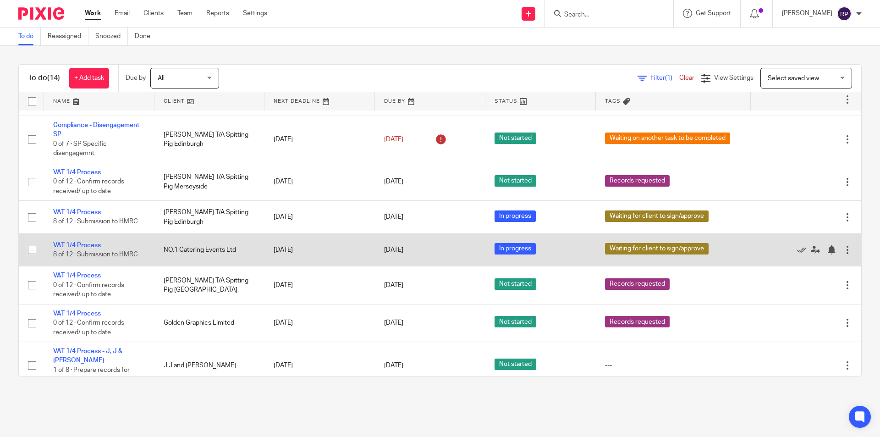
scroll to position [252, 0]
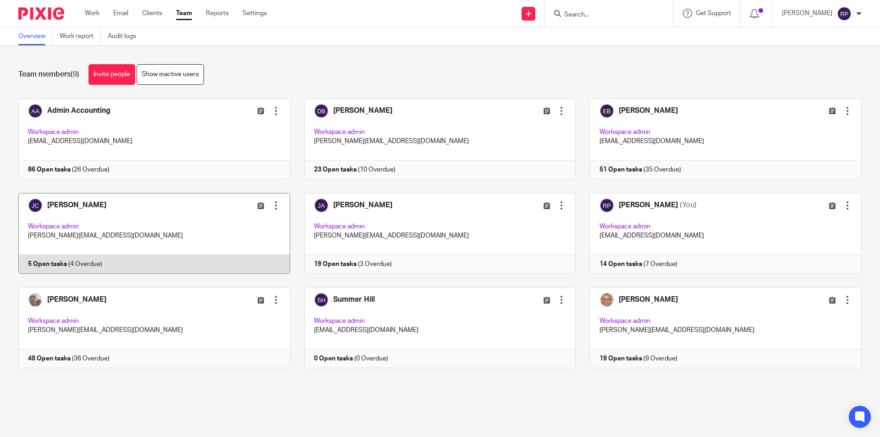
click at [124, 236] on link at bounding box center [147, 233] width 286 height 81
